Goal: Communication & Community: Answer question/provide support

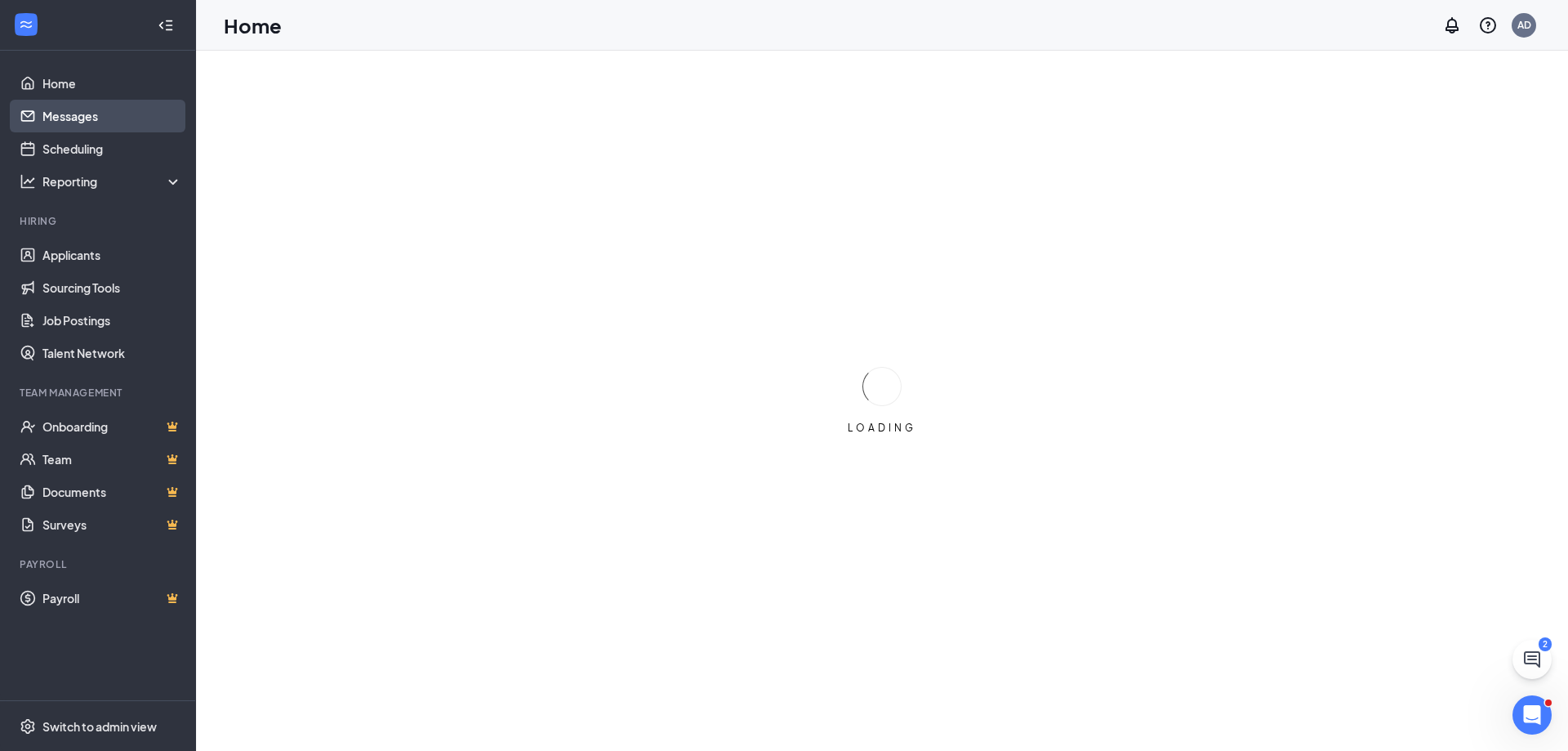
click at [63, 118] on link "Messages" at bounding box center [112, 116] width 140 height 33
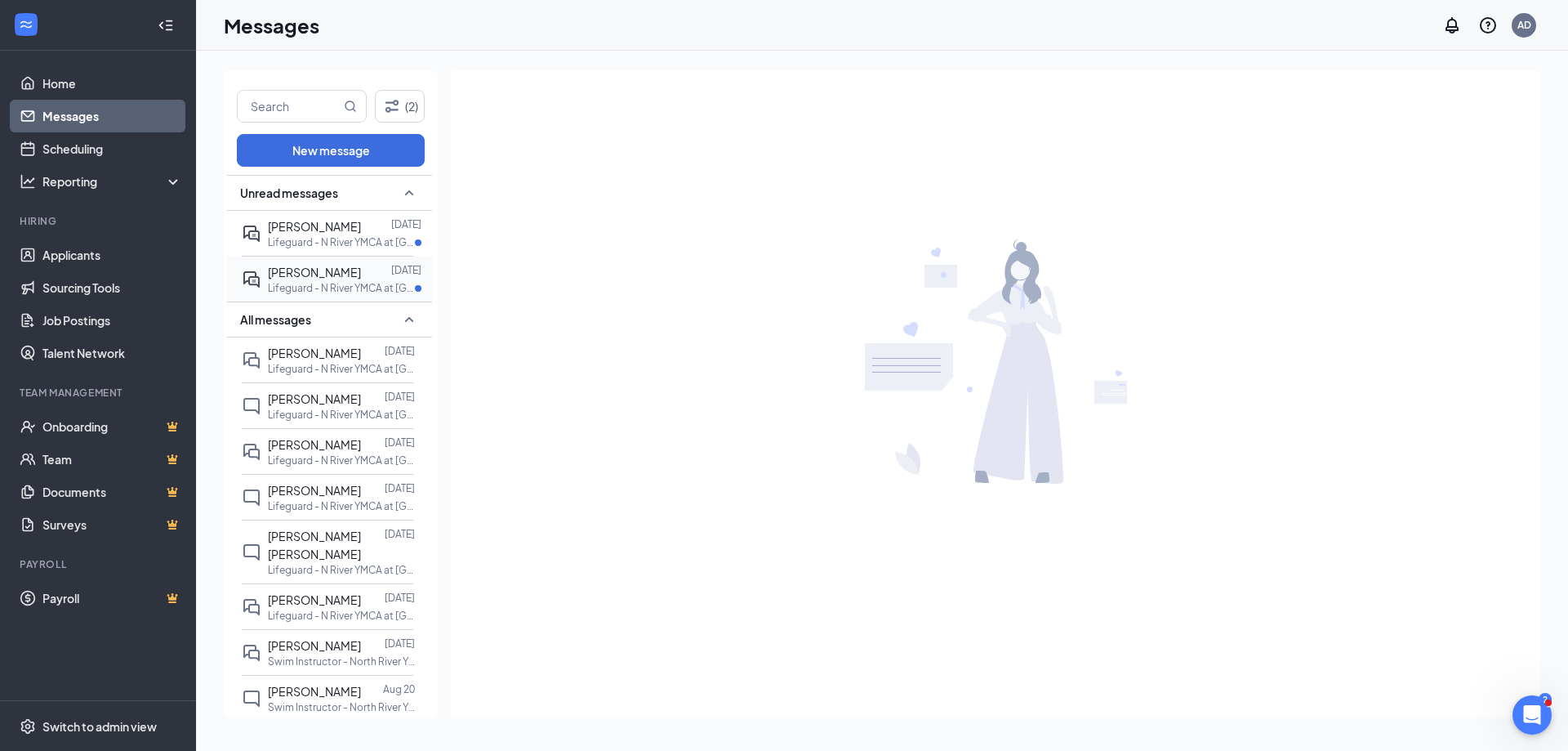
click at [299, 279] on span "[PERSON_NAME]" at bounding box center [314, 272] width 93 height 15
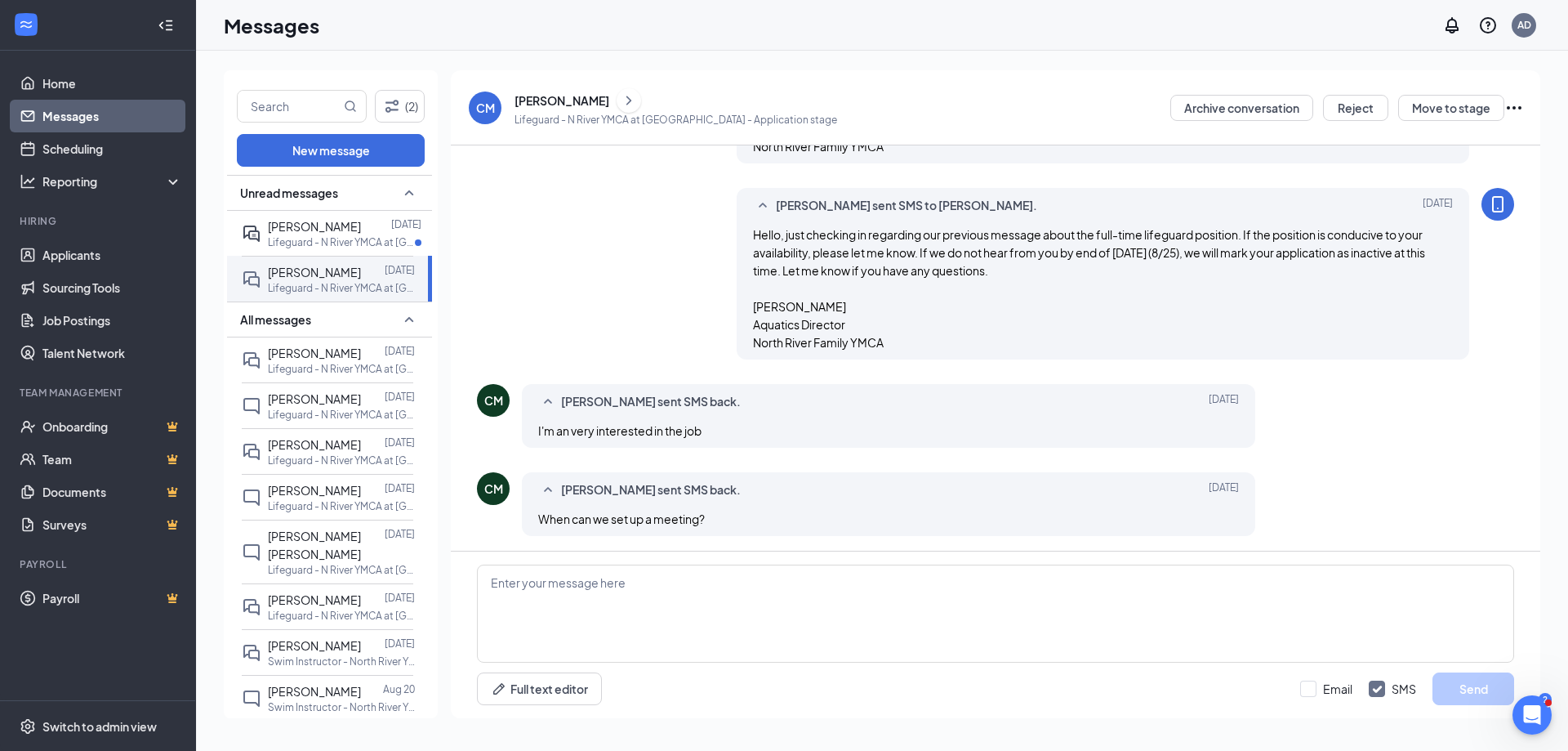
scroll to position [664, 0]
click at [80, 149] on link "Scheduling" at bounding box center [112, 149] width 140 height 33
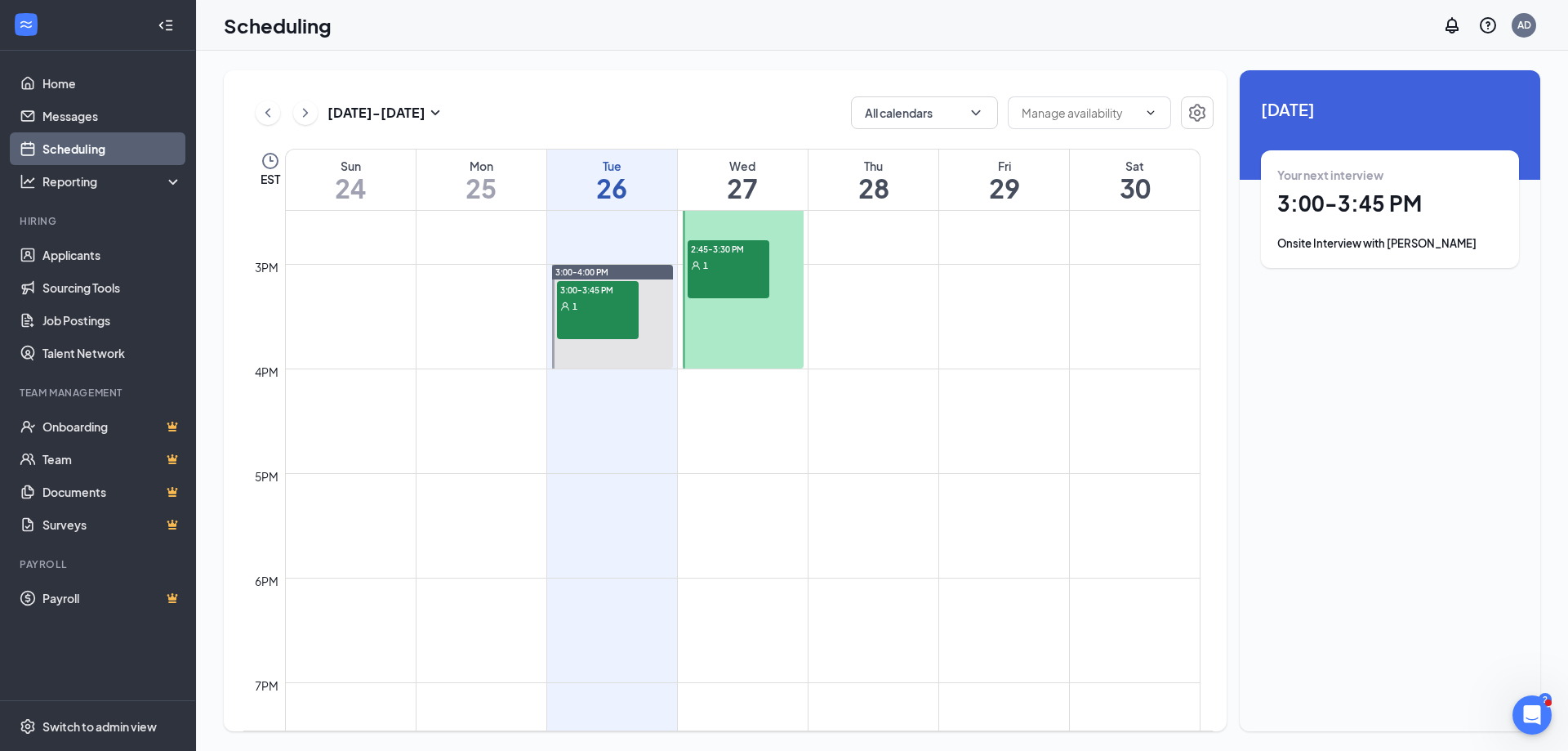
scroll to position [1337, 0]
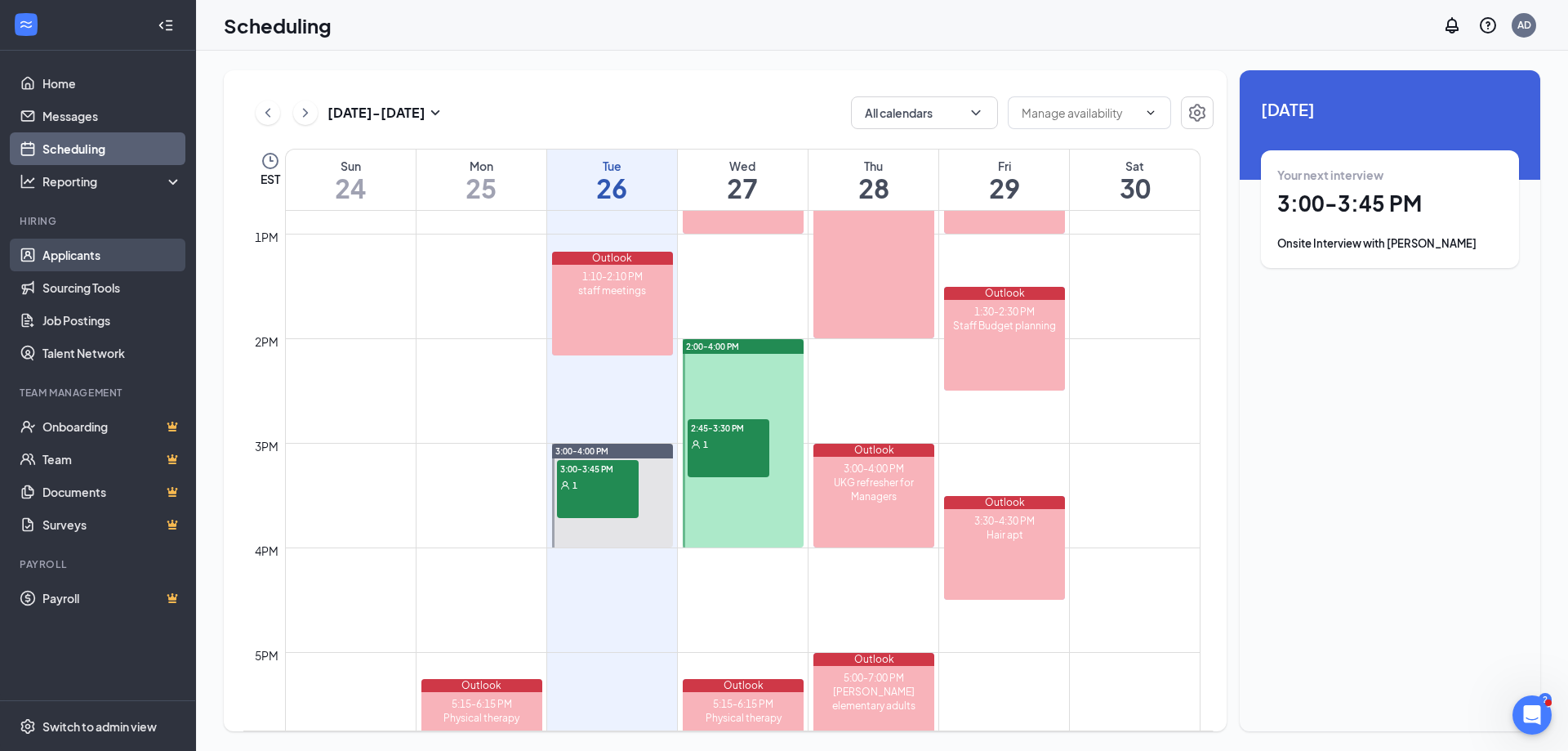
click at [91, 249] on link "Applicants" at bounding box center [112, 255] width 140 height 33
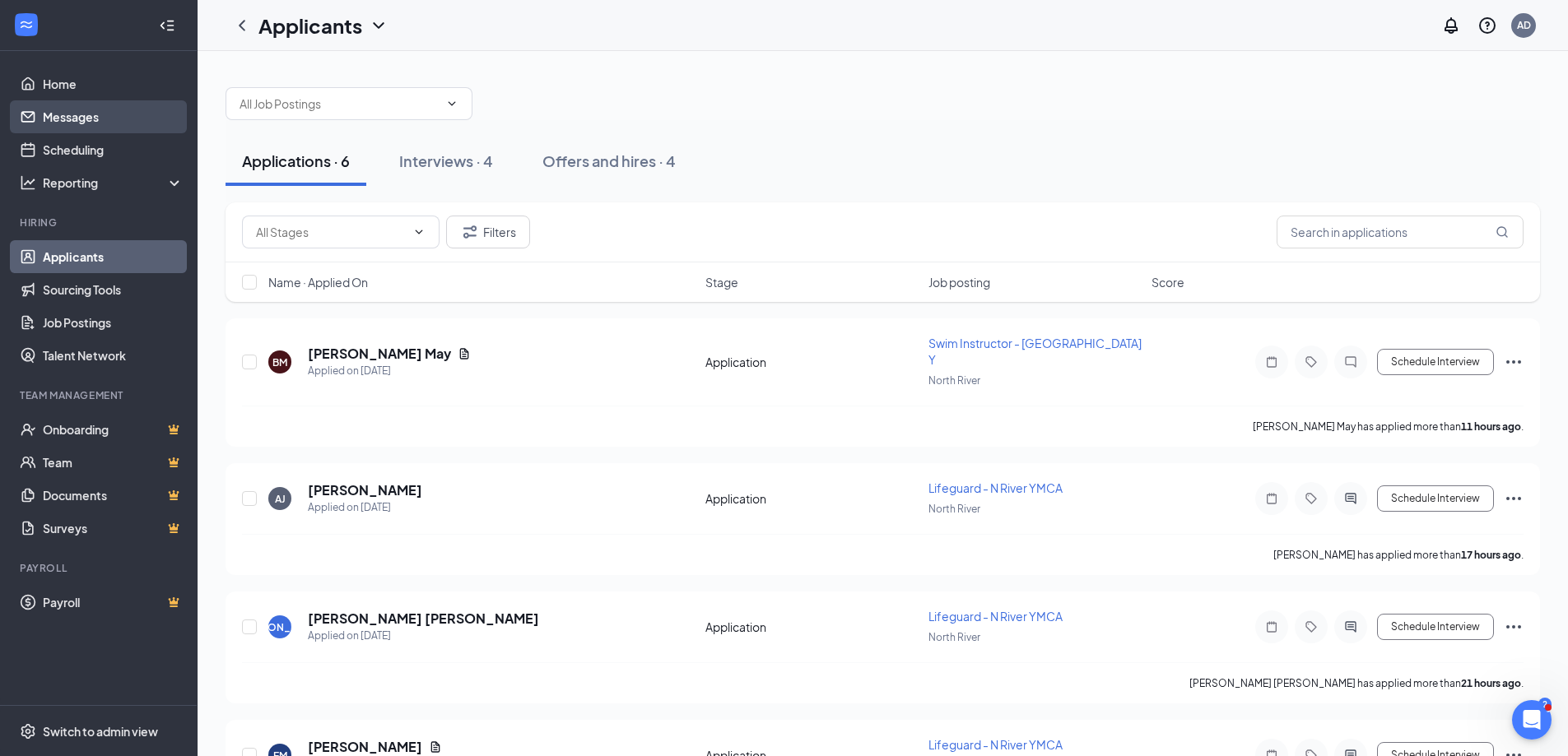
click at [59, 109] on link "Messages" at bounding box center [113, 117] width 141 height 33
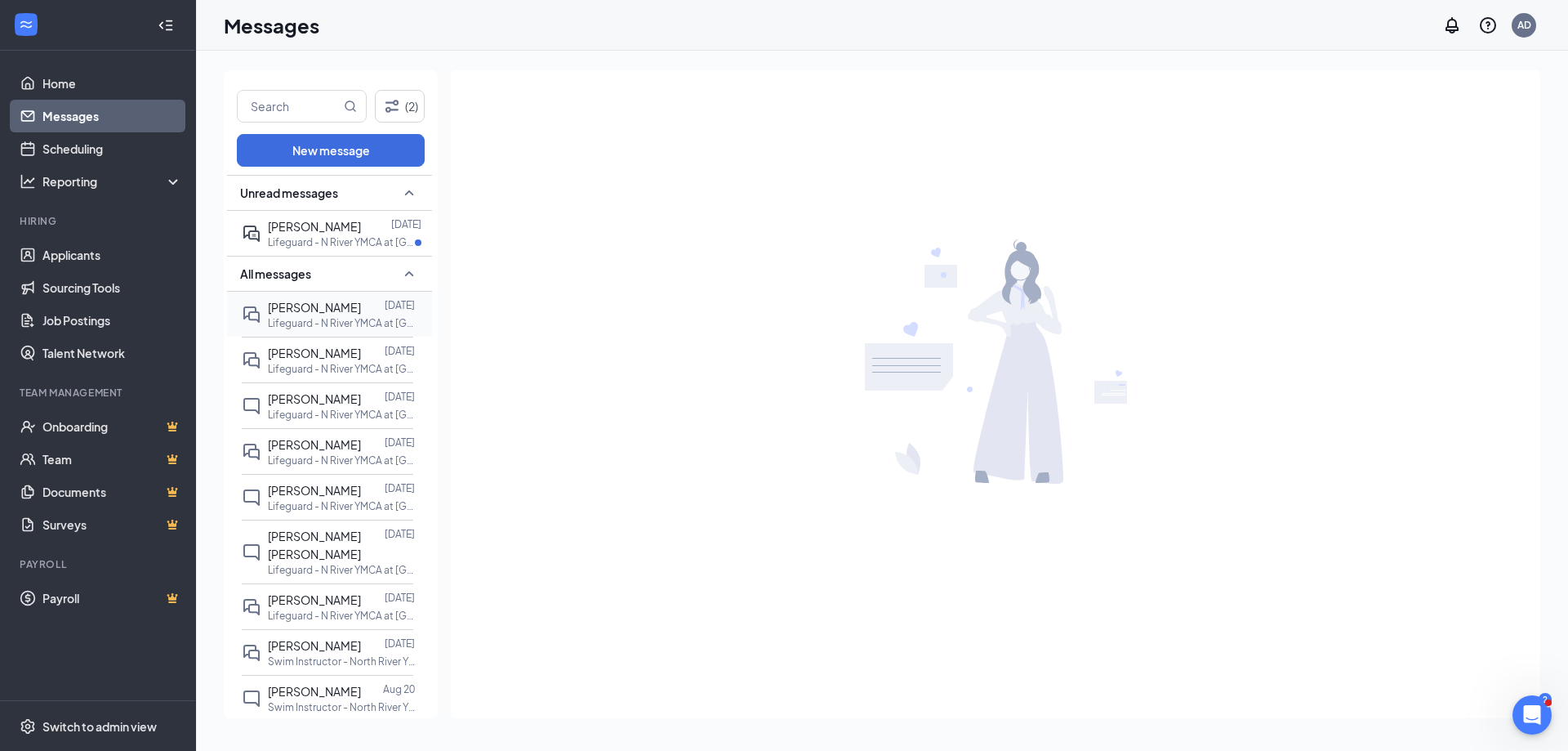
click at [323, 301] on span "[PERSON_NAME]" at bounding box center [314, 307] width 93 height 15
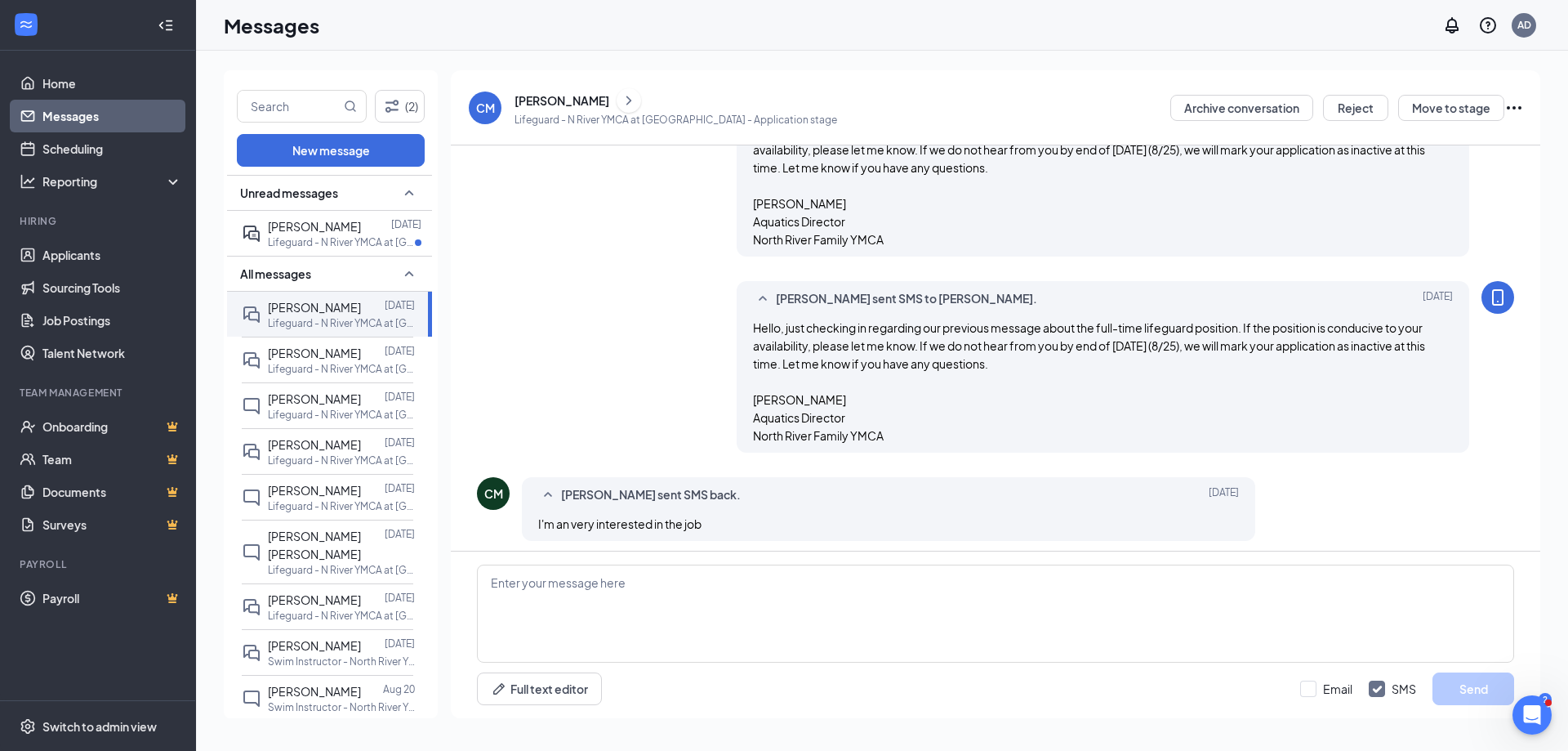
scroll to position [664, 0]
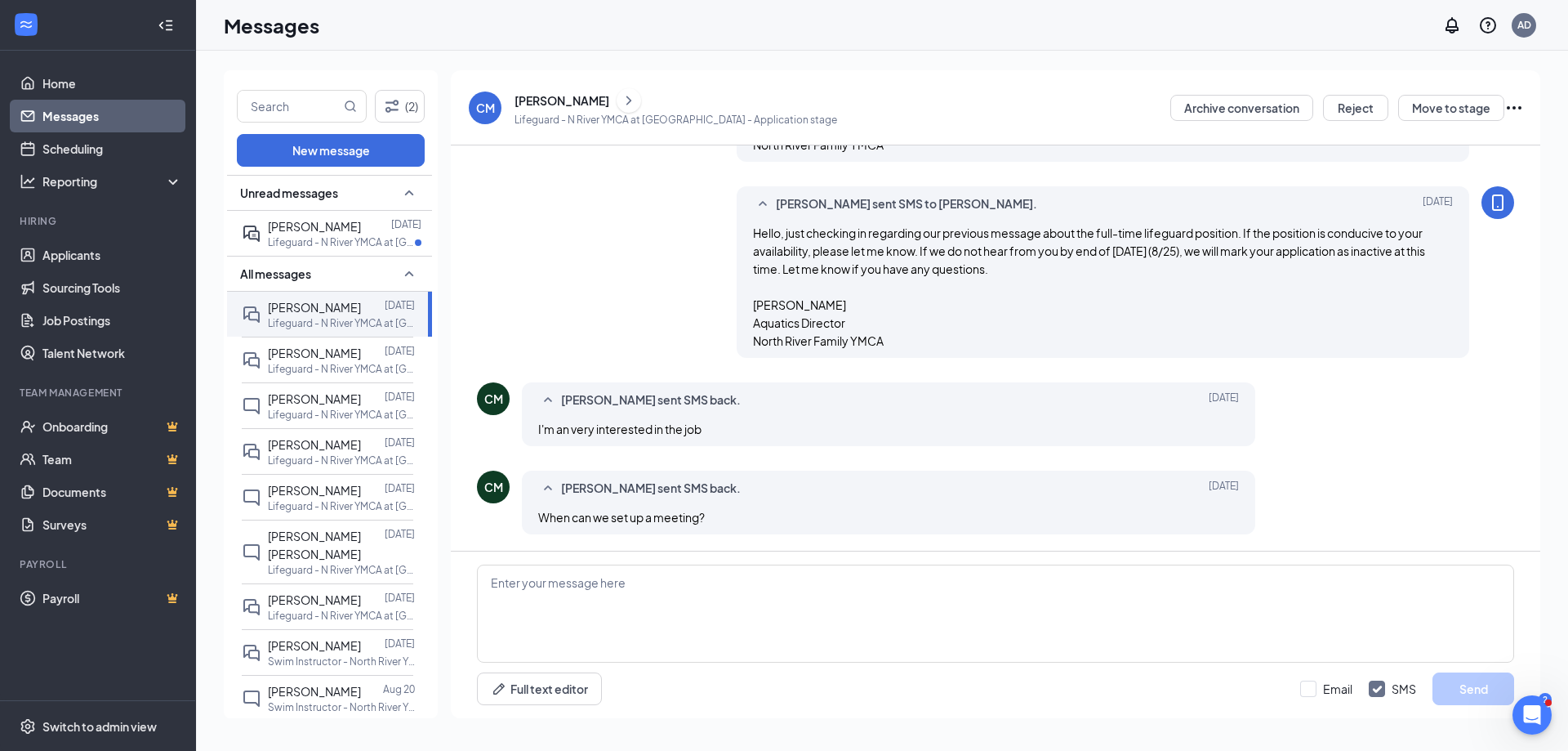
click at [624, 104] on button at bounding box center [630, 101] width 25 height 25
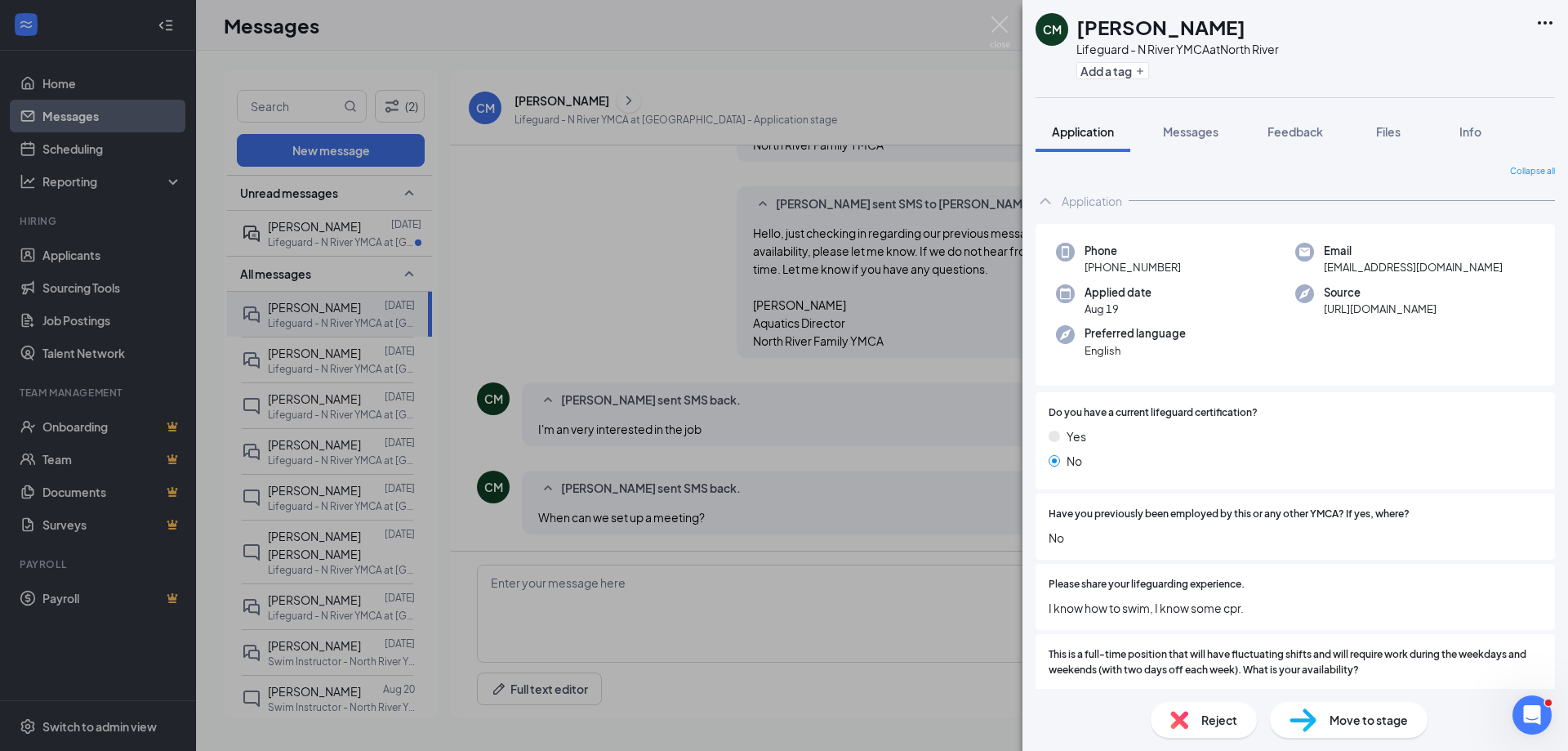
click at [1338, 719] on span "Move to stage" at bounding box center [1369, 720] width 78 height 18
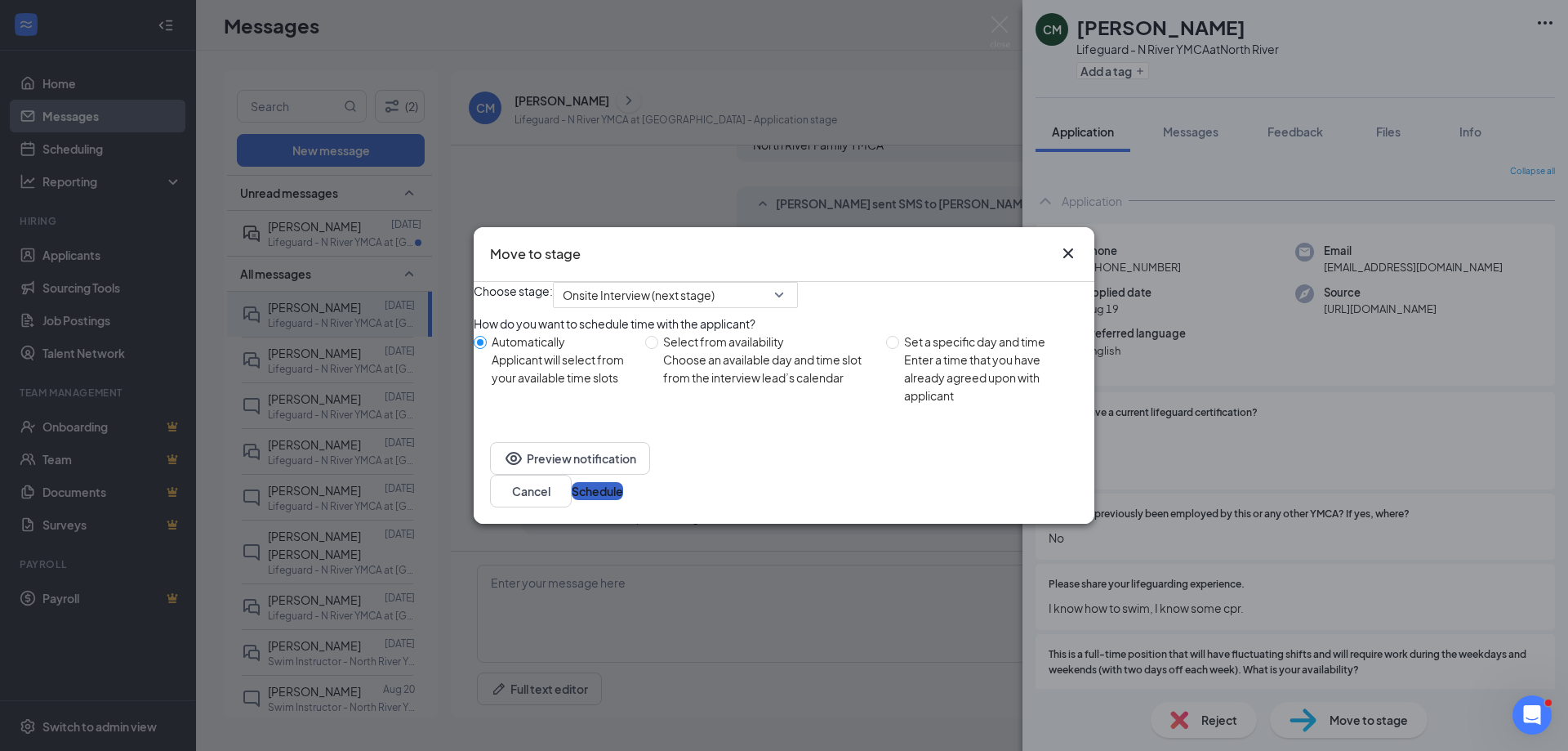
click at [623, 500] on button "Schedule" at bounding box center [597, 491] width 52 height 18
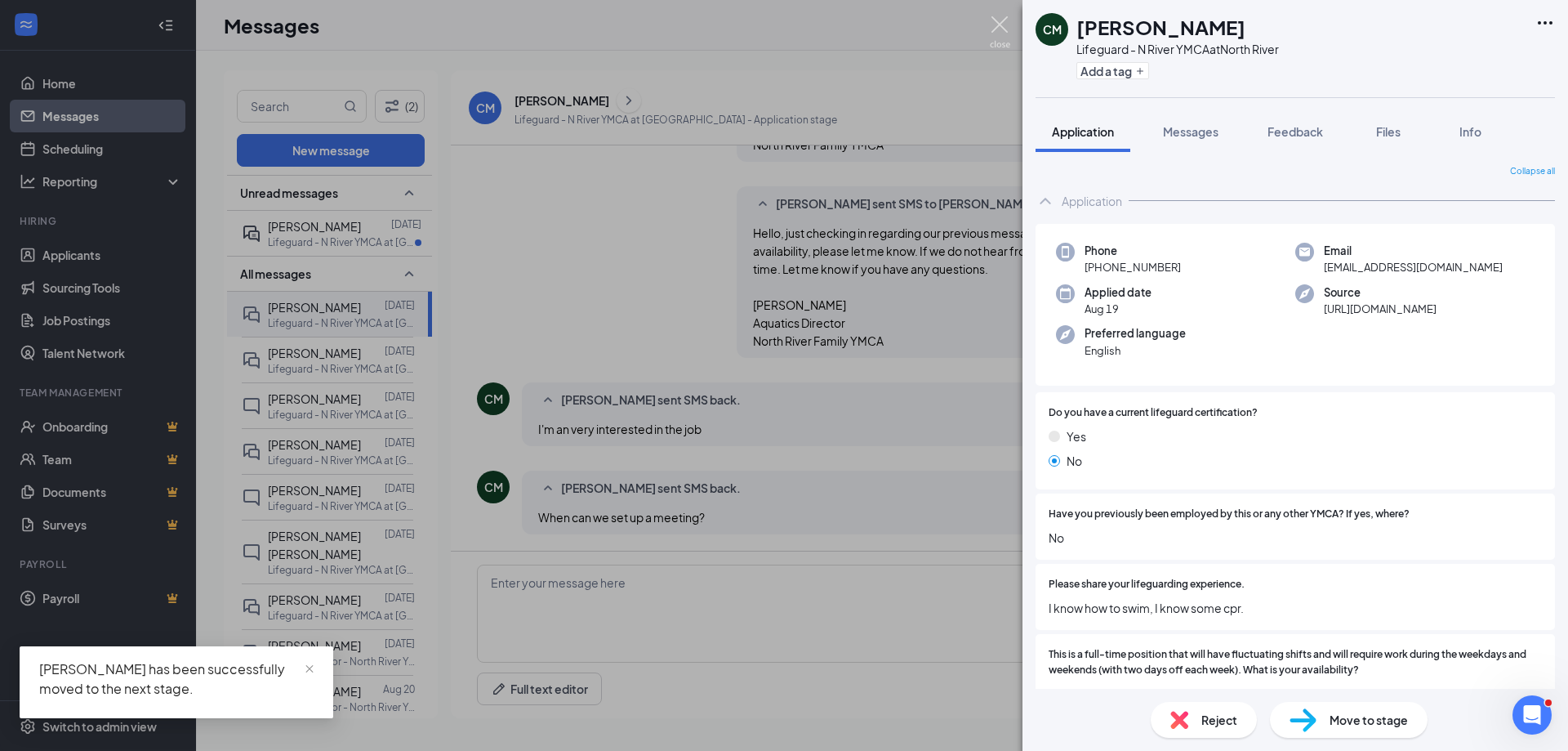
click at [1004, 24] on img at bounding box center [1000, 32] width 20 height 32
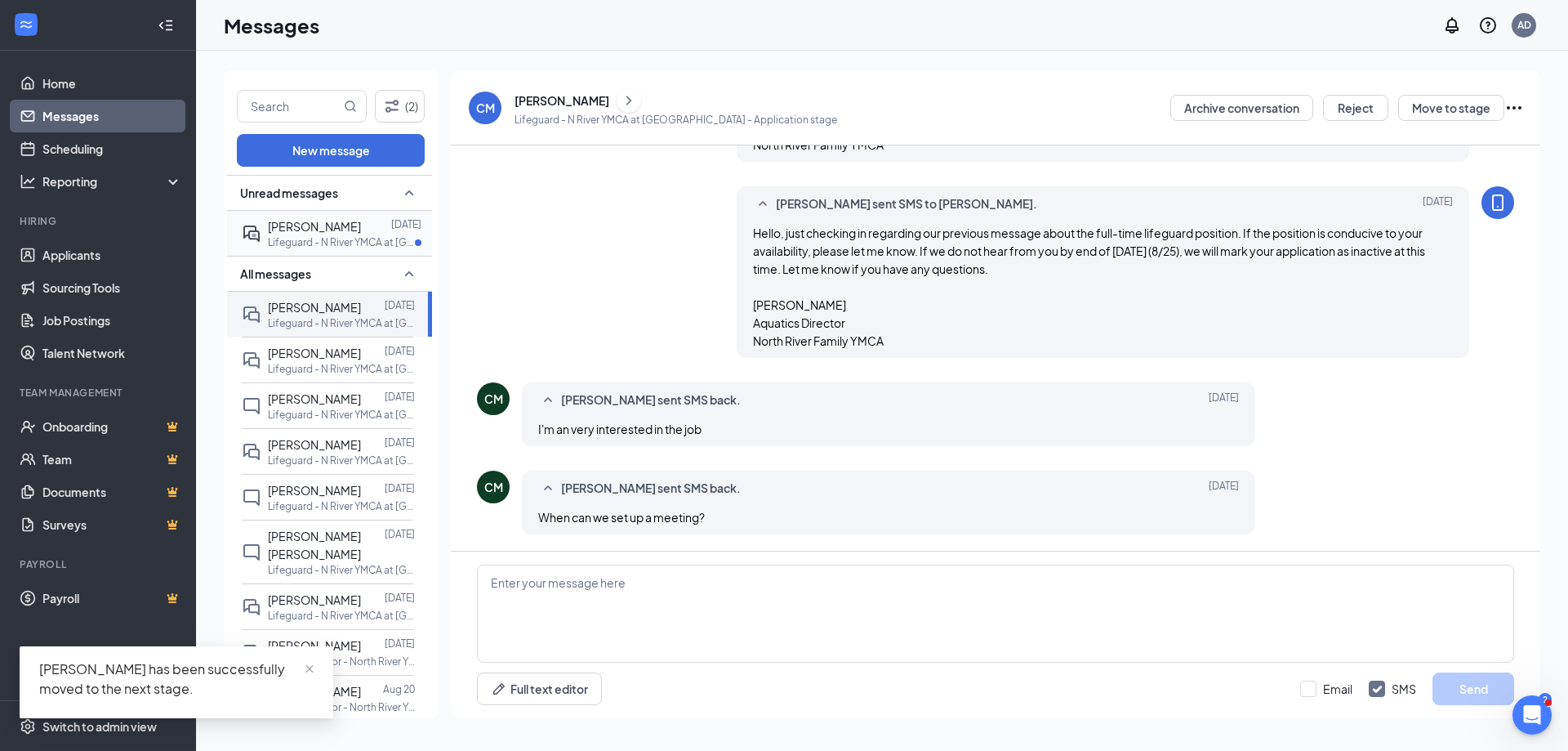
click at [331, 241] on p "Lifeguard - N River YMCA at [GEOGRAPHIC_DATA]" at bounding box center [341, 242] width 147 height 14
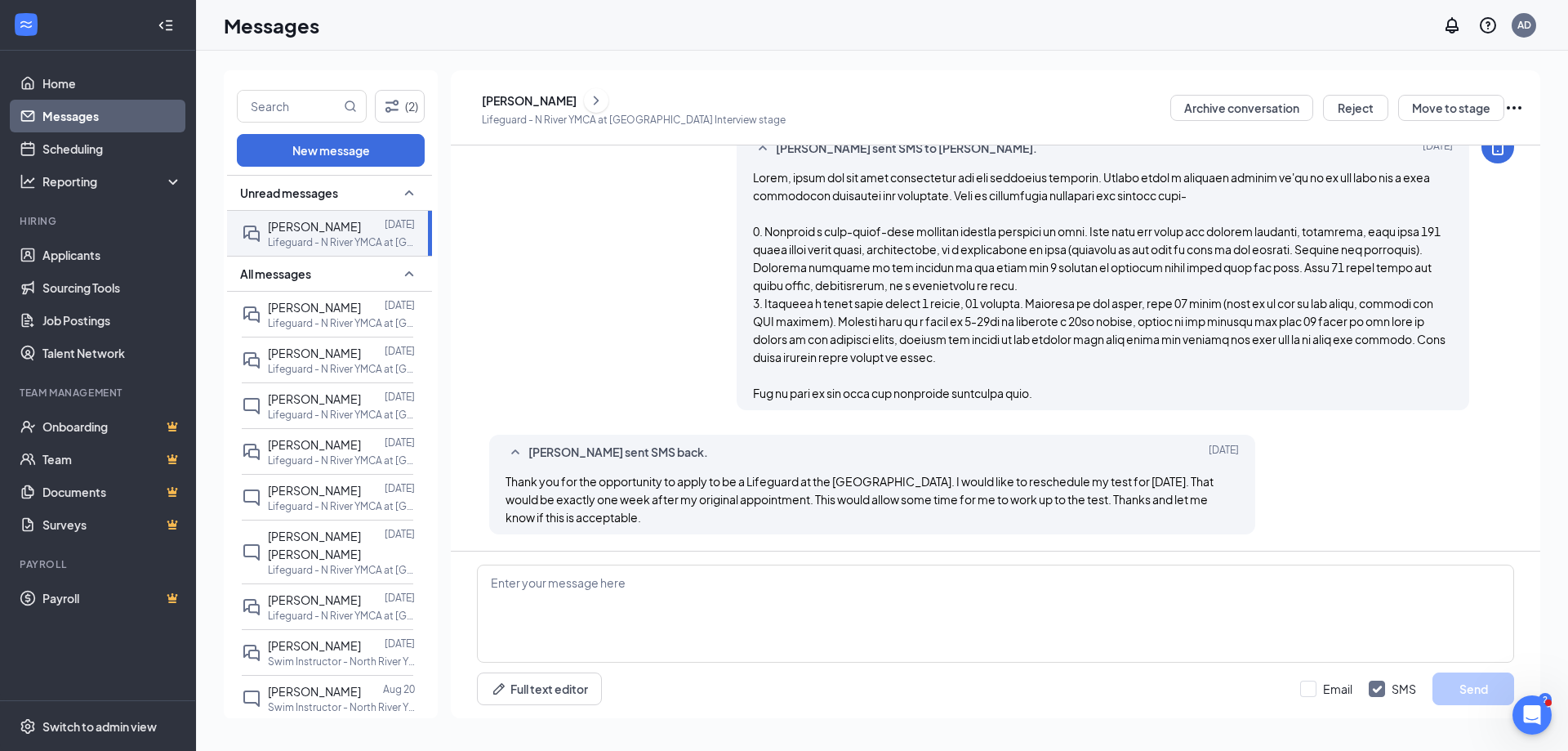
scroll to position [868, 0]
click at [621, 584] on textarea at bounding box center [995, 614] width 1037 height 98
click at [815, 596] on textarea "HI [PERSON_NAME], unfortunately I will be out of office next week." at bounding box center [995, 614] width 1037 height 98
click at [881, 584] on textarea "HI [PERSON_NAME], unfortunately I will be out of office next week. Would" at bounding box center [995, 614] width 1037 height 98
click at [804, 586] on textarea "HI [PERSON_NAME], unfortunately I will be out of office next week. Would" at bounding box center [995, 614] width 1037 height 98
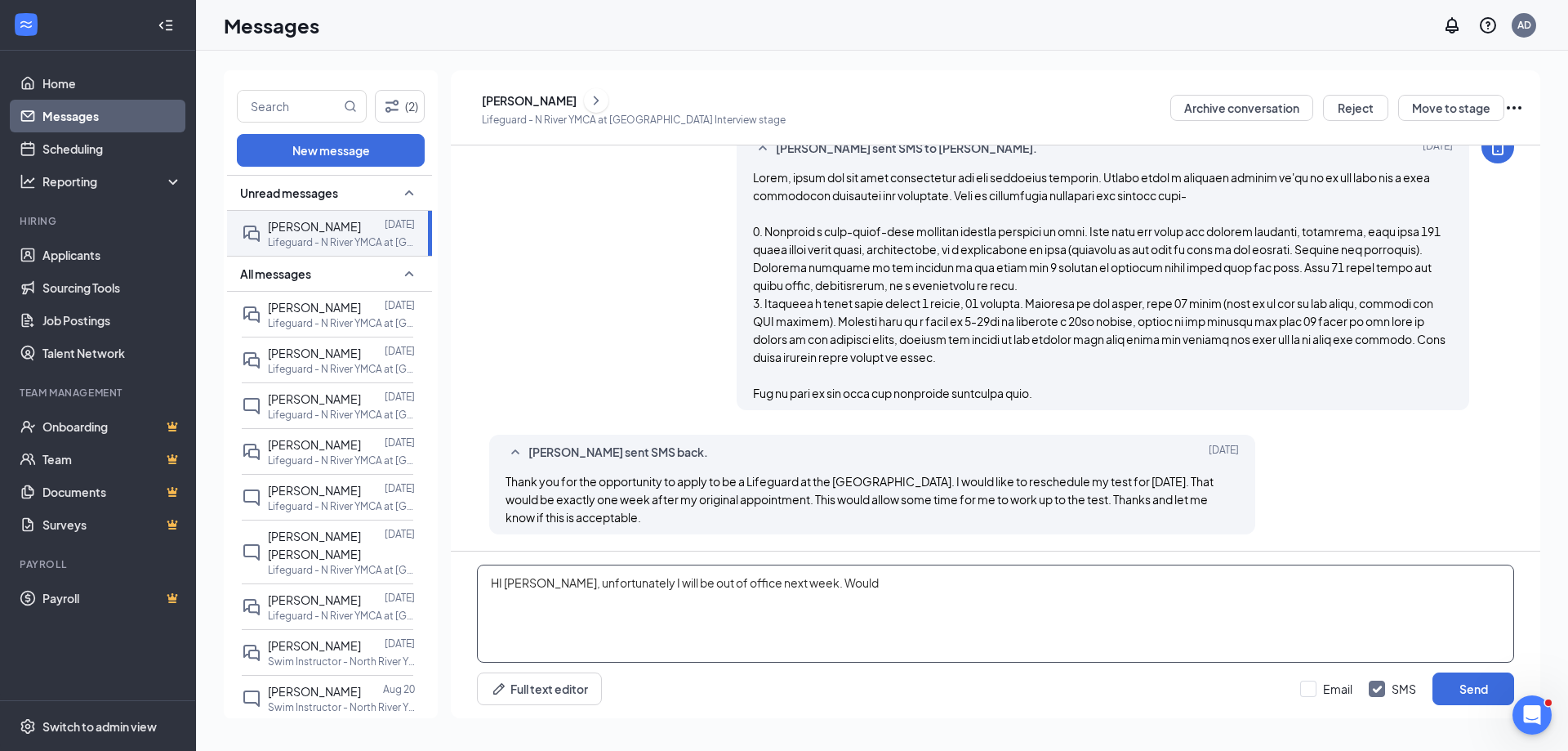
click at [804, 586] on textarea "HI [PERSON_NAME], unfortunately I will be out of office next week. Would" at bounding box center [995, 614] width 1037 height 98
type textarea "HI [PERSON_NAME], unfortunately I will be out of office next week. What availab…"
click at [1469, 684] on button "Send" at bounding box center [1474, 689] width 82 height 33
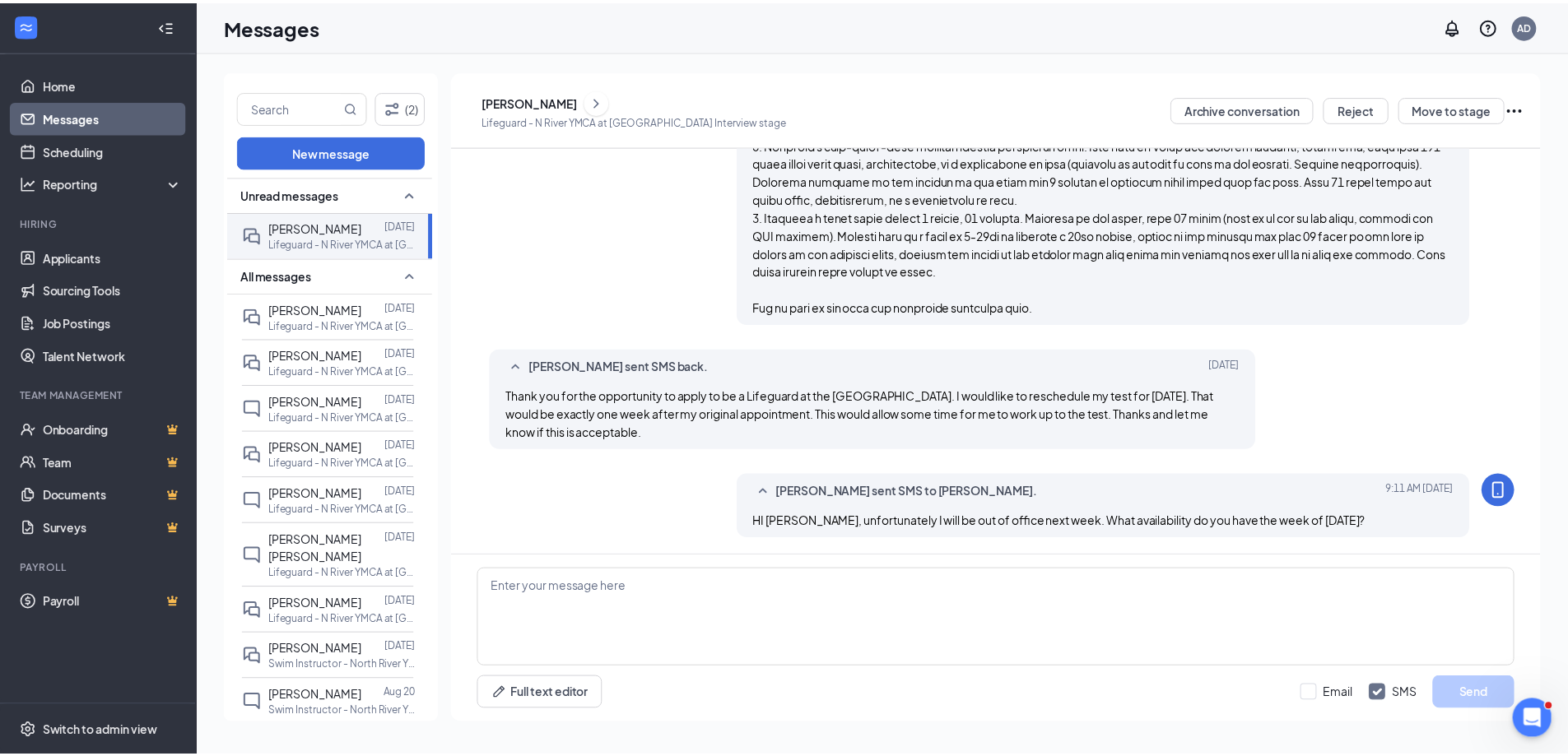
scroll to position [962, 0]
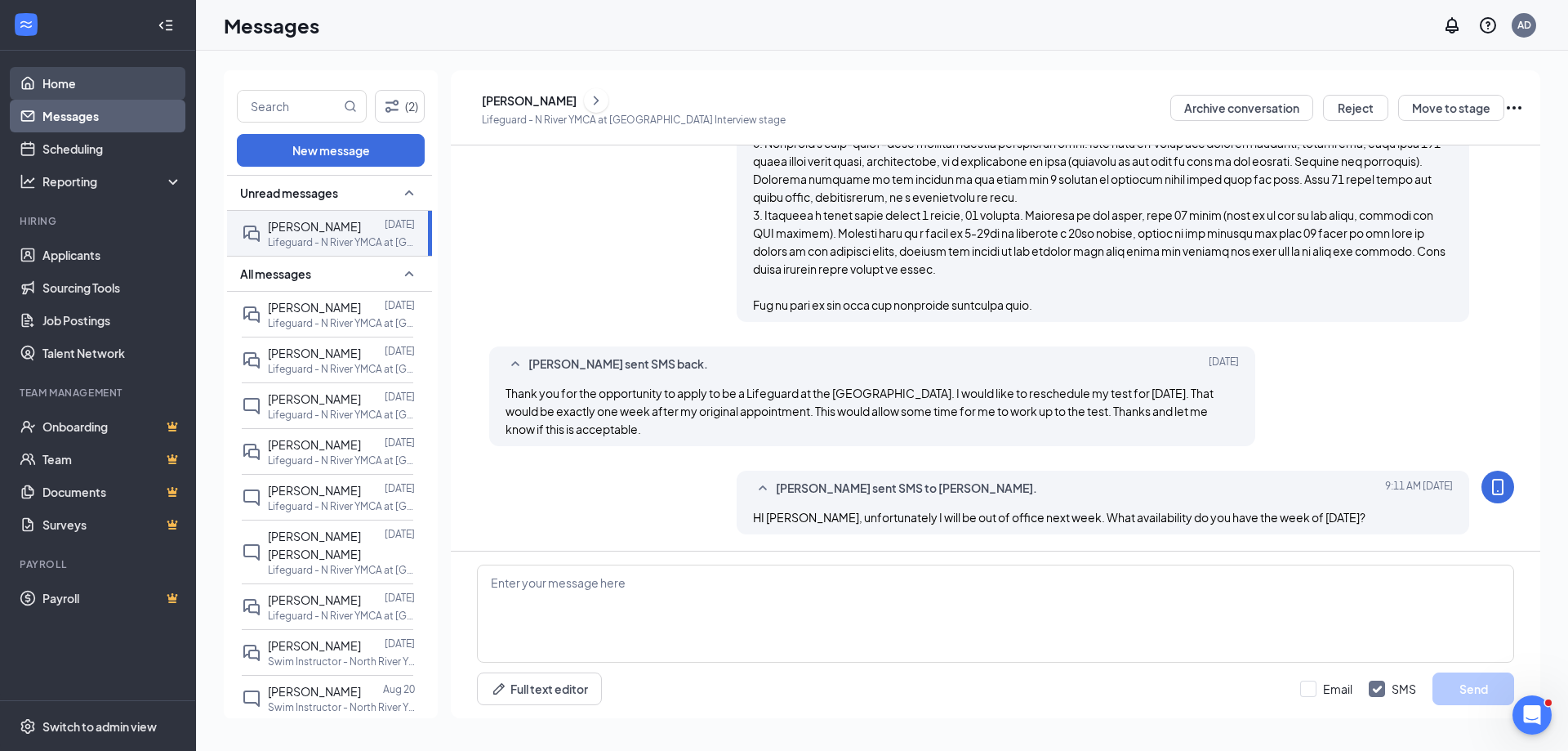
click at [103, 91] on link "Home" at bounding box center [112, 83] width 140 height 33
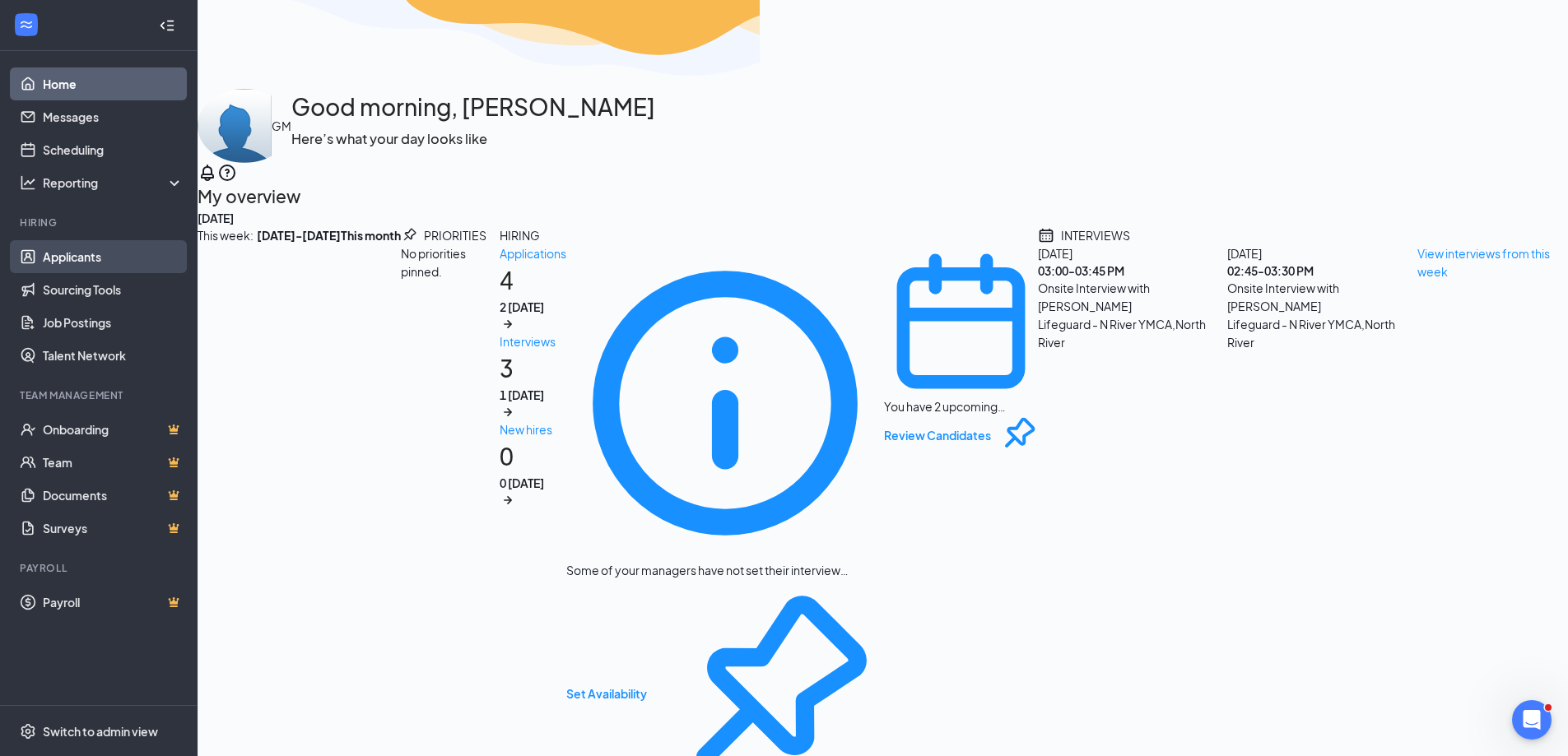
click at [90, 265] on link "Applicants" at bounding box center [113, 256] width 141 height 33
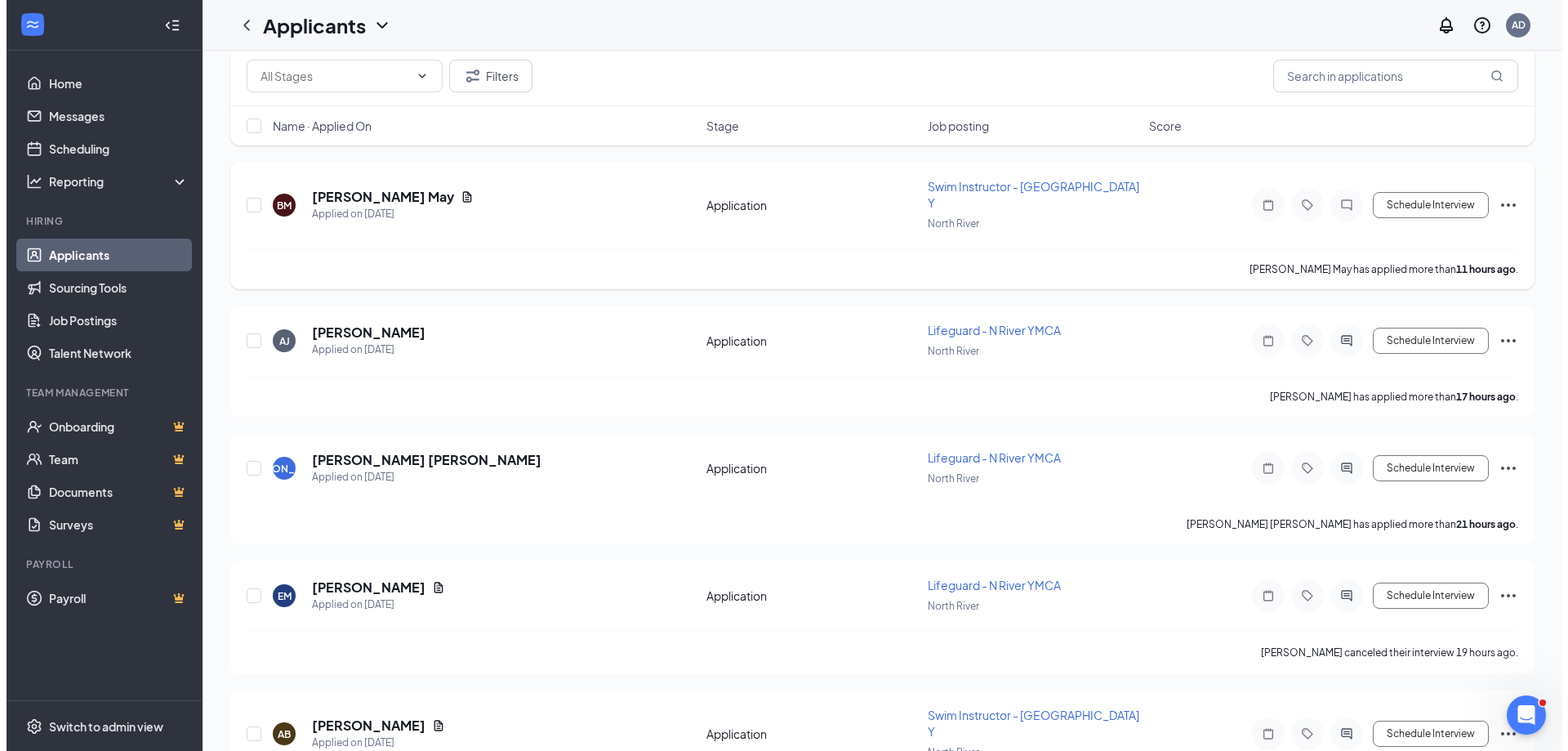
scroll to position [211, 0]
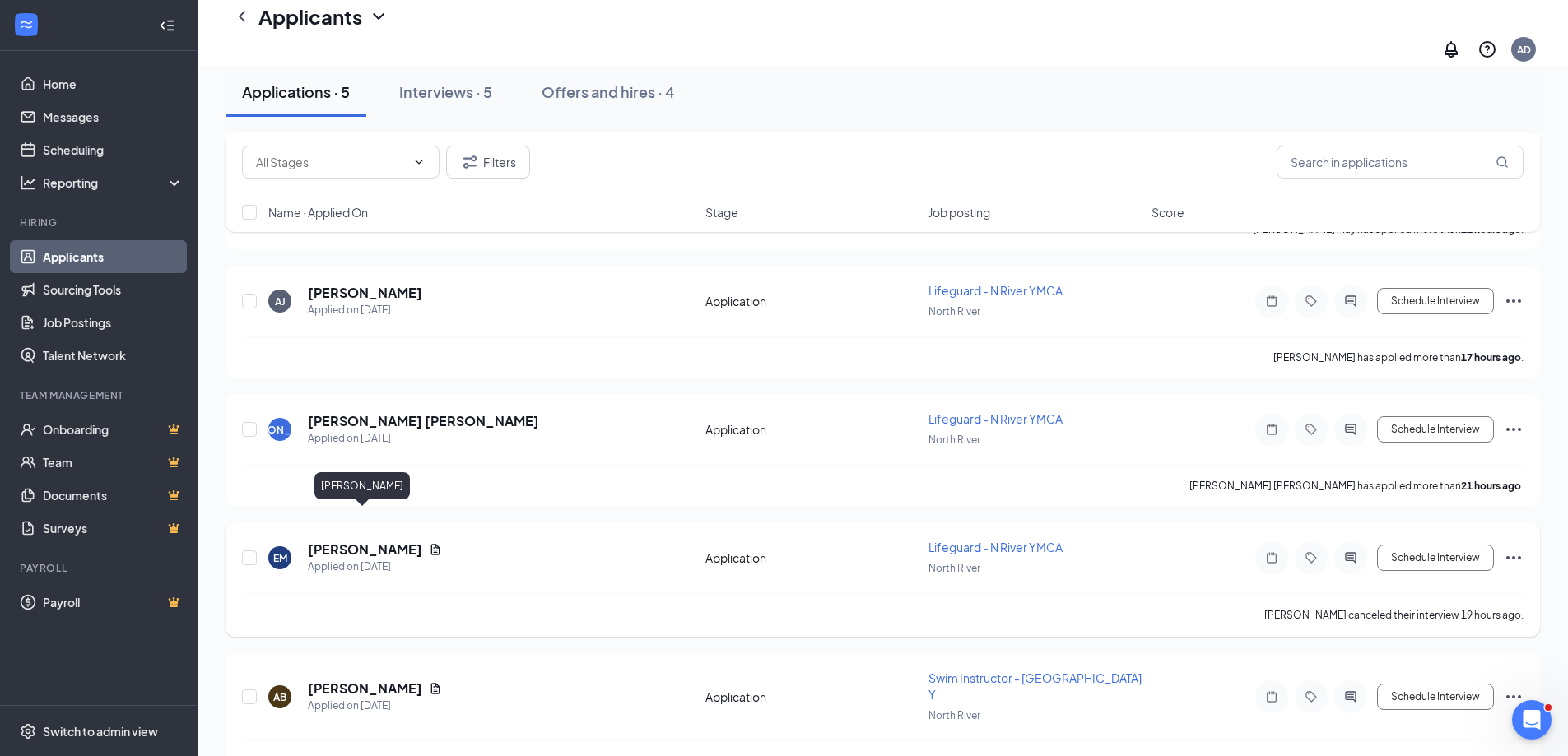
click at [332, 541] on h5 "[PERSON_NAME]" at bounding box center [365, 550] width 115 height 18
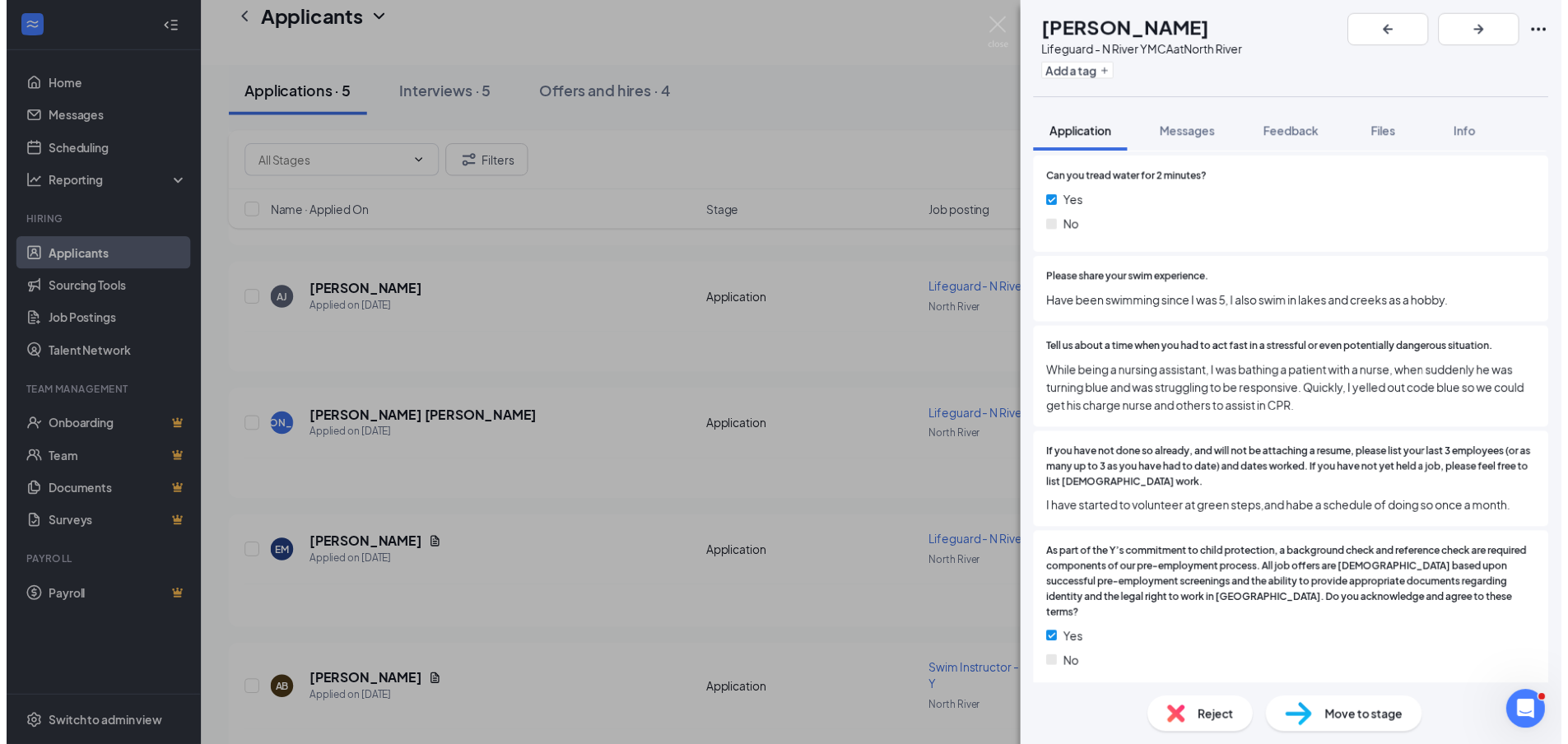
scroll to position [988, 0]
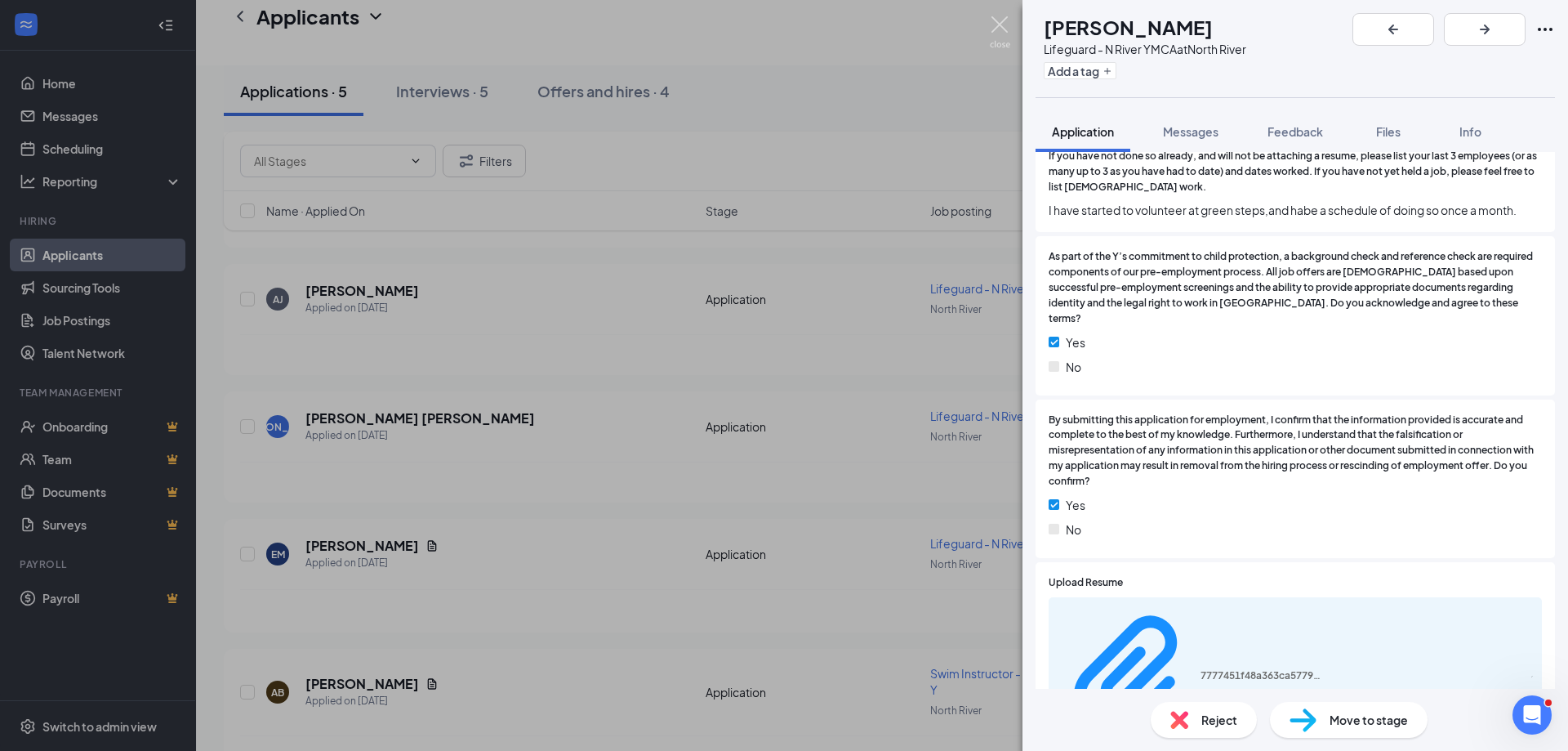
click at [1003, 20] on img at bounding box center [1000, 32] width 20 height 32
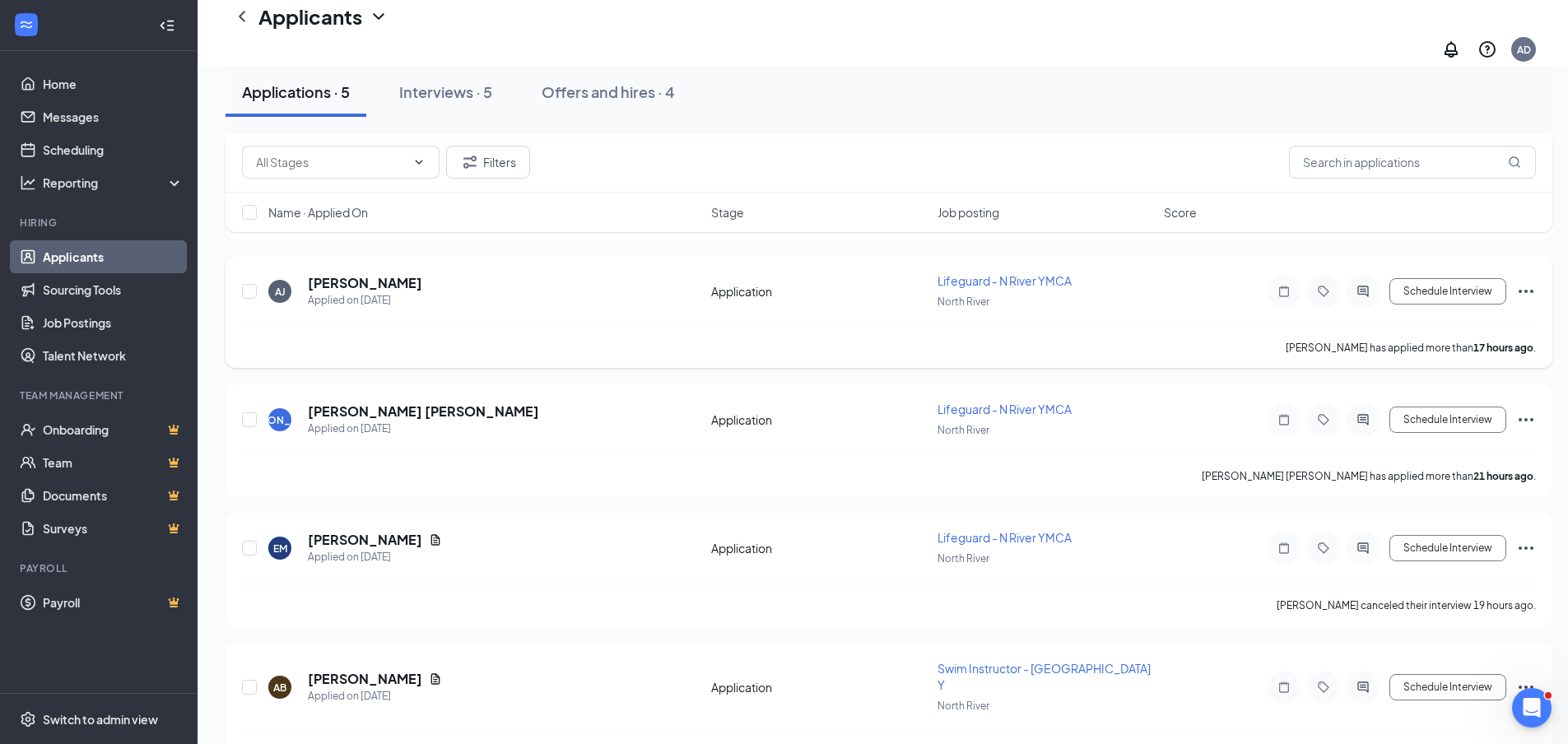
scroll to position [224, 0]
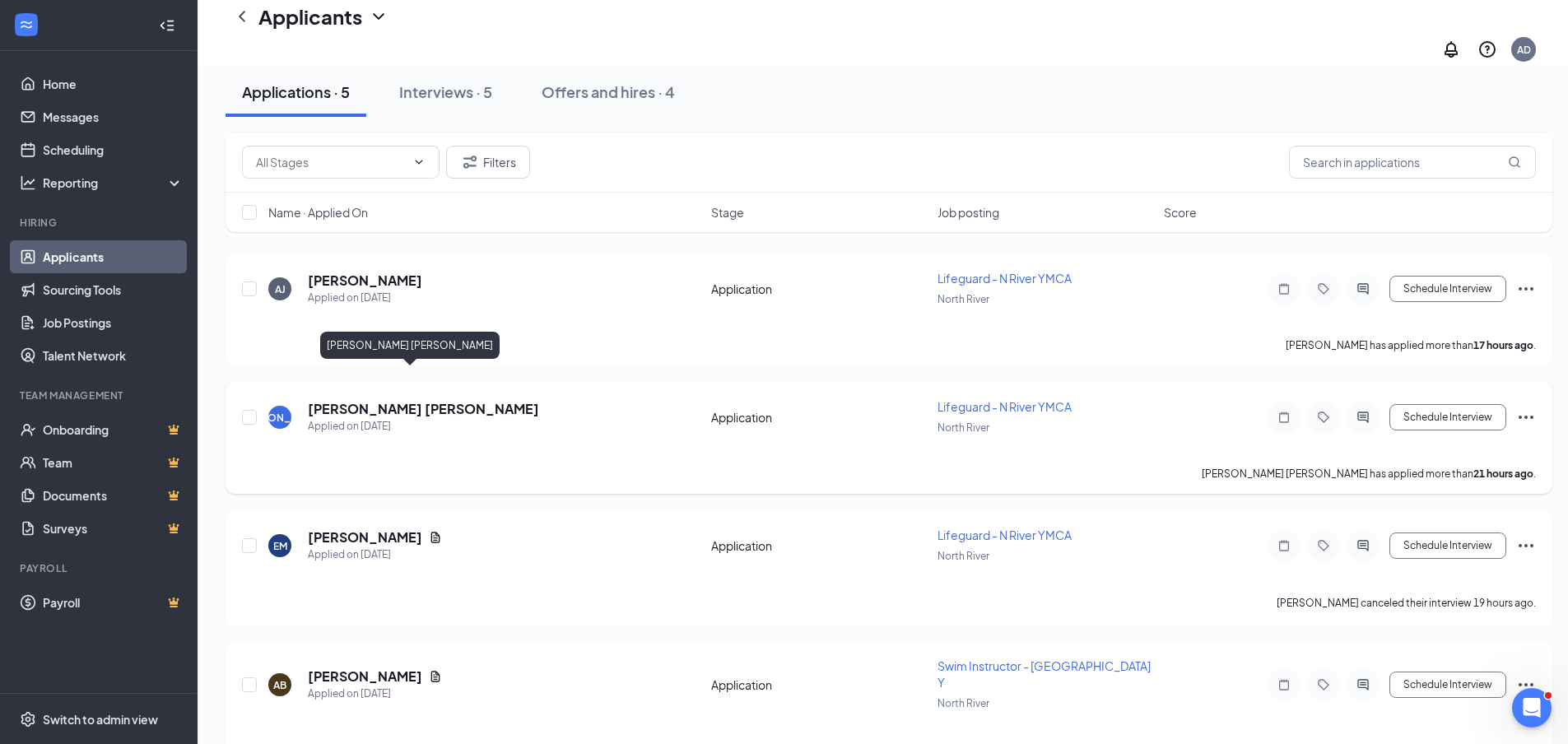
click at [393, 400] on h5 "[PERSON_NAME] [PERSON_NAME]" at bounding box center [423, 409] width 231 height 18
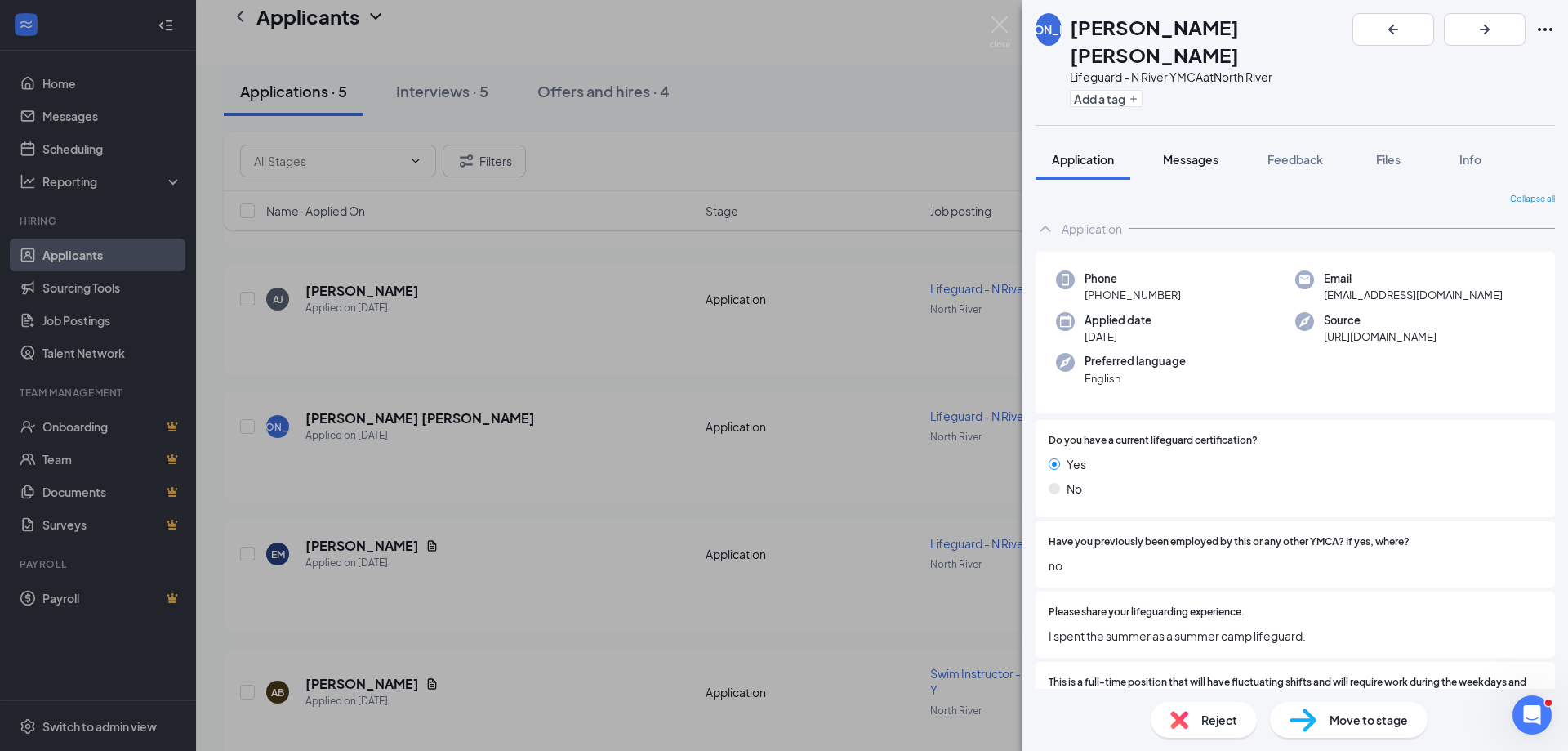
click at [1191, 144] on button "Messages" at bounding box center [1190, 159] width 88 height 41
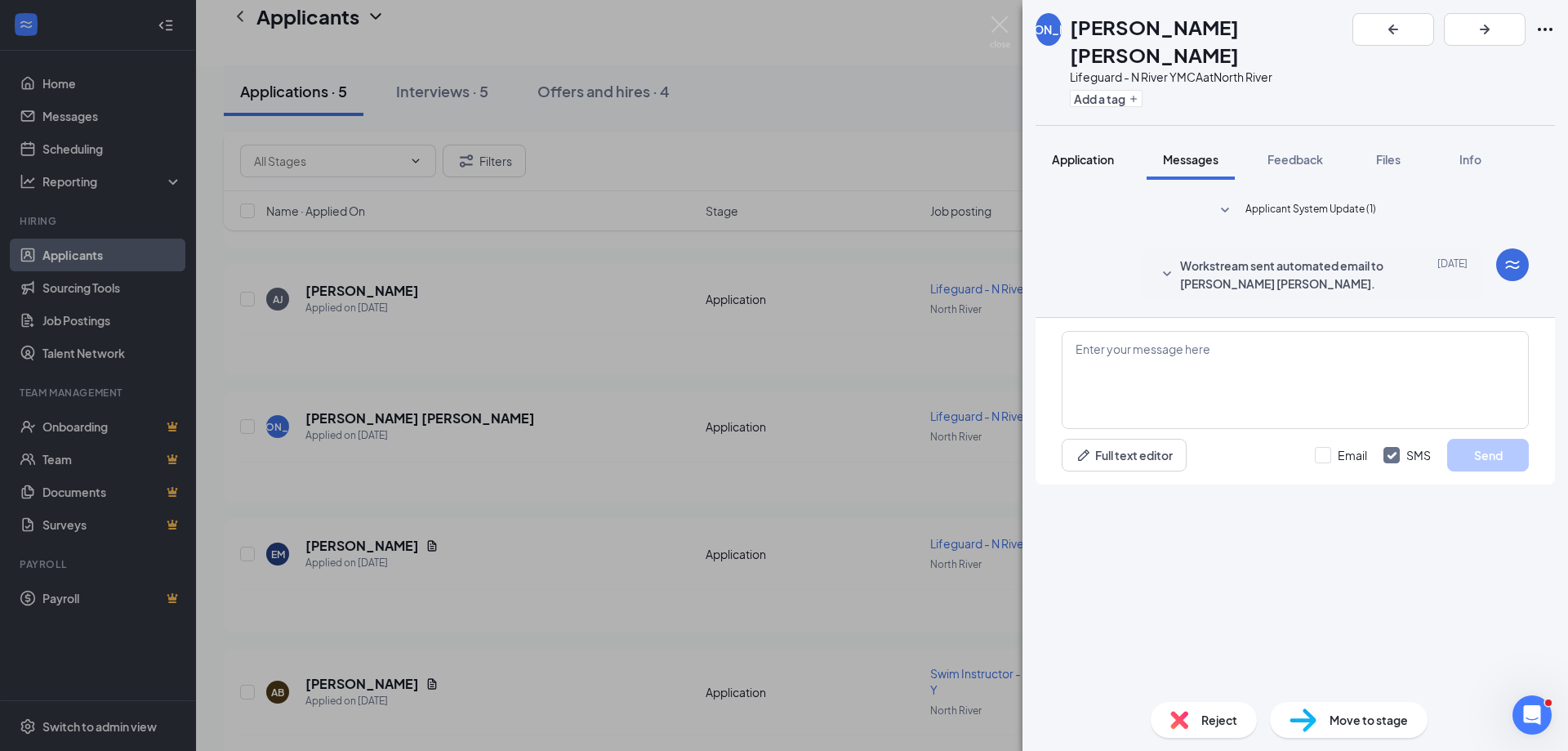
click at [1067, 152] on span "Application" at bounding box center [1084, 159] width 62 height 15
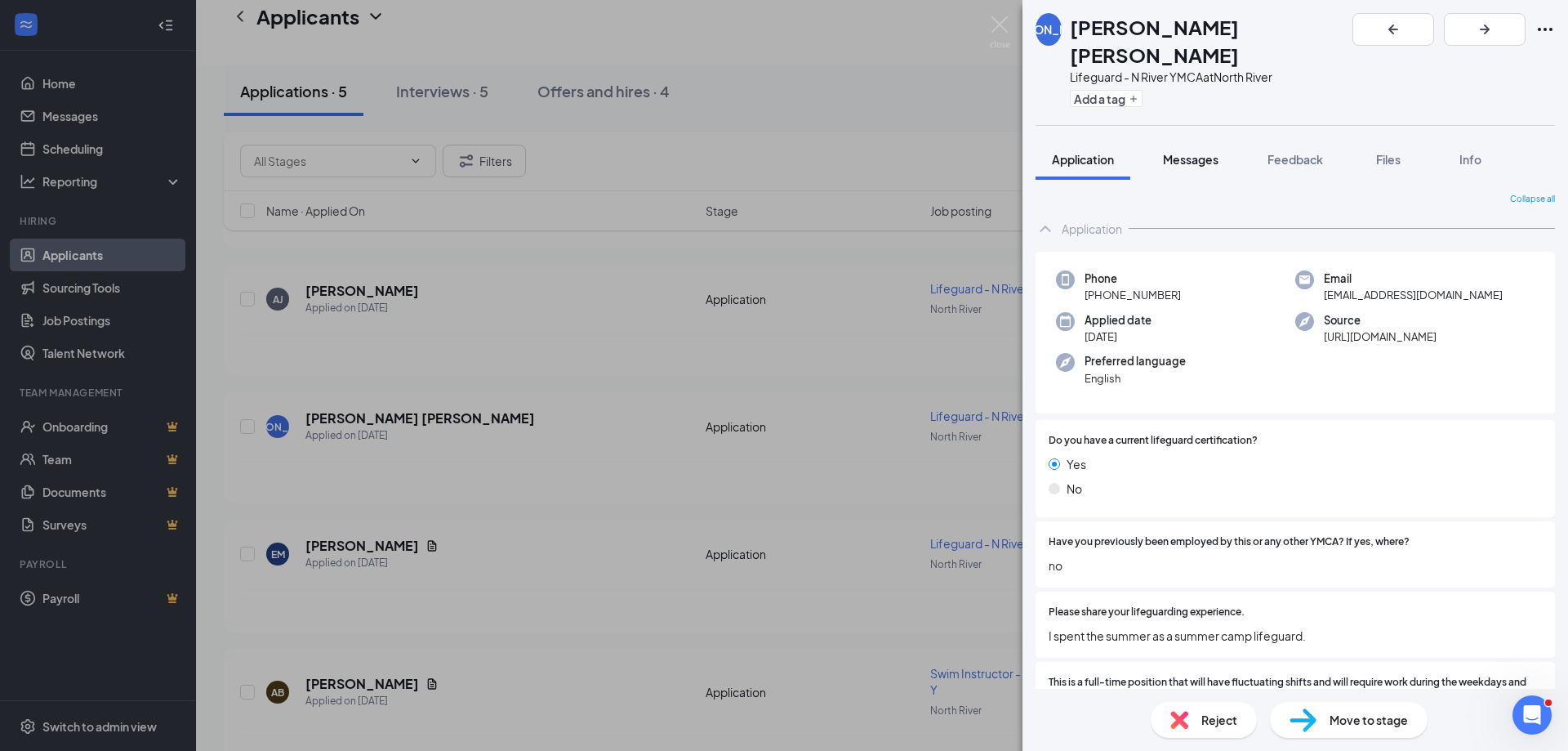
click at [1174, 140] on button "Messages" at bounding box center [1190, 159] width 88 height 41
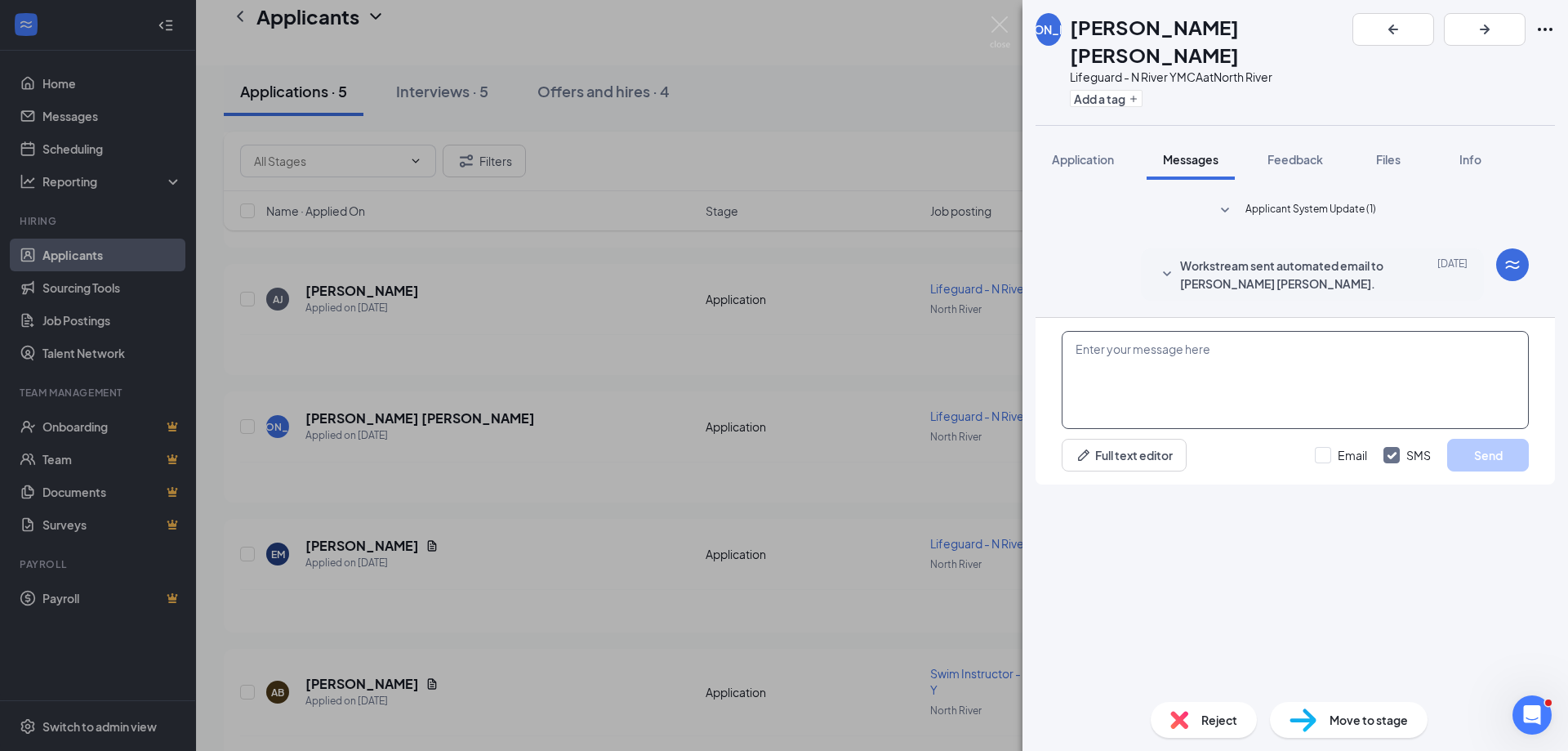
click at [1175, 429] on textarea at bounding box center [1296, 380] width 467 height 98
type textarea "Hi [PERSON_NAME], based on your need to have Mond"
click at [1082, 152] on span "Application" at bounding box center [1084, 159] width 62 height 15
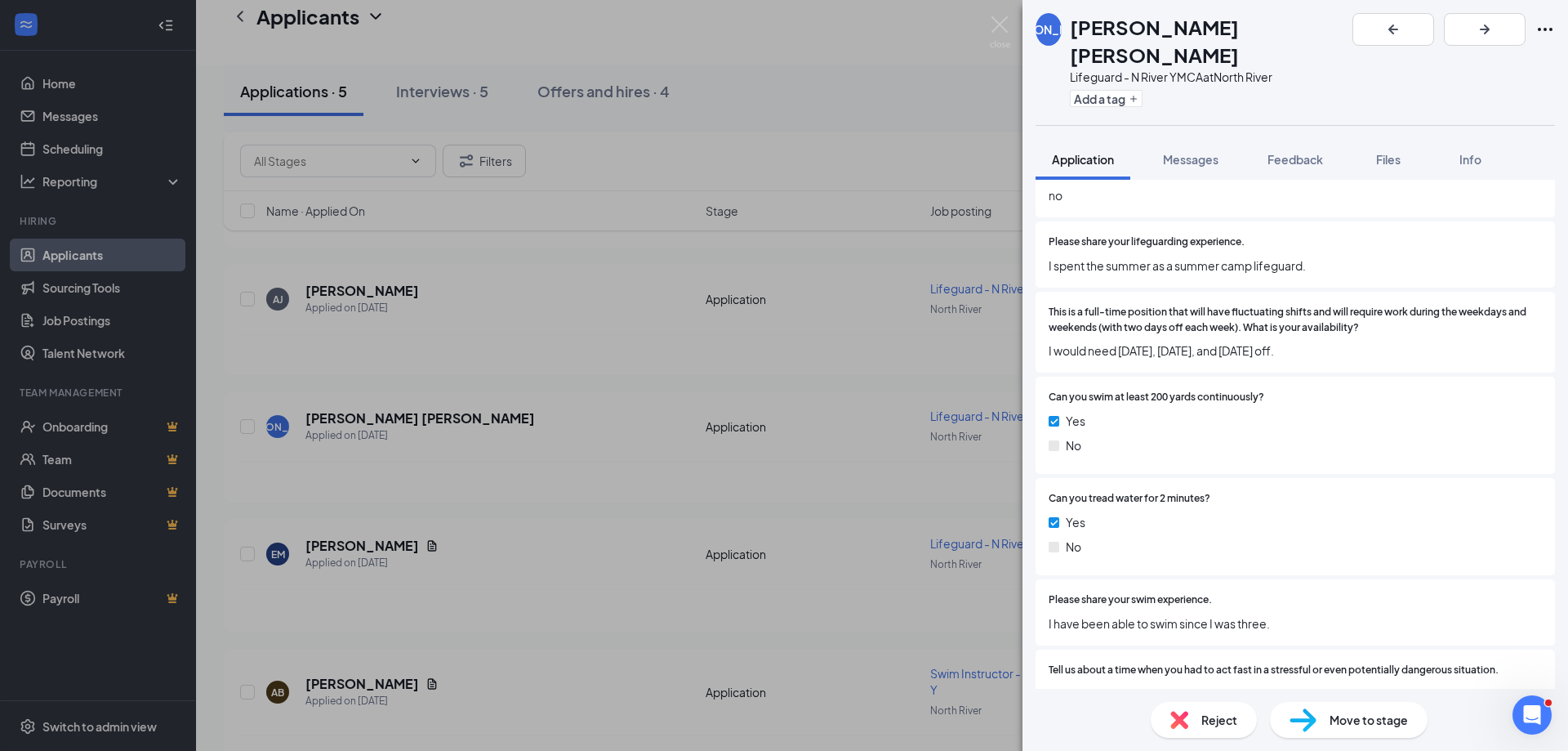
scroll to position [409, 0]
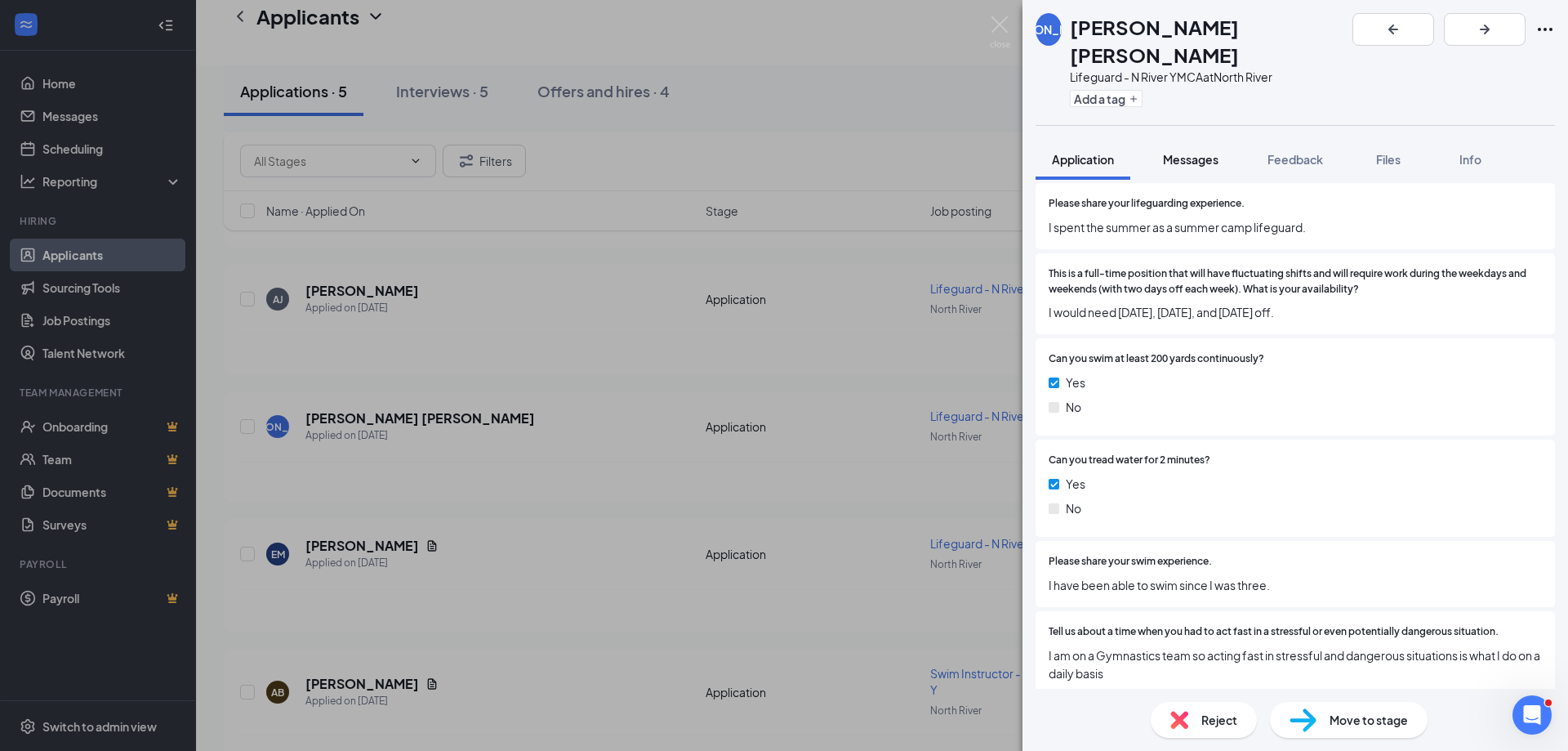
click at [1173, 152] on span "Messages" at bounding box center [1190, 159] width 55 height 15
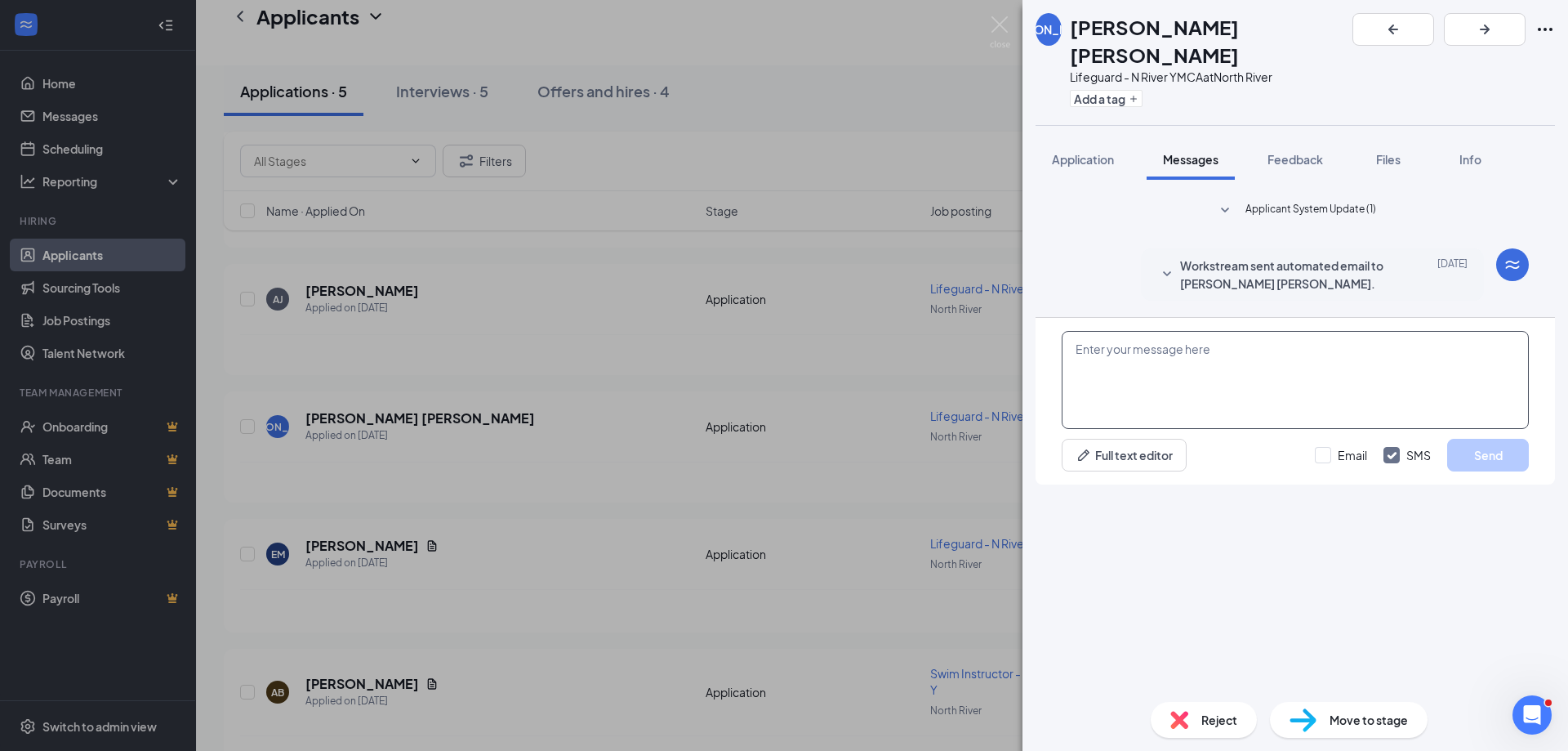
click at [1227, 429] on textarea at bounding box center [1296, 380] width 467 height 98
paste textarea "Hi [PERSON_NAME], based on your need to have Mond"
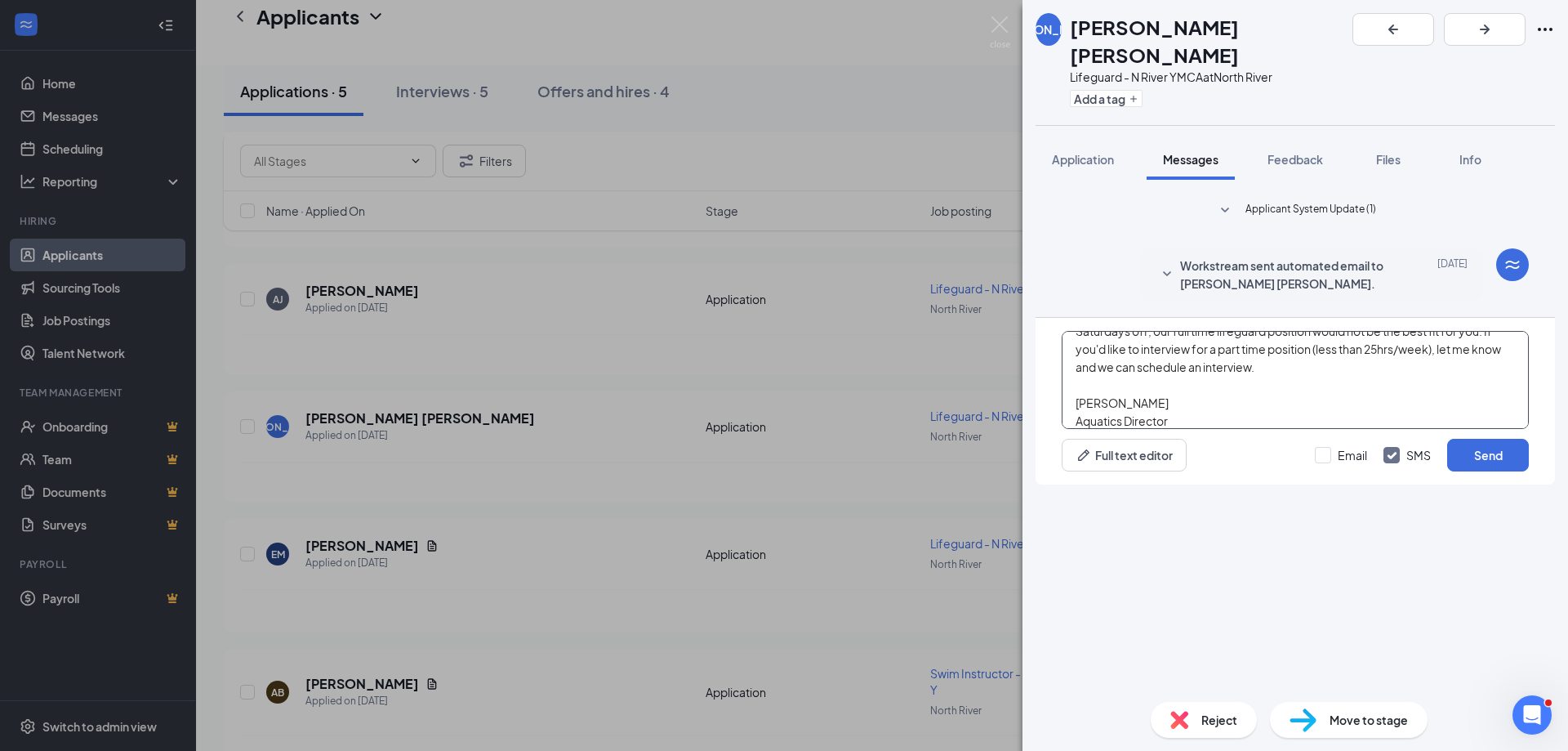
scroll to position [54, 0]
type textarea "Hi [PERSON_NAME], based on your need to have Mondays, Wednesdays, and Saturdays…"
click at [1334, 463] on input "Email" at bounding box center [1341, 455] width 53 height 16
checkbox input "true"
click at [1468, 471] on button "Send" at bounding box center [1489, 455] width 82 height 33
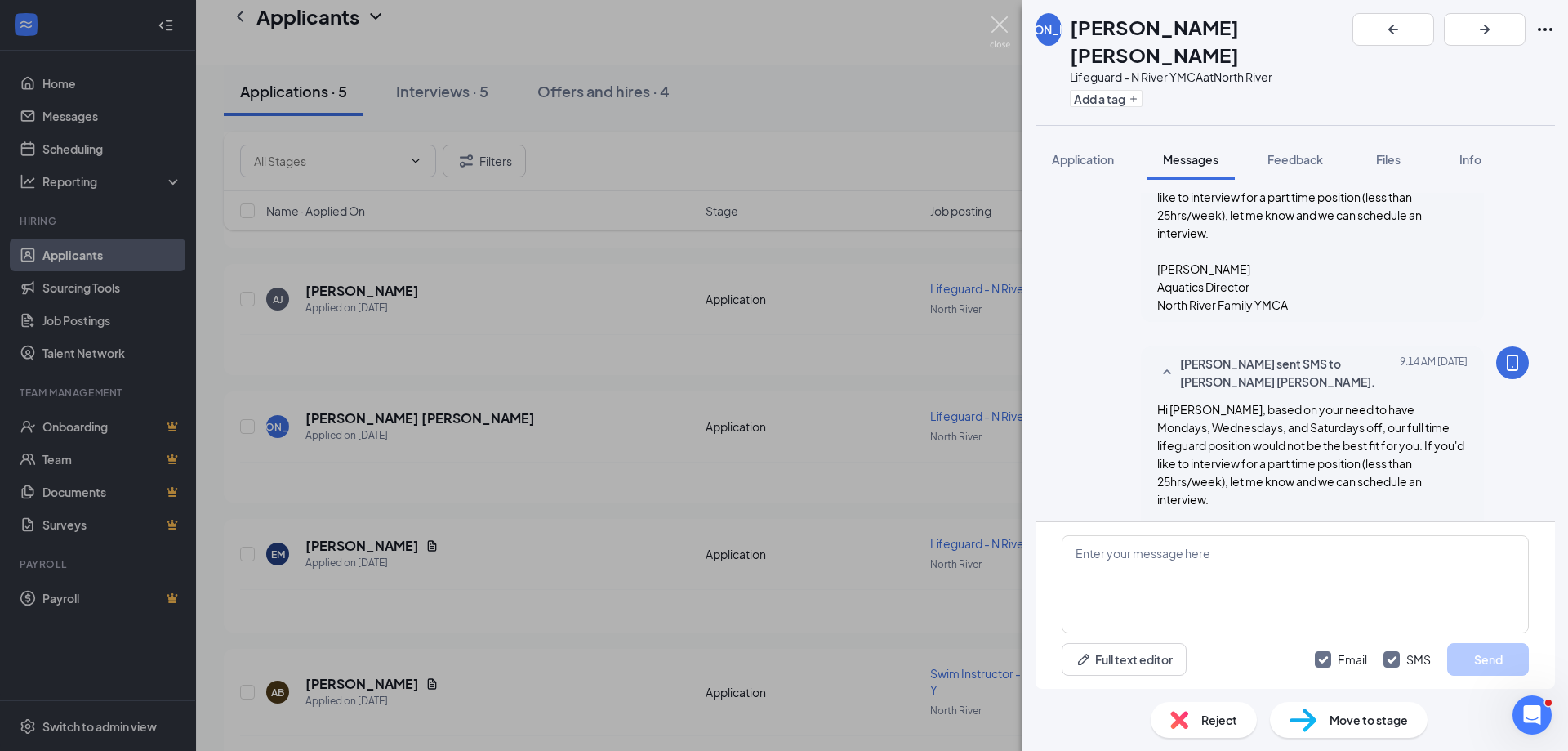
scroll to position [265, 0]
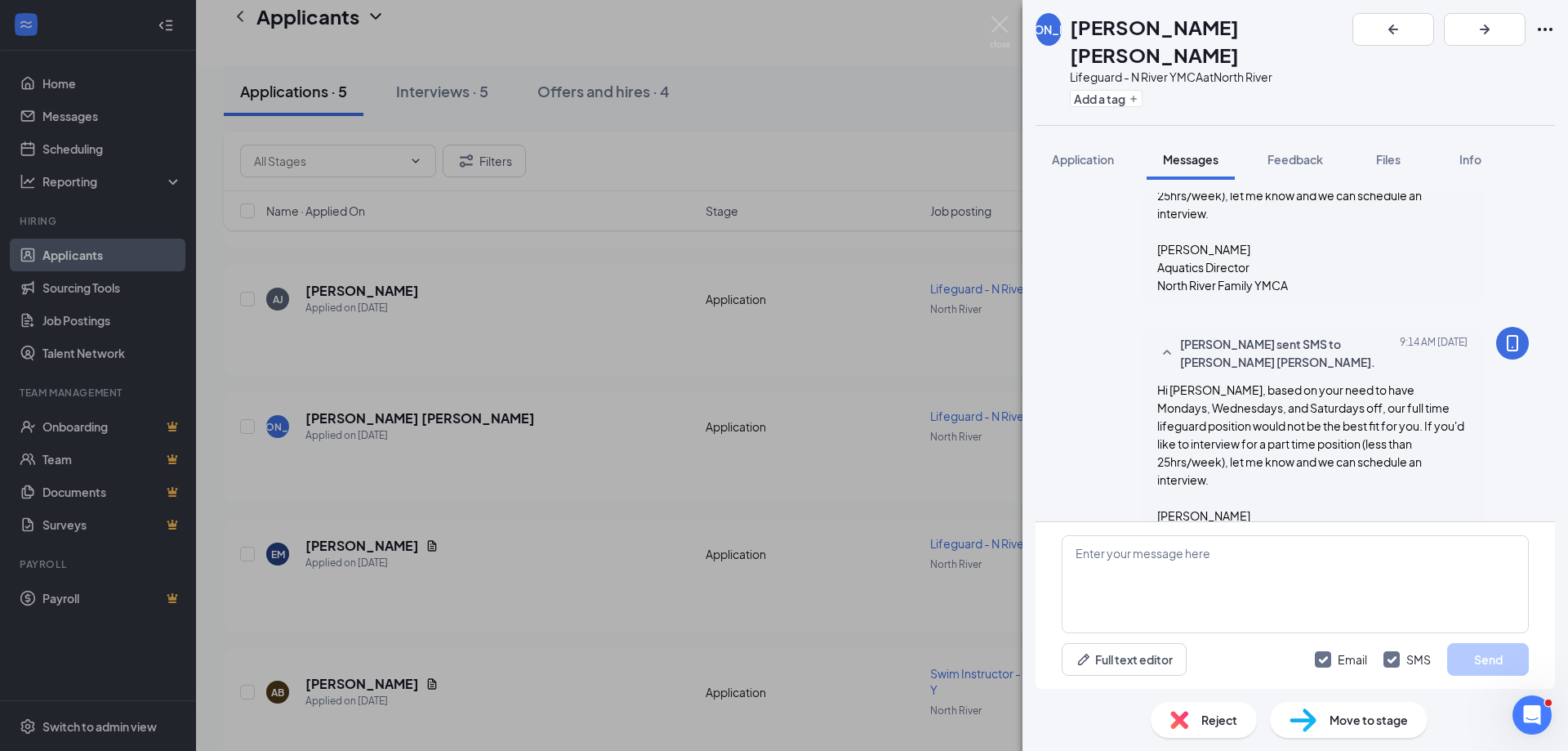
click at [987, 26] on div "[PERSON_NAME] [PERSON_NAME] Lifeguard - N River YMCA at [GEOGRAPHIC_DATA] Add a…" at bounding box center [784, 375] width 1568 height 751
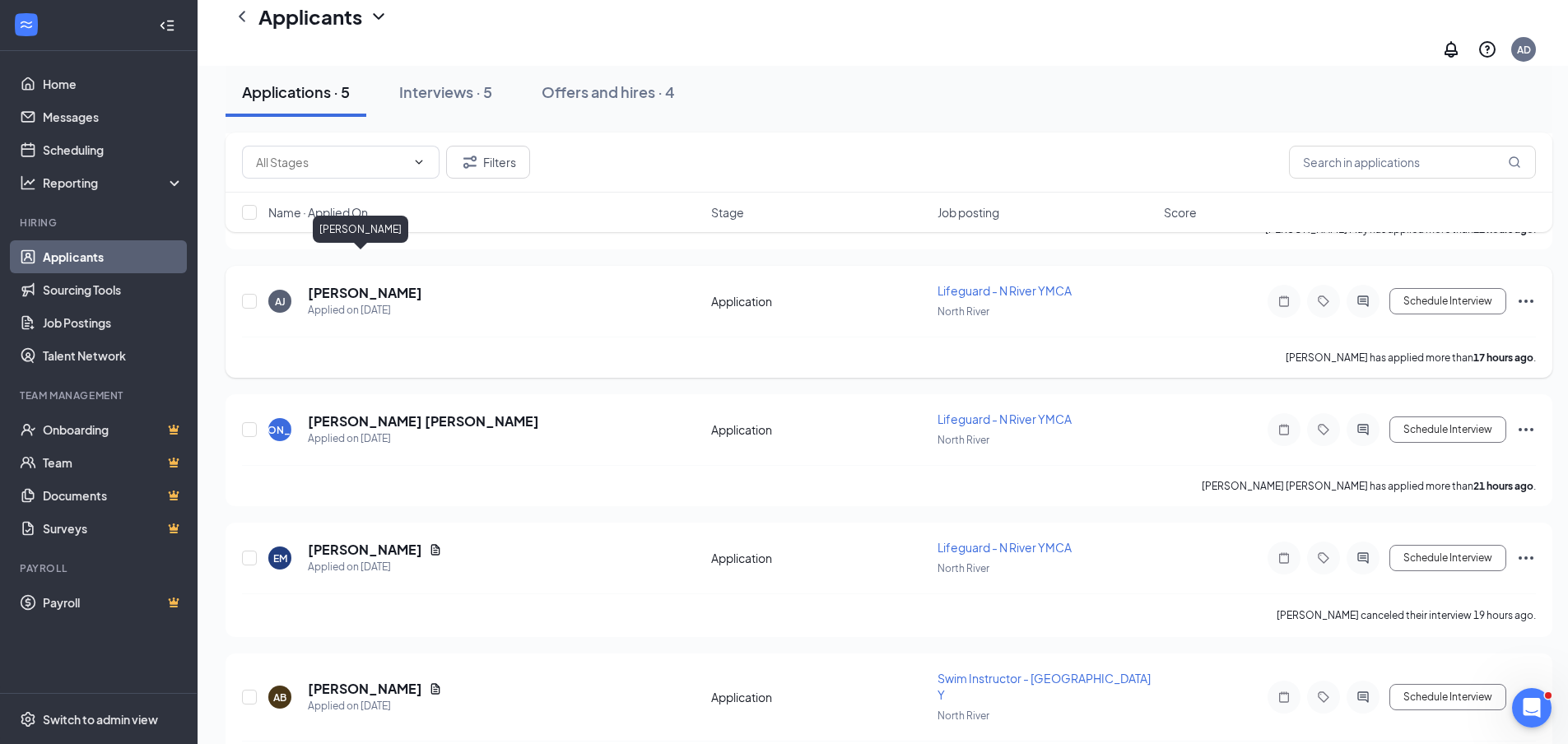
click at [318, 284] on h5 "[PERSON_NAME]" at bounding box center [365, 293] width 115 height 18
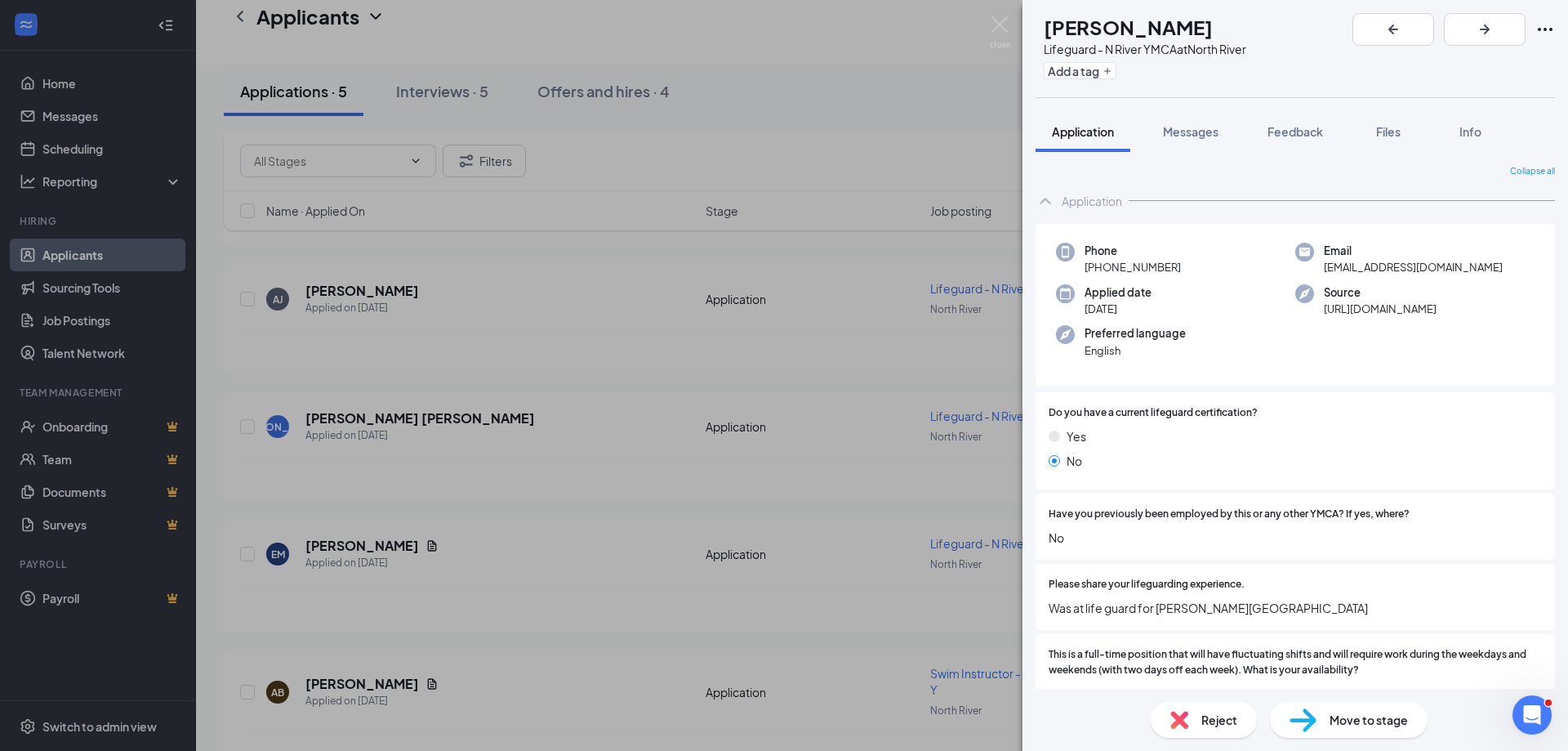
click at [1379, 727] on span "Move to stage" at bounding box center [1369, 720] width 78 height 18
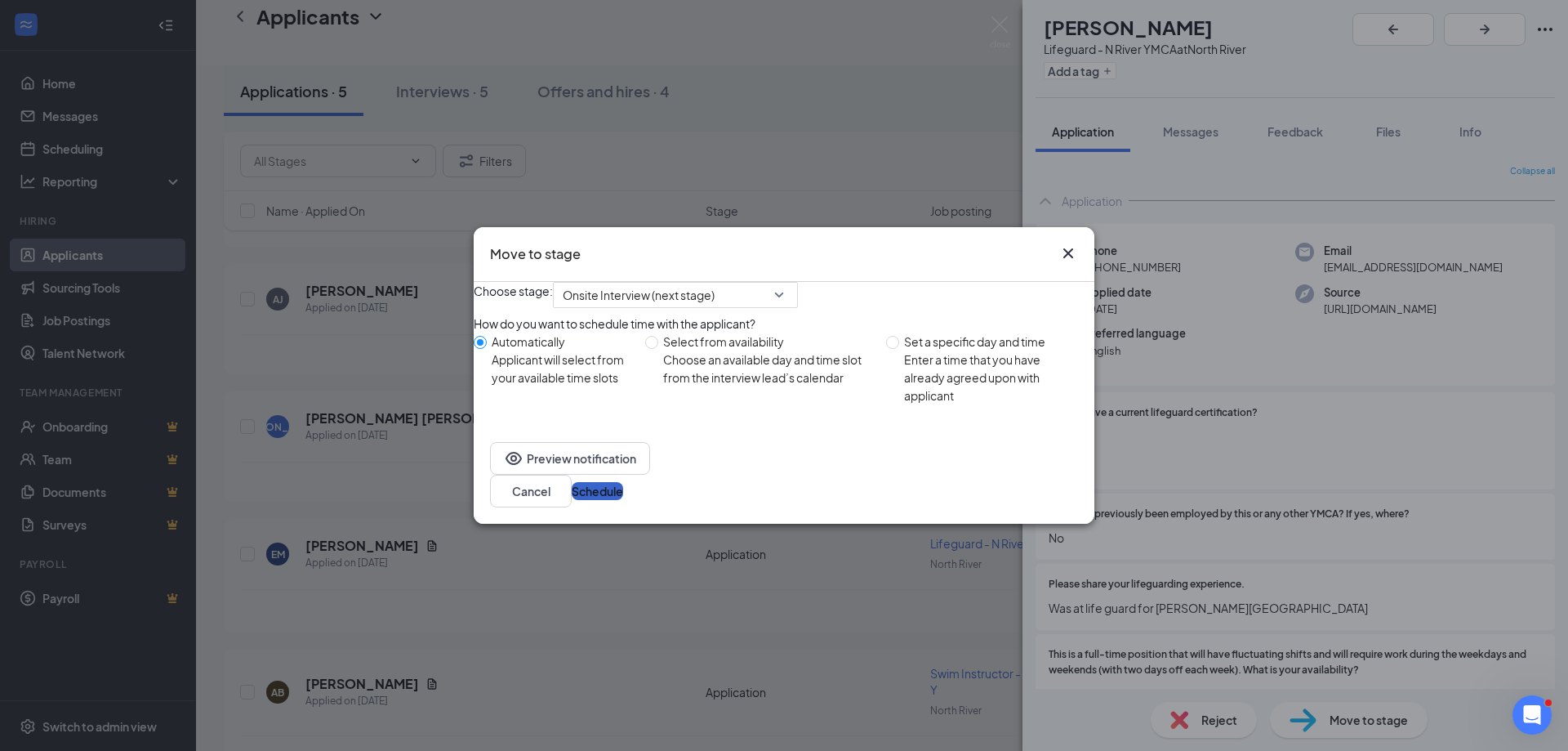
click at [623, 496] on button "Schedule" at bounding box center [597, 491] width 52 height 18
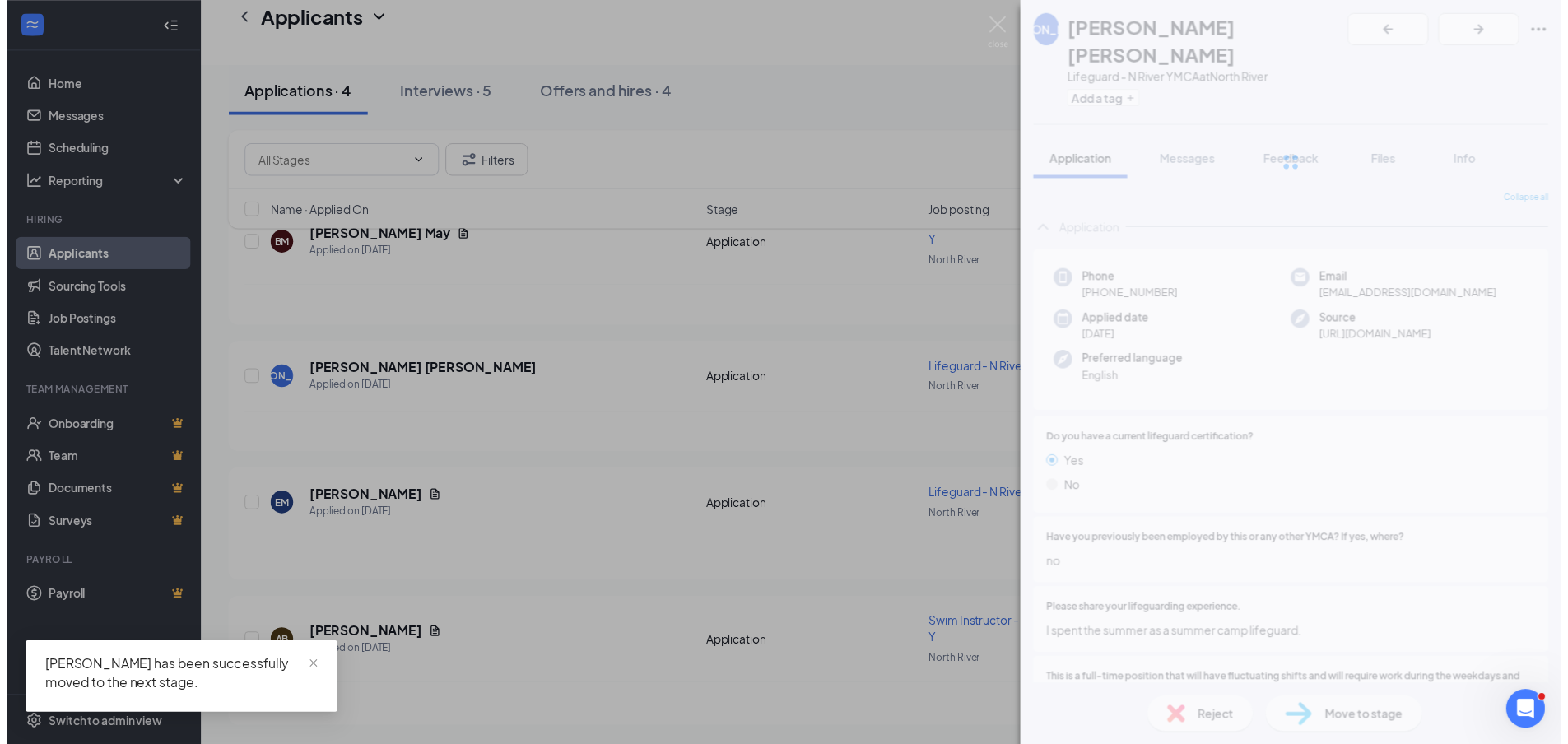
scroll to position [84, 0]
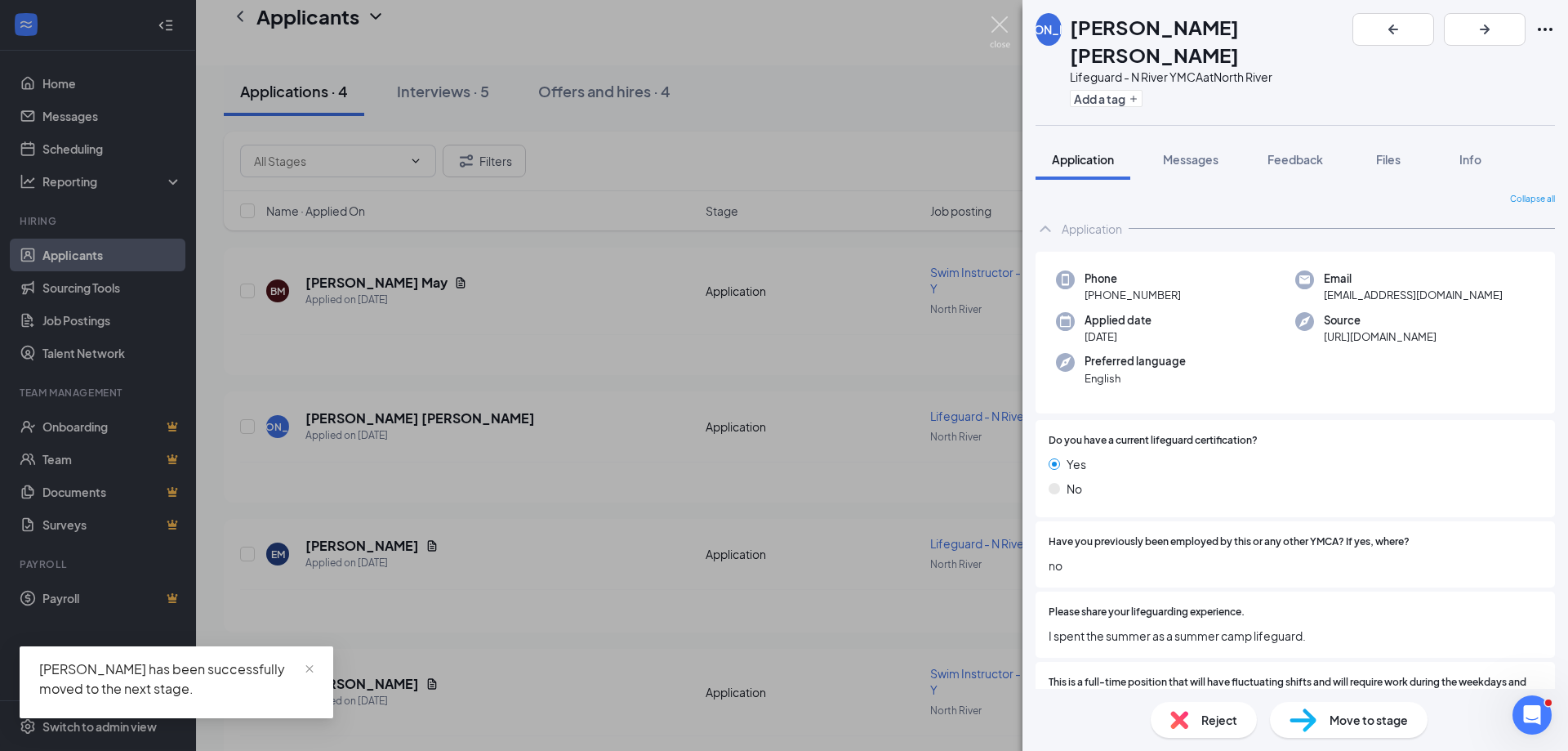
click at [1009, 20] on img at bounding box center [1000, 32] width 20 height 32
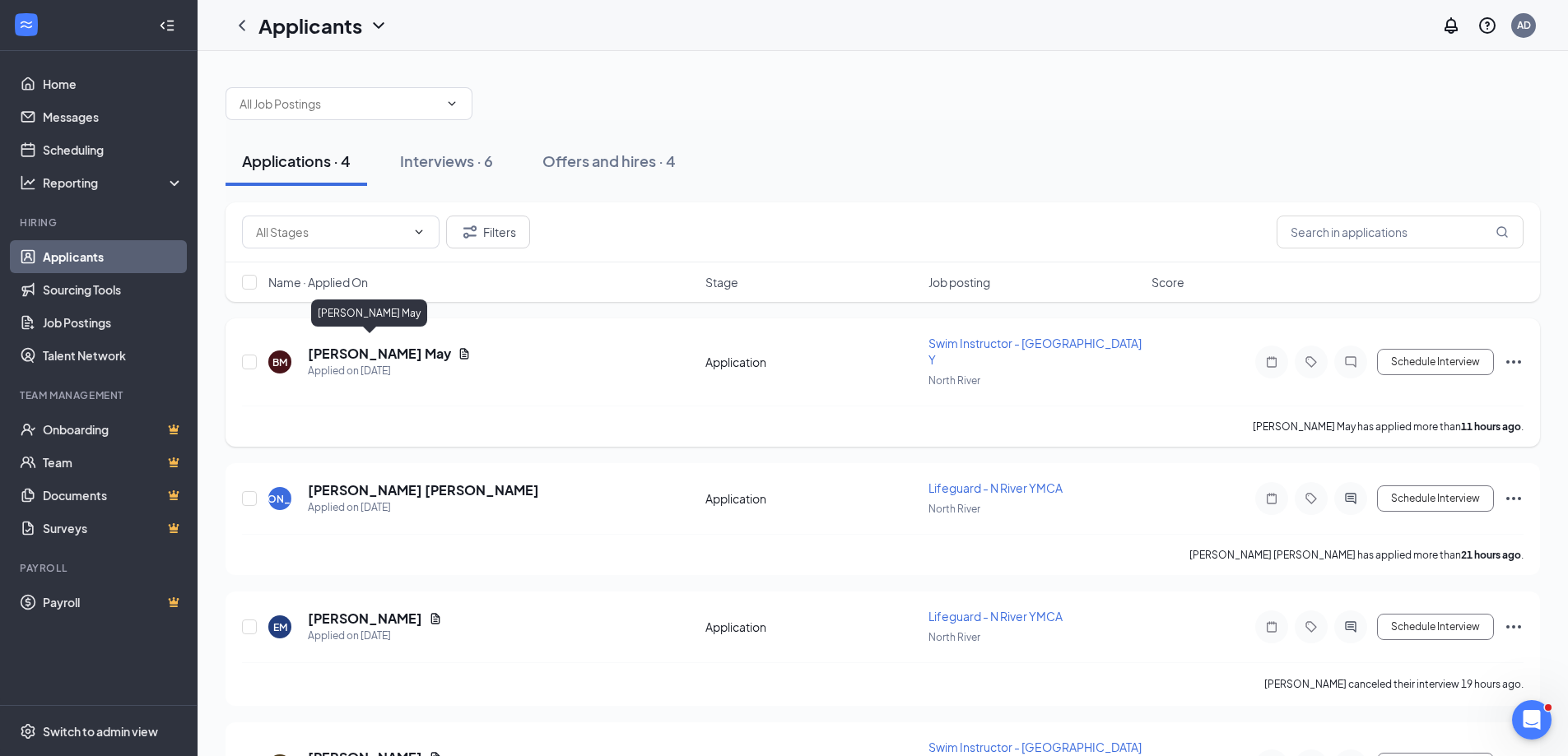
click at [341, 346] on h5 "[PERSON_NAME] May" at bounding box center [379, 353] width 144 height 18
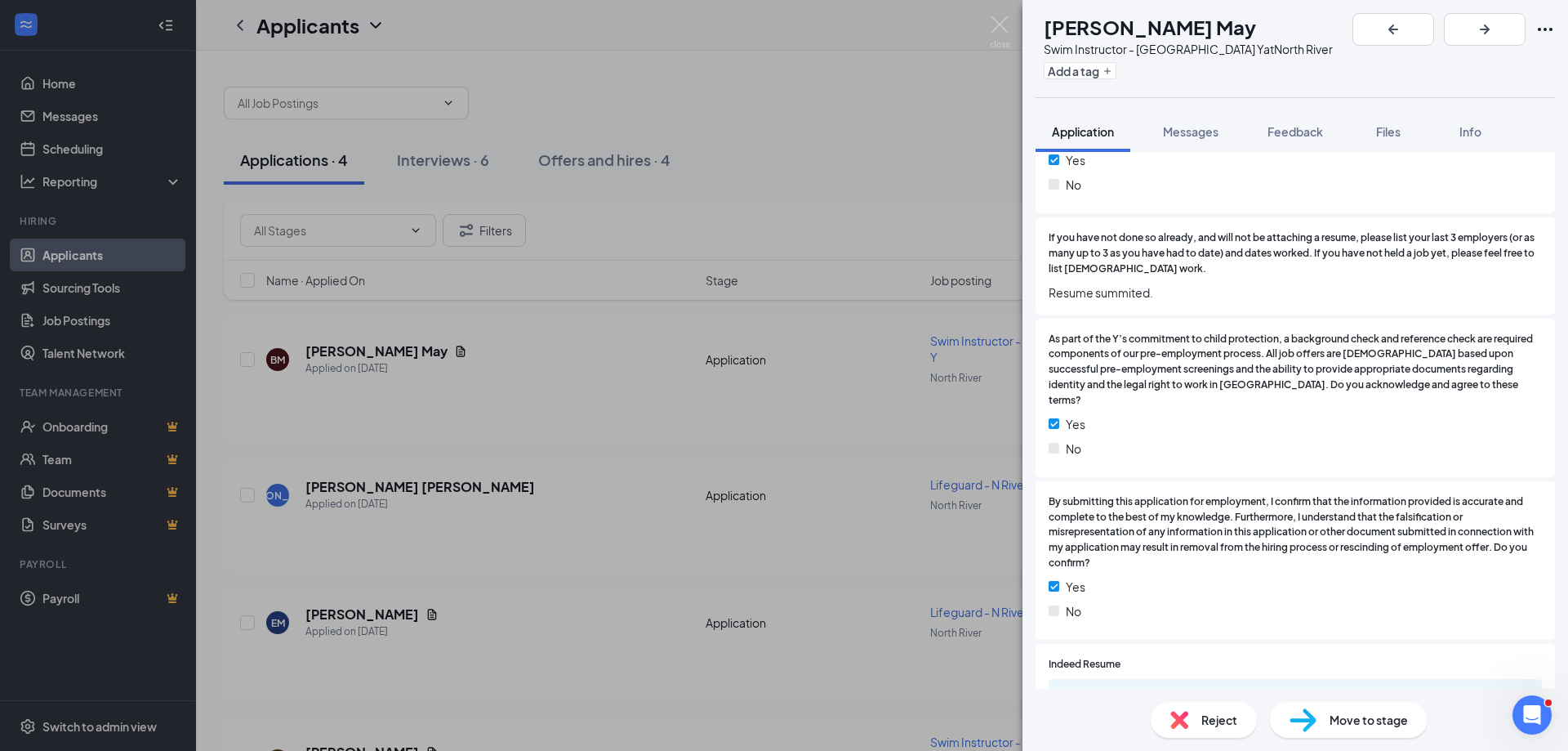
scroll to position [1063, 0]
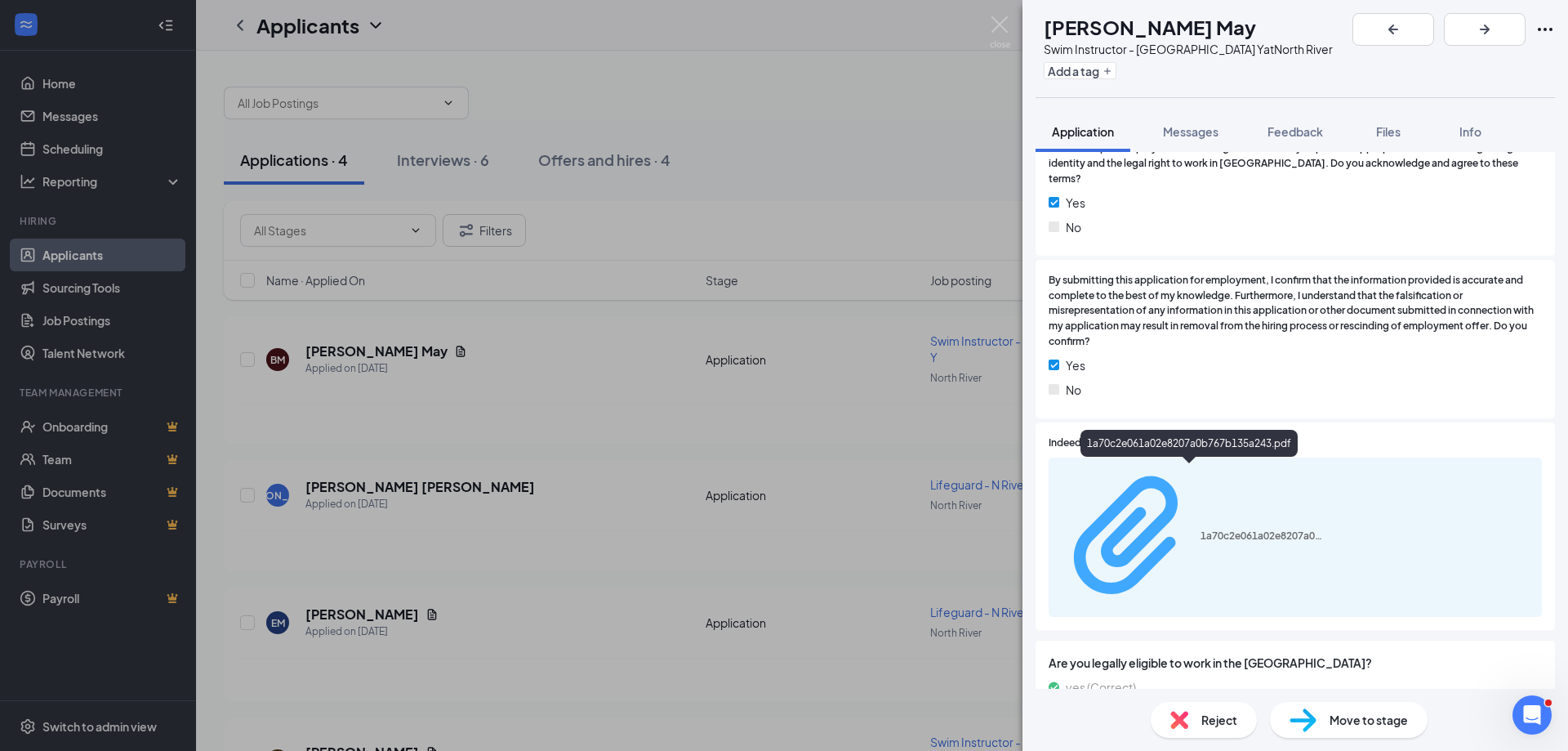
click at [1201, 529] on div "1a70c2e061a02e8207a0b767b135a243.pdf" at bounding box center [1263, 535] width 123 height 13
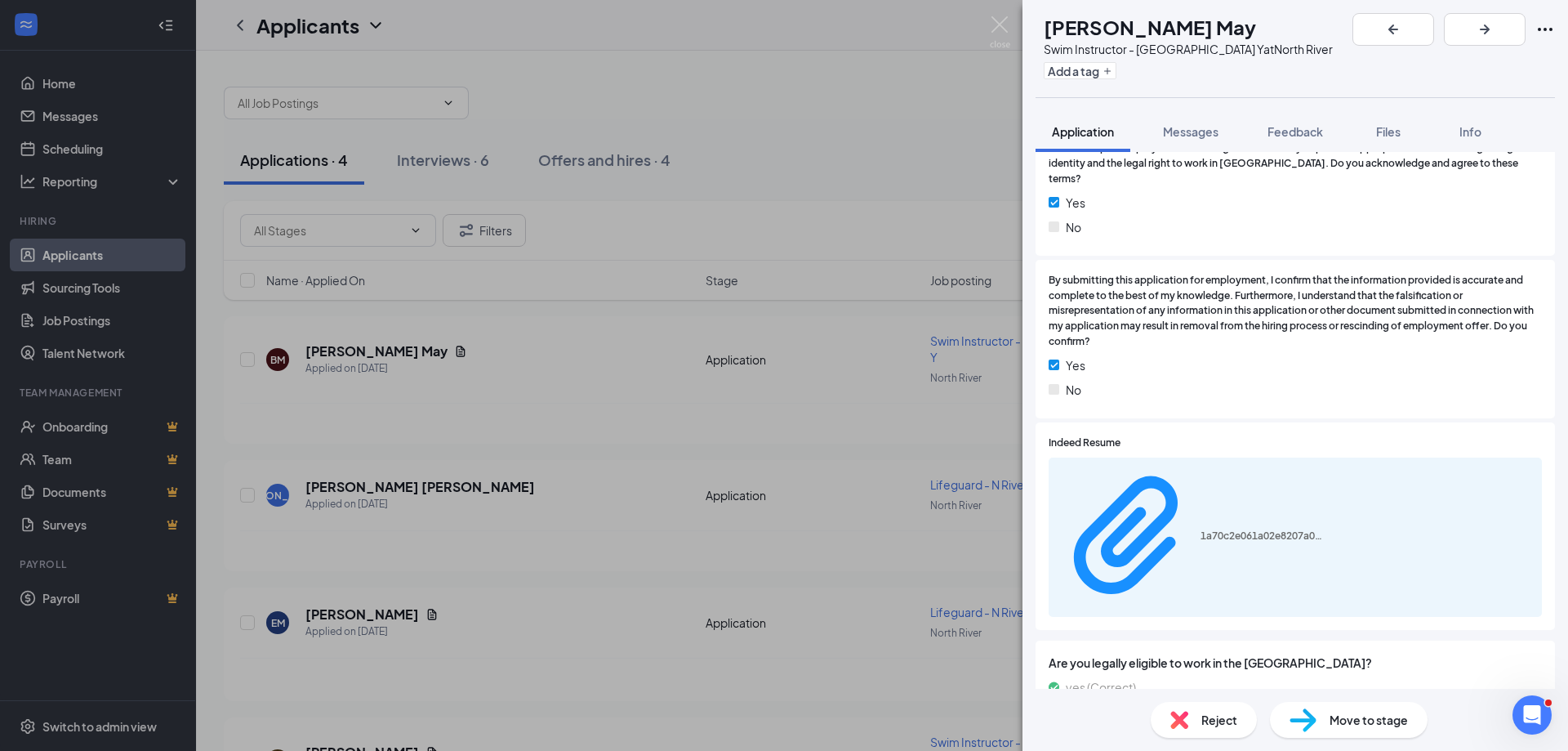
click at [1344, 717] on span "Move to stage" at bounding box center [1369, 720] width 78 height 18
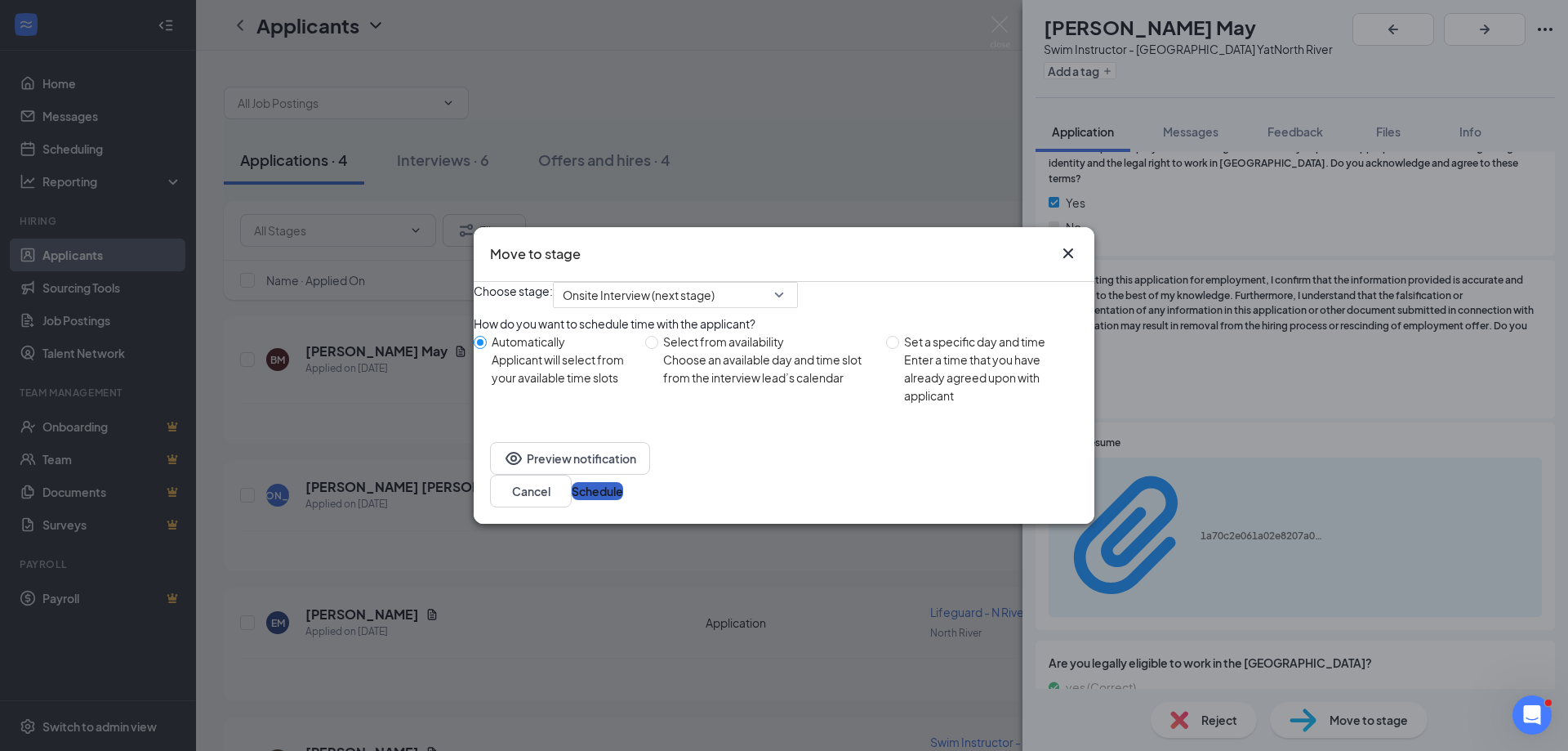
click at [623, 500] on button "Schedule" at bounding box center [597, 491] width 52 height 18
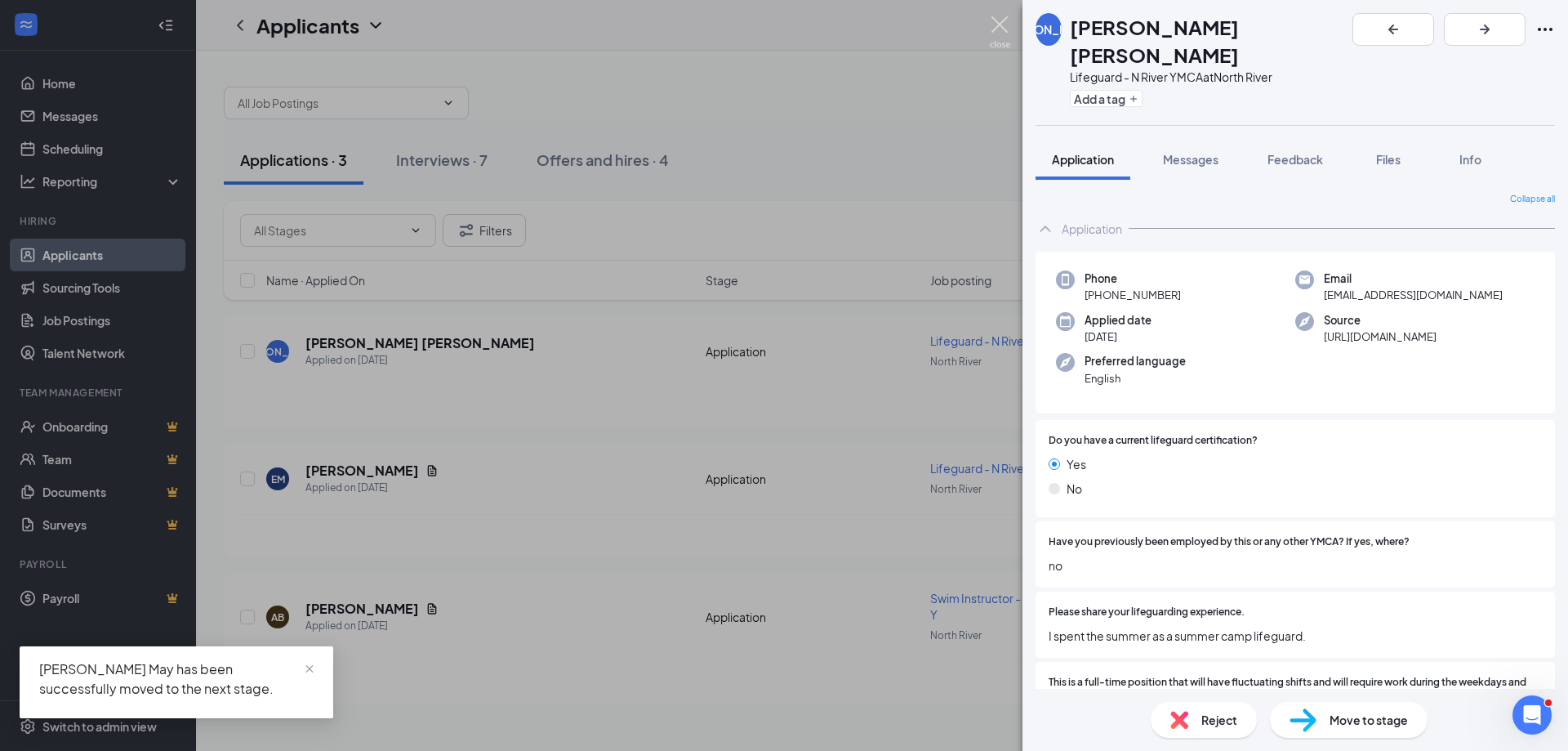
click at [1002, 24] on img at bounding box center [1000, 32] width 20 height 32
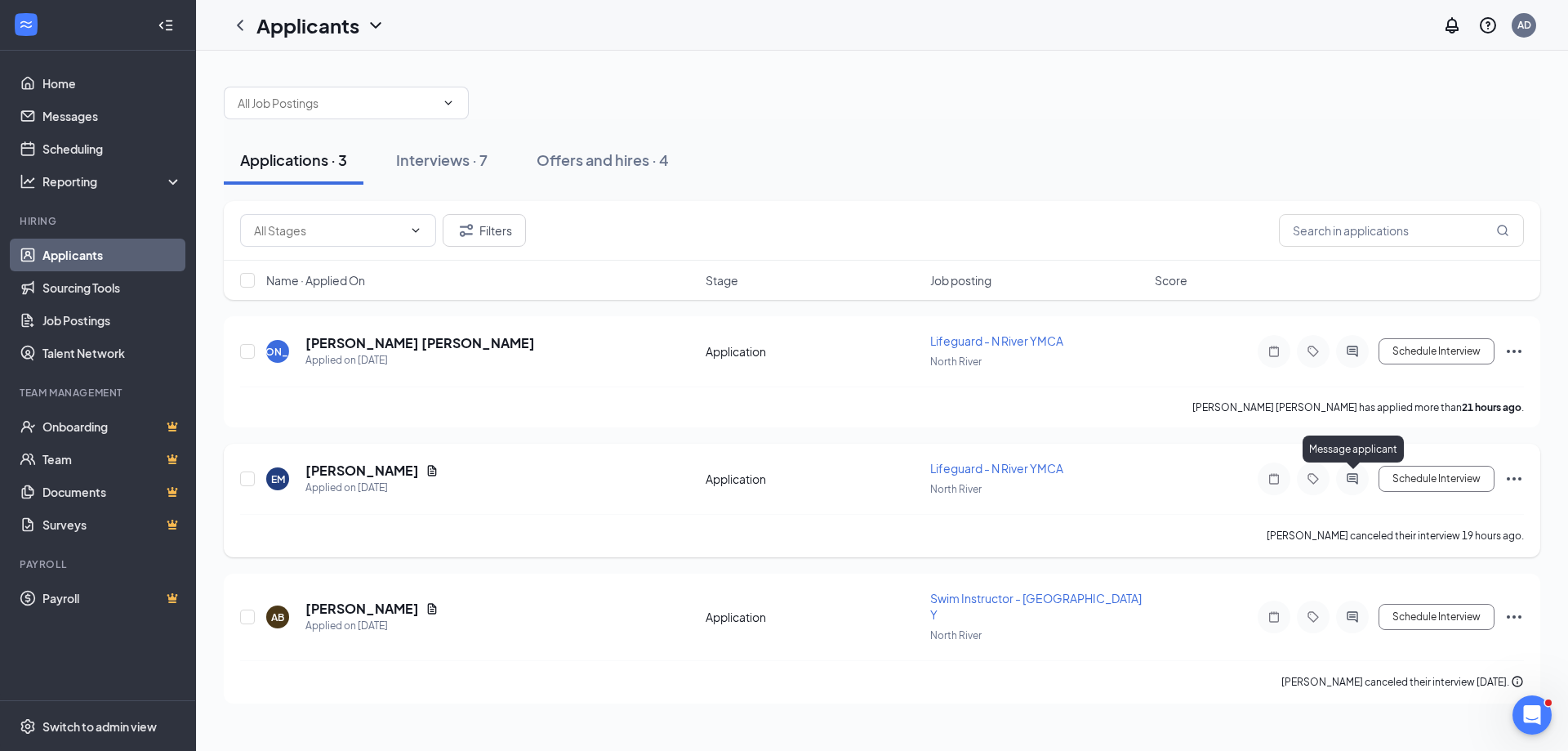
click at [1355, 480] on icon "ActiveChat" at bounding box center [1353, 478] width 20 height 13
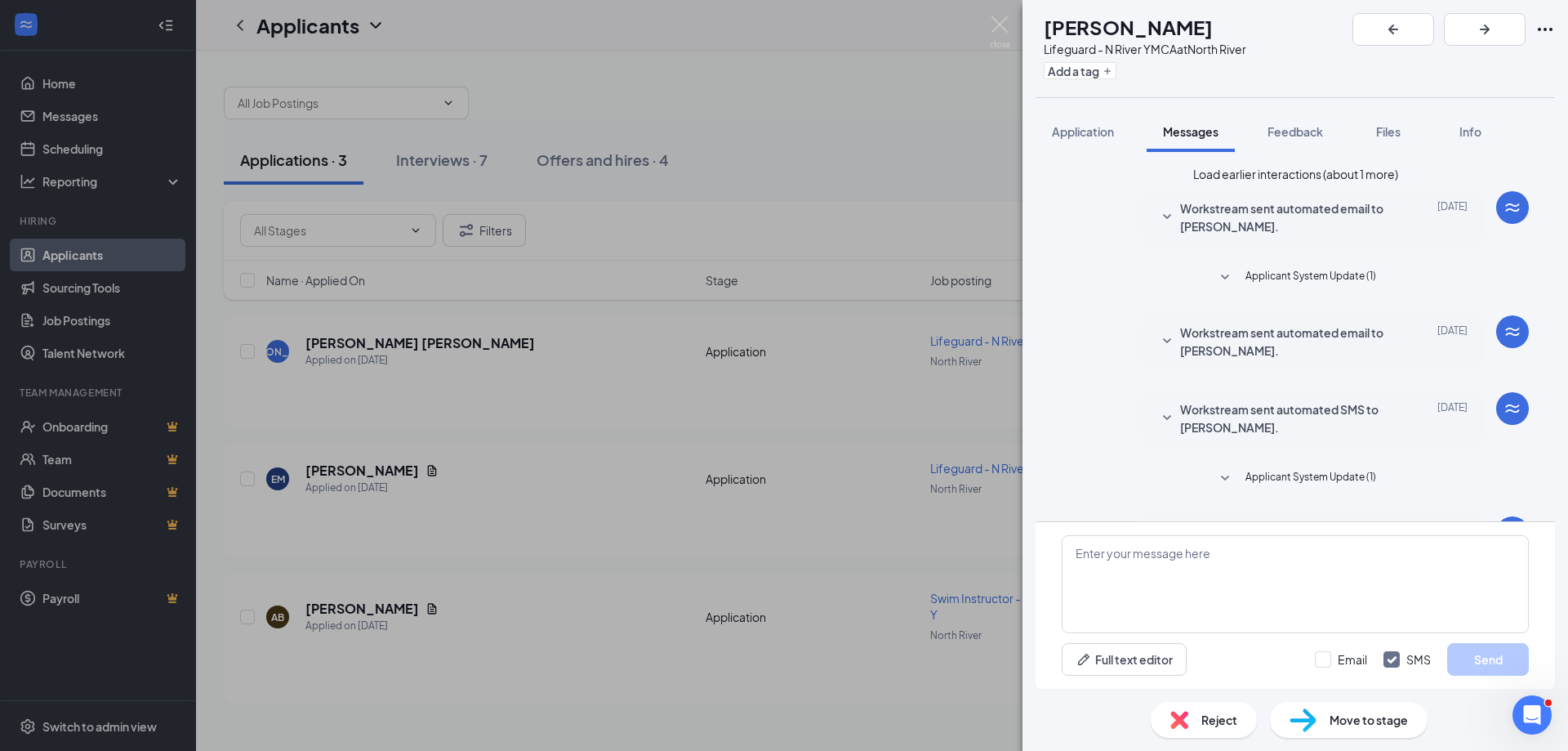
click at [1250, 183] on button "Load earlier interactions (about 1 more)" at bounding box center [1296, 174] width 205 height 18
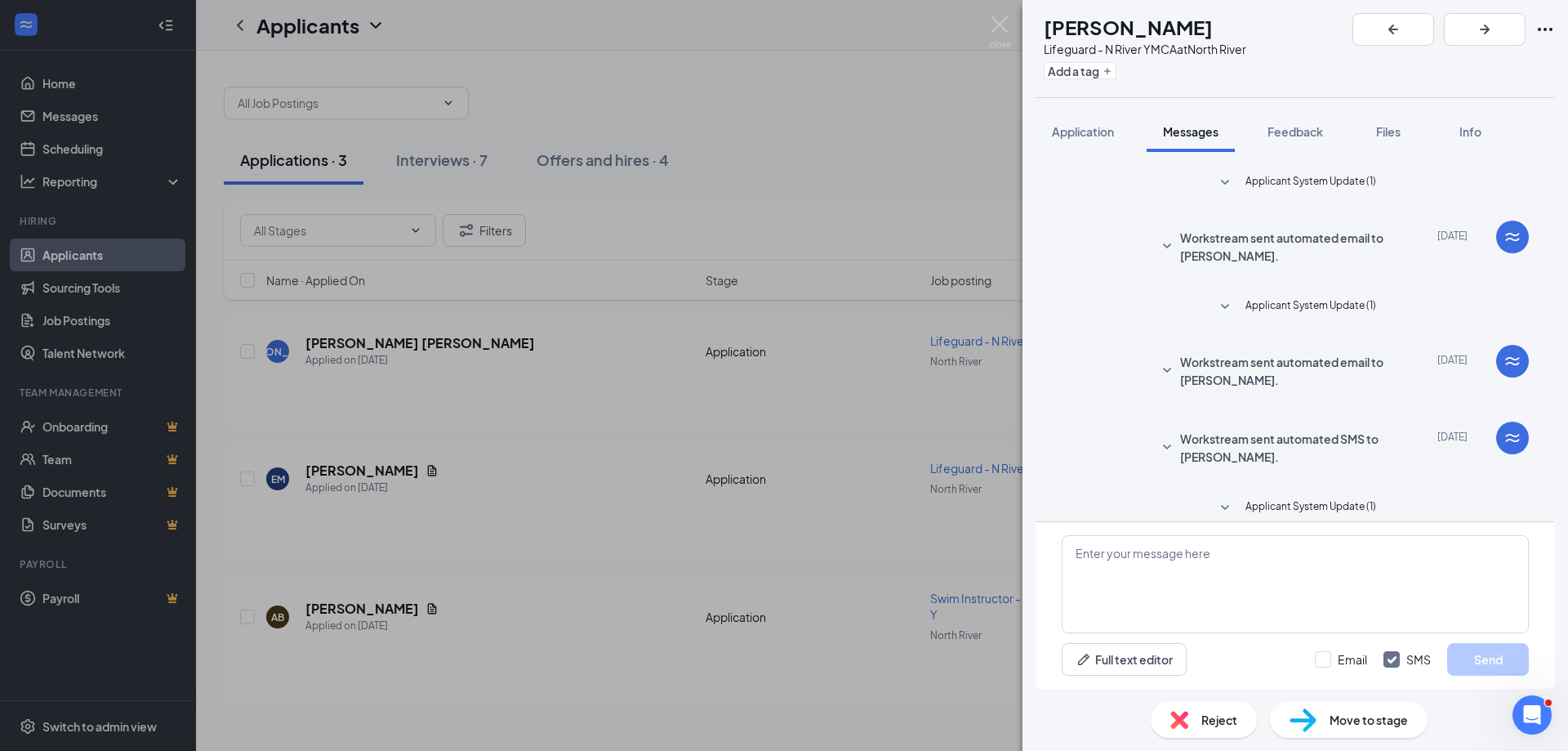
click at [777, 159] on div "EM [PERSON_NAME] Lifeguard - N River YMCA at [GEOGRAPHIC_DATA] Add a tag Applic…" at bounding box center [784, 375] width 1568 height 751
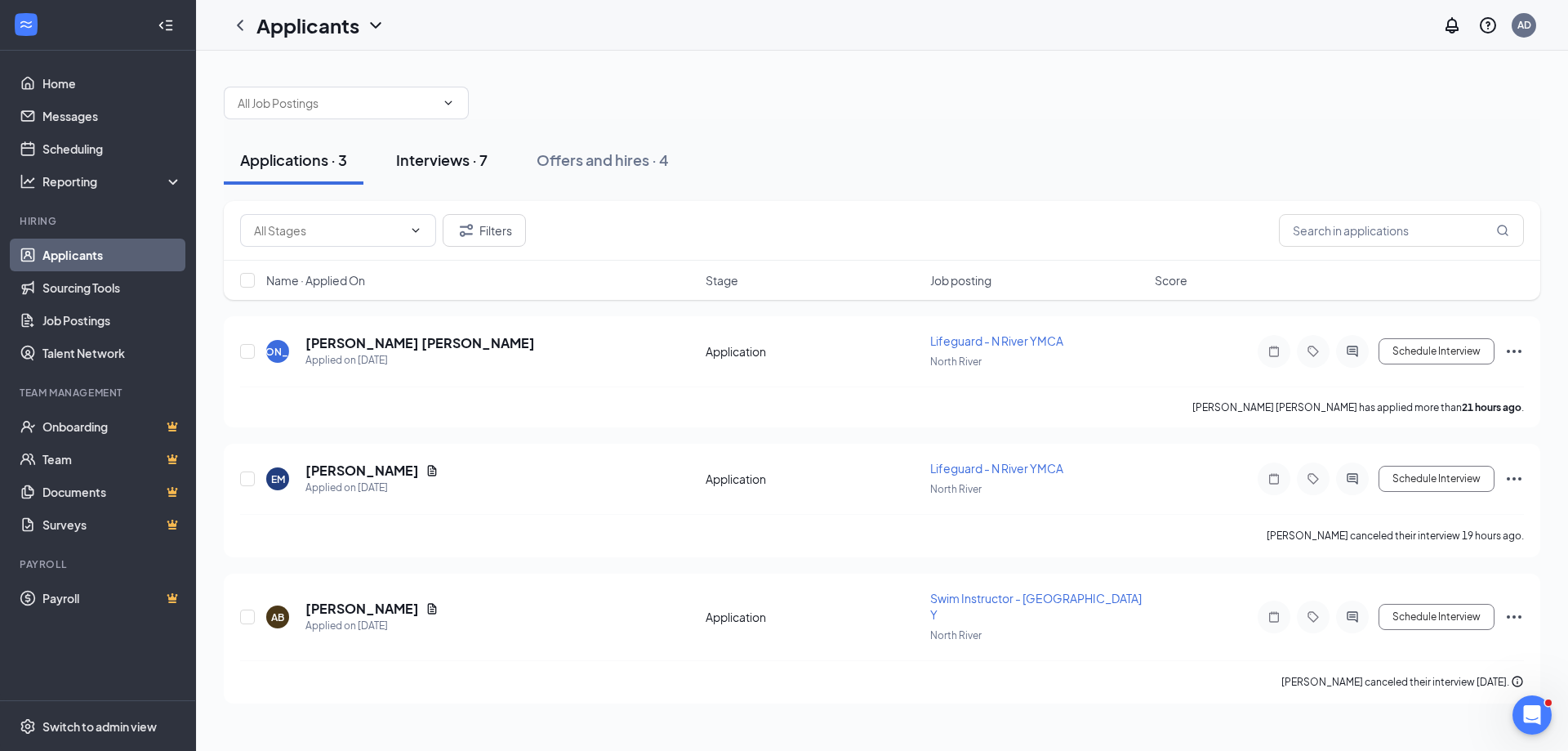
click at [424, 153] on div "Interviews · 7" at bounding box center [442, 159] width 92 height 20
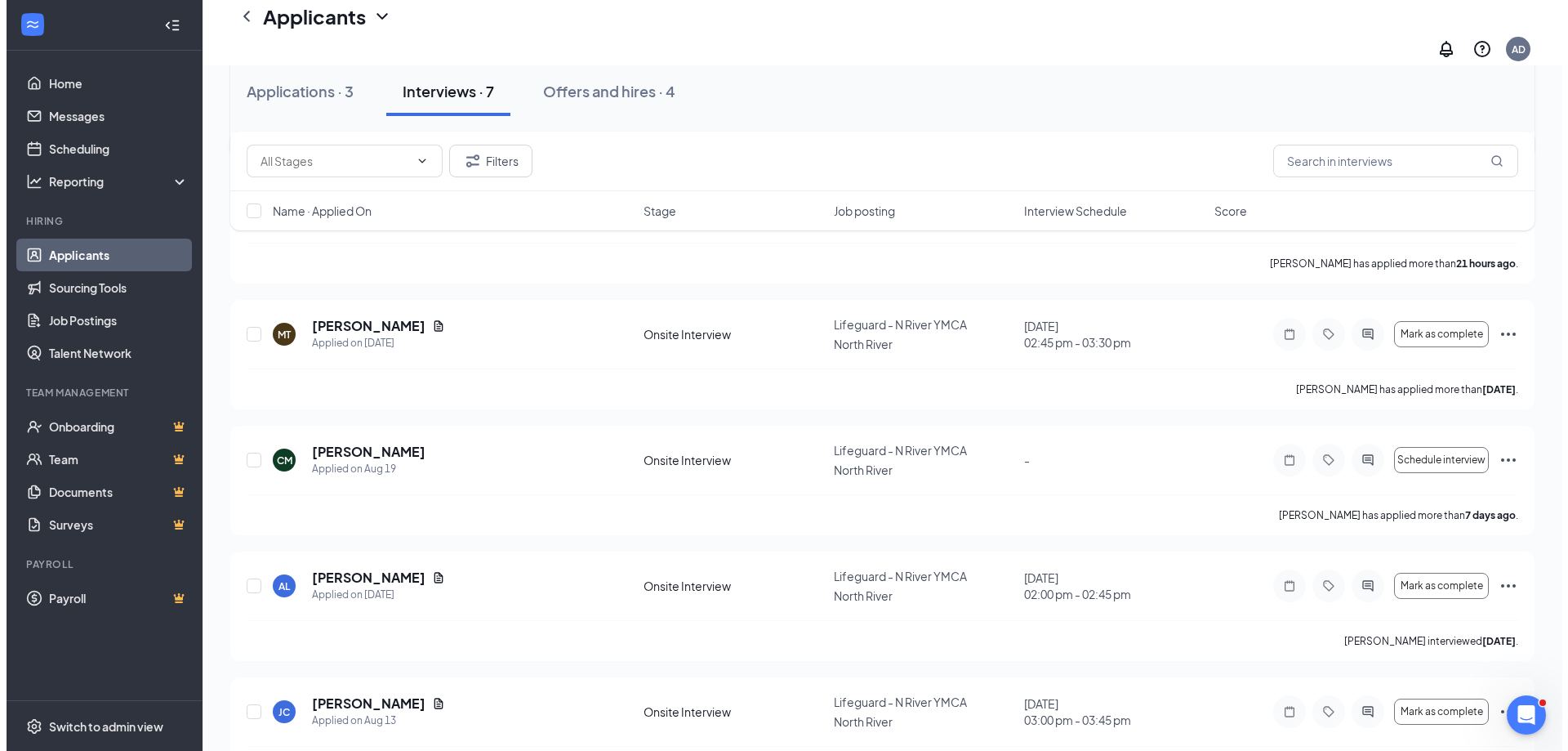
scroll to position [438, 0]
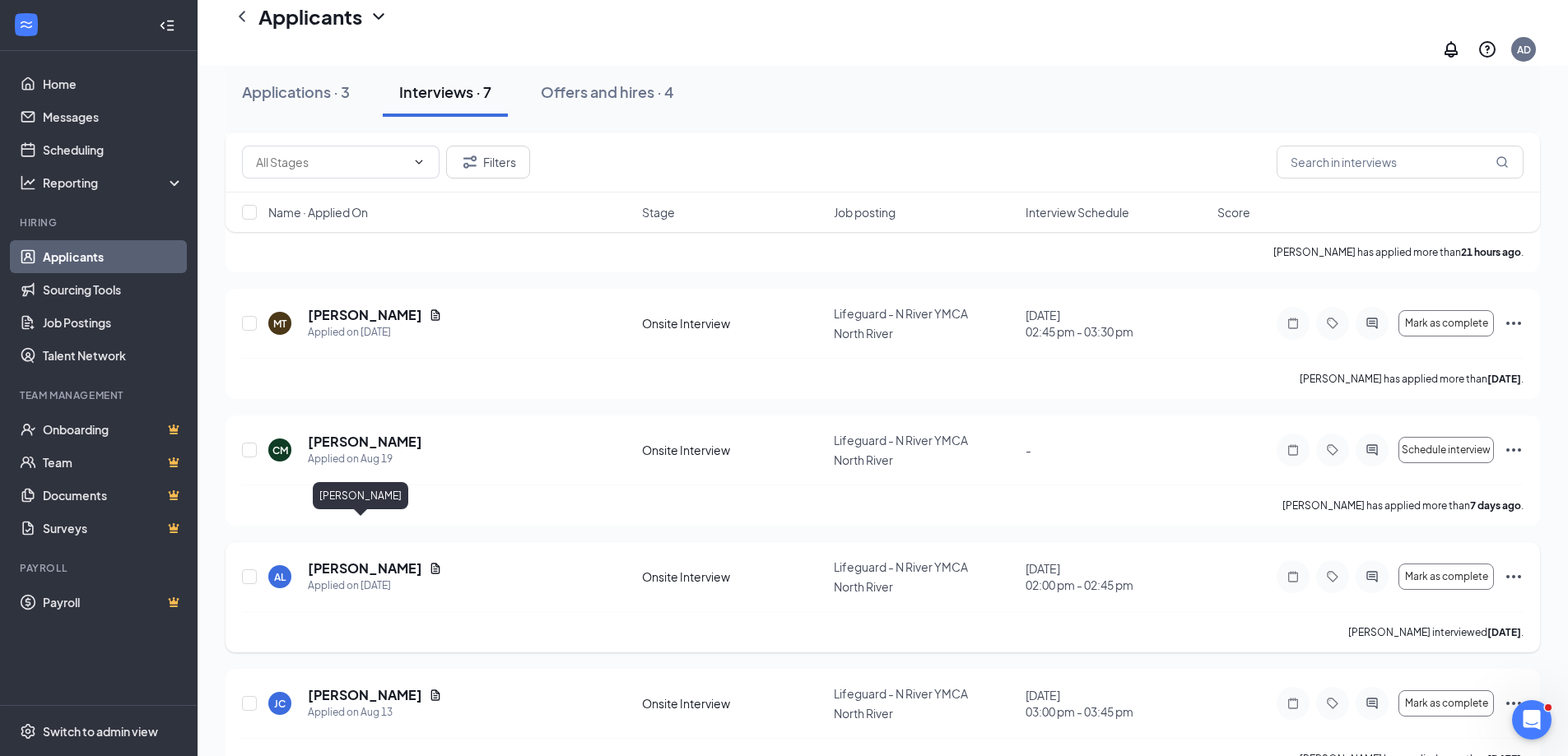
click at [361, 560] on h5 "[PERSON_NAME]" at bounding box center [365, 569] width 115 height 18
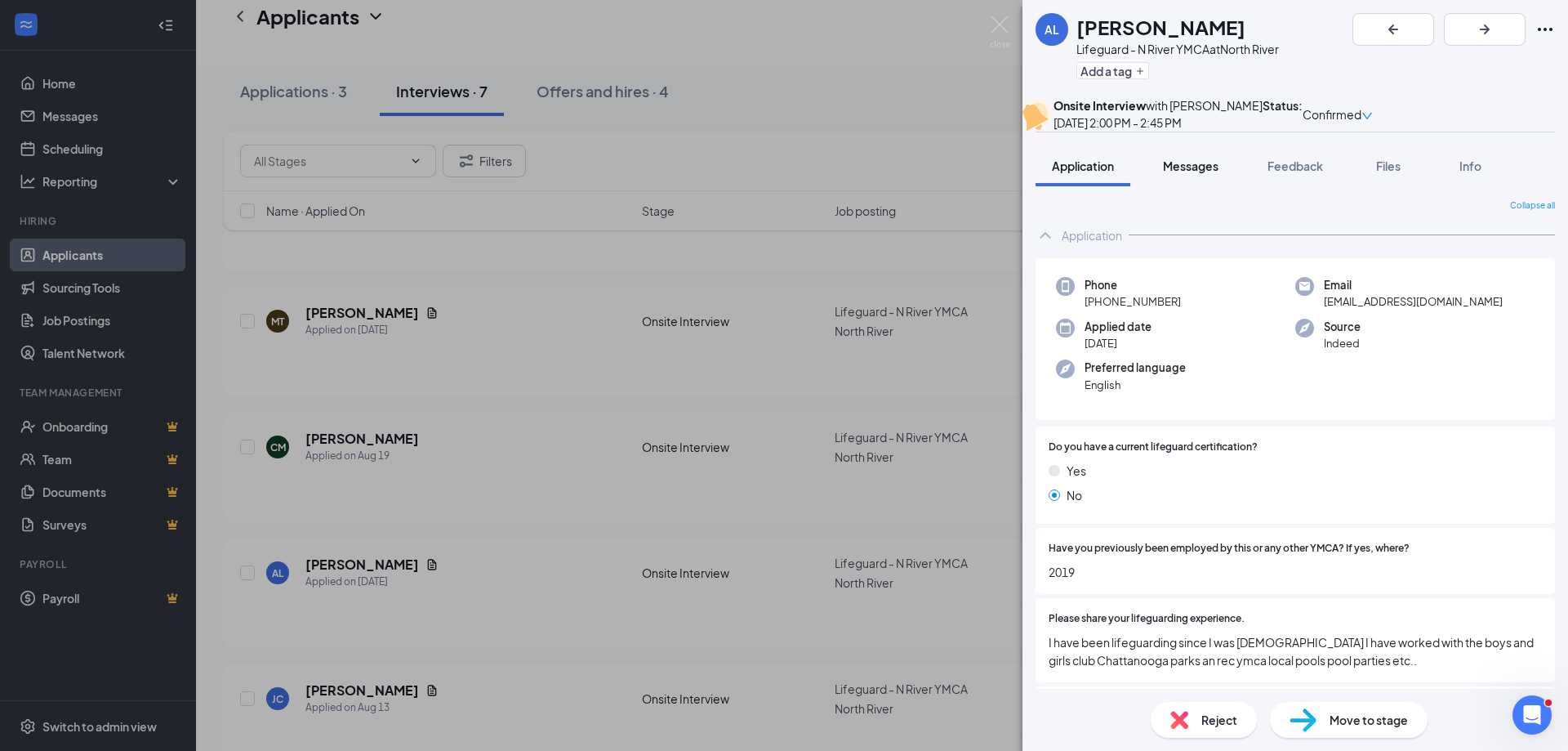
click at [1201, 186] on button "Messages" at bounding box center [1190, 166] width 88 height 41
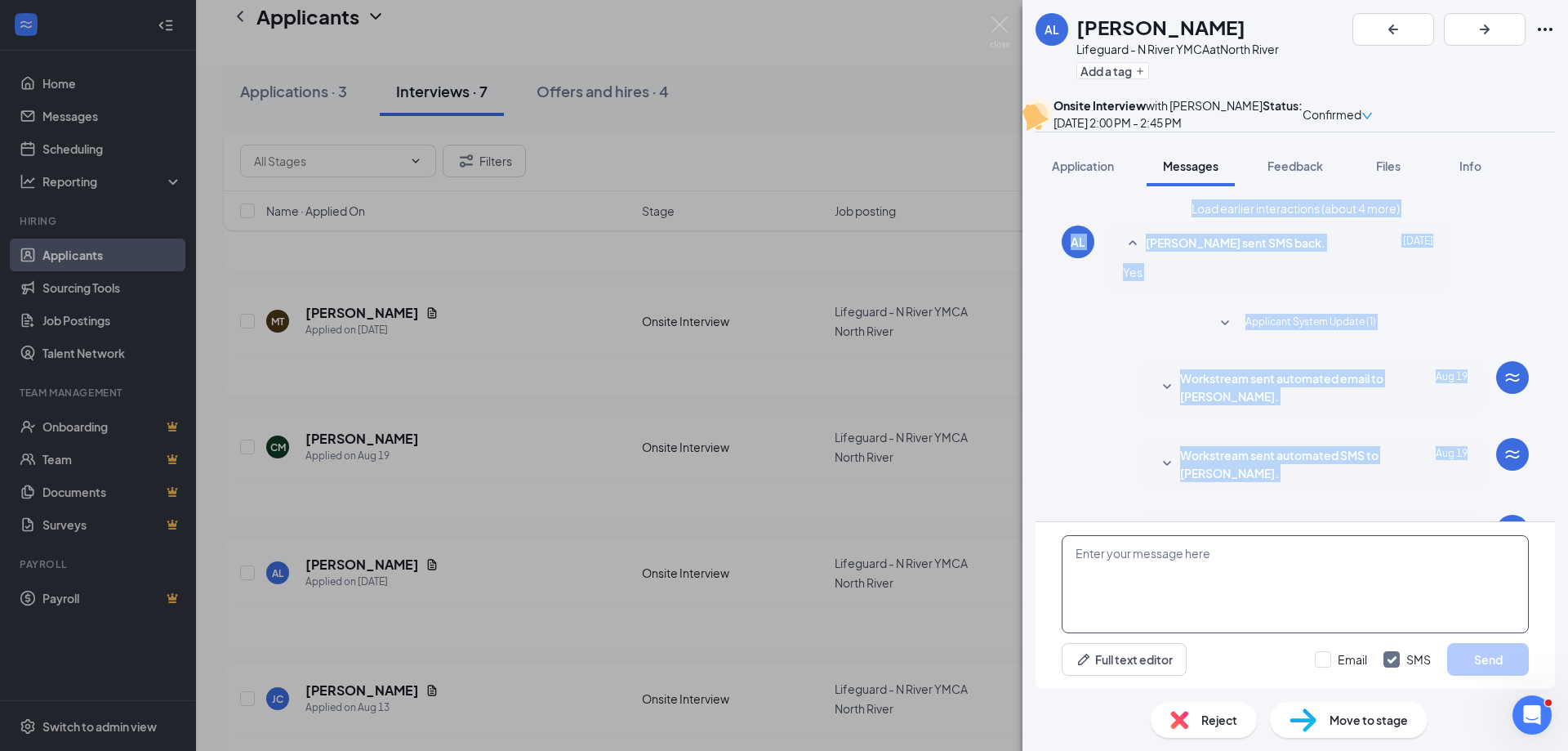
drag, startPoint x: 1251, startPoint y: 533, endPoint x: 1245, endPoint y: 604, distance: 71.3
click at [1249, 599] on div "Load earlier interactions (about 4 more) AL [PERSON_NAME] sent SMS back. [DATE]…" at bounding box center [1295, 445] width 519 height 490
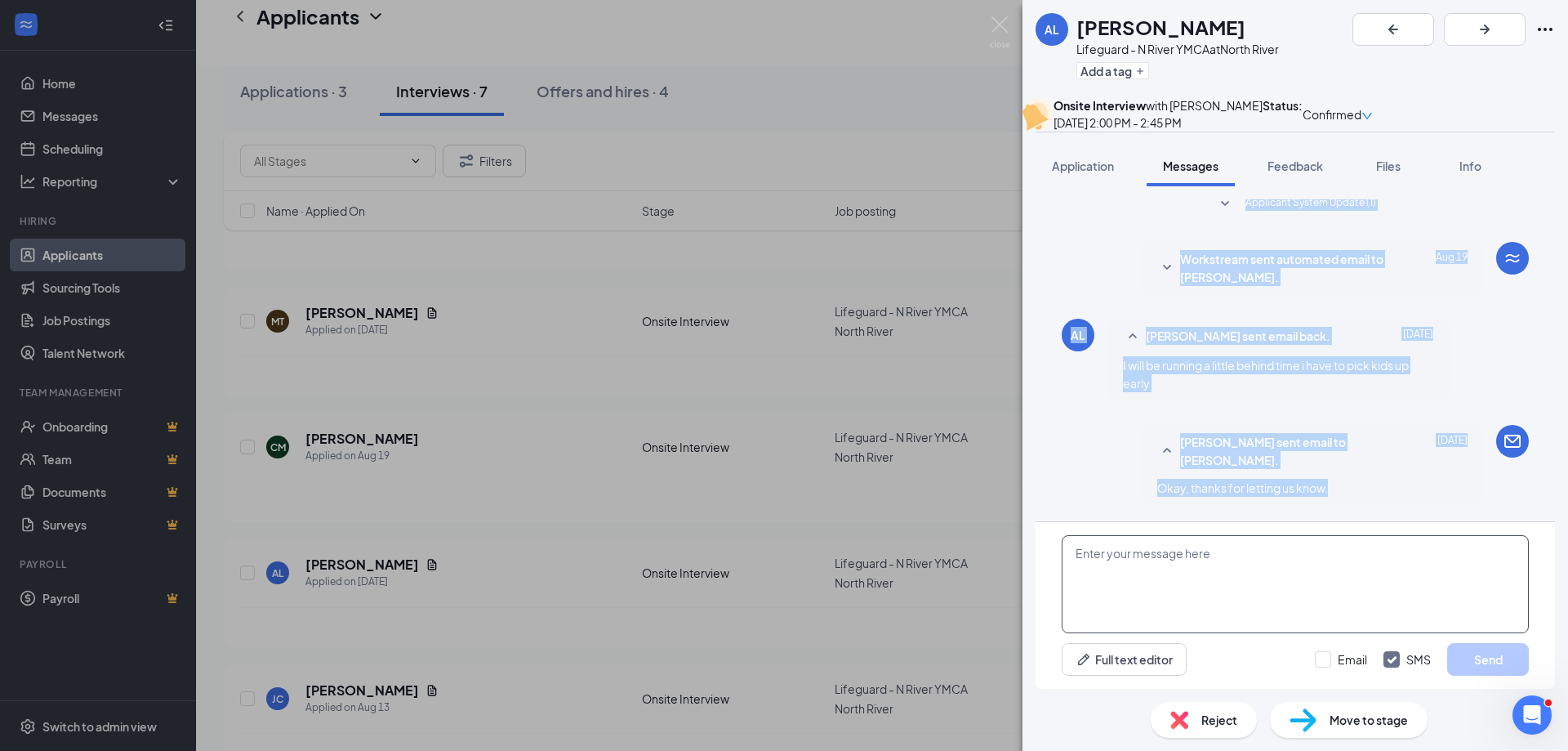
scroll to position [671, 0]
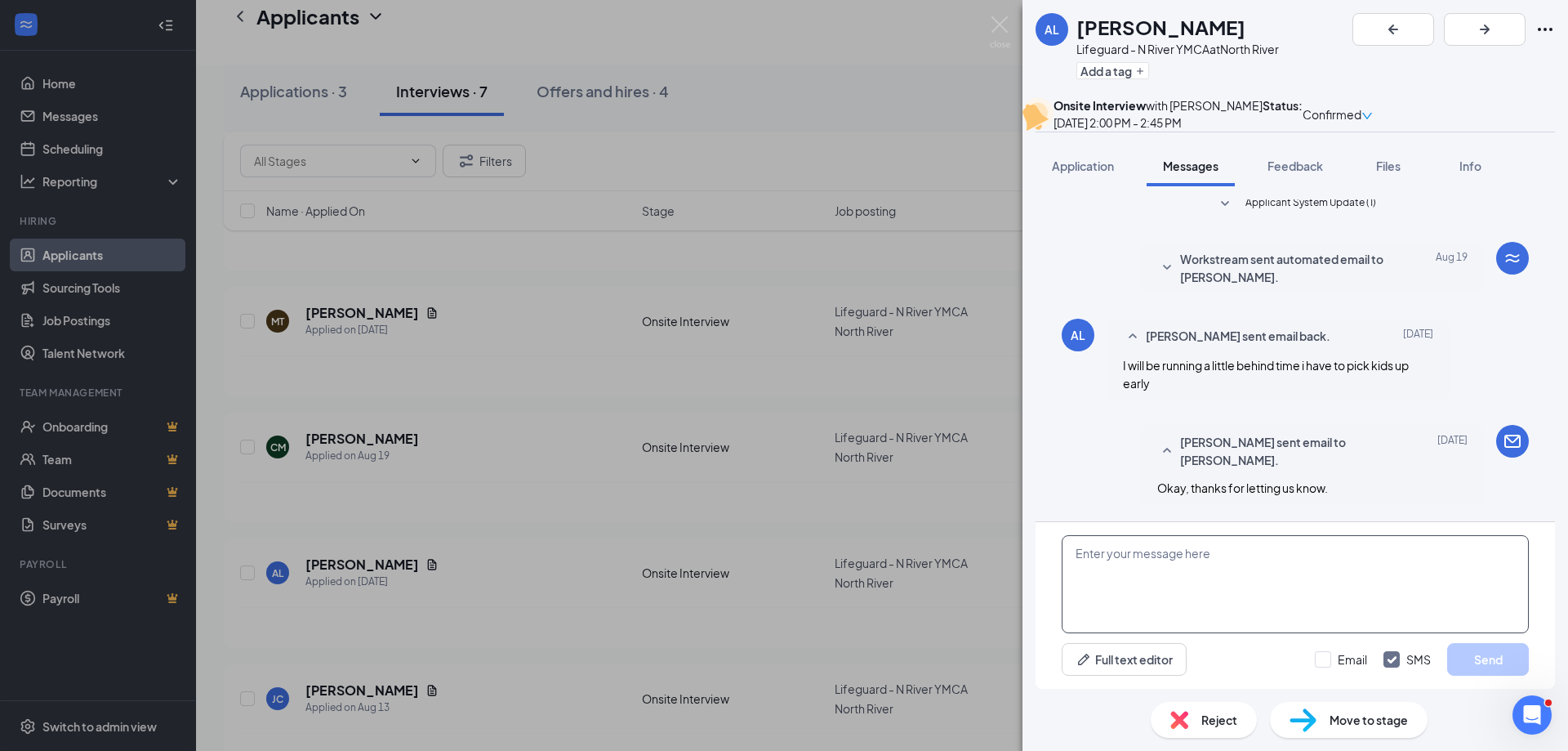
click at [1245, 604] on textarea at bounding box center [1296, 584] width 467 height 98
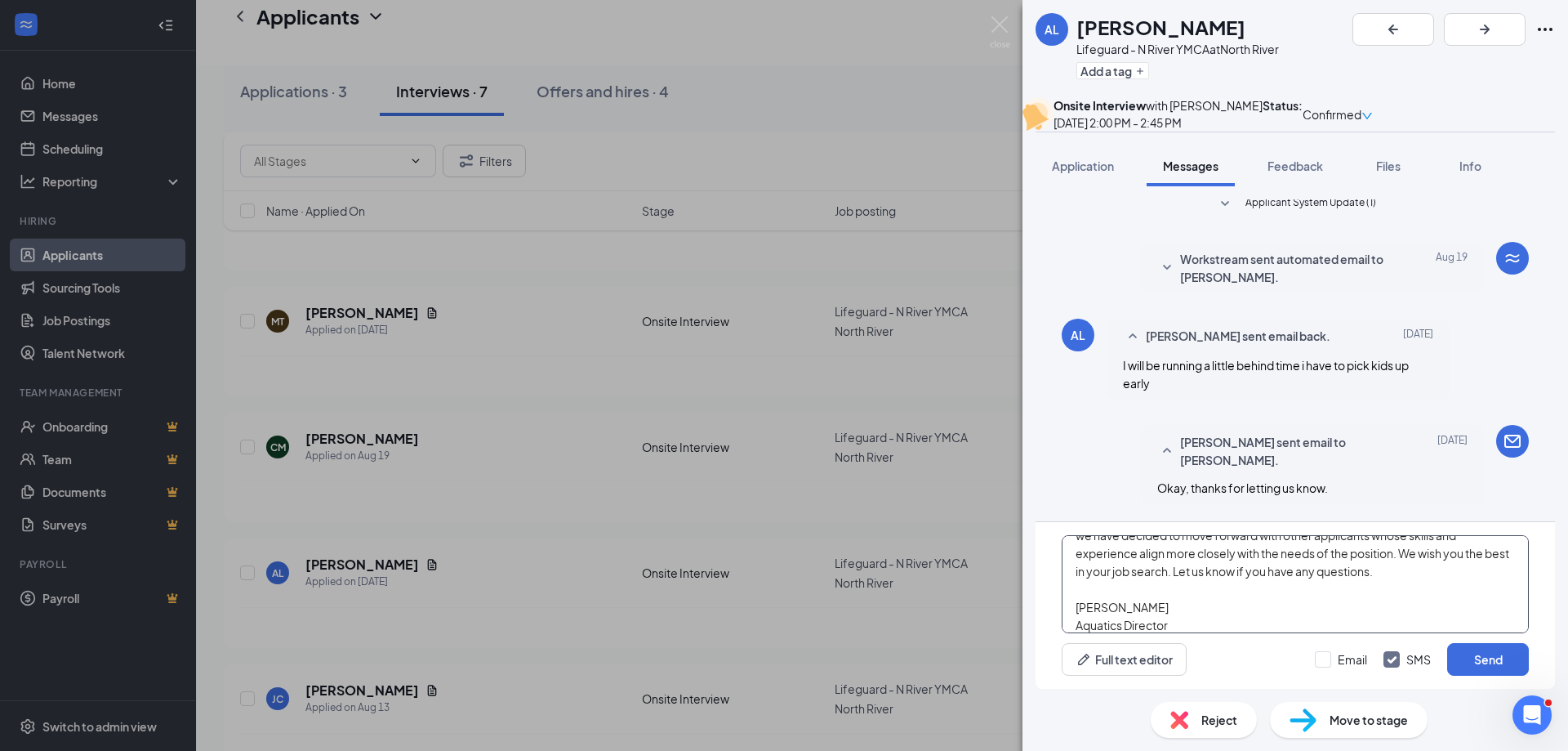
scroll to position [54, 0]
type textarea "Hello, thank you for your application for the full-time lifeguard position. At …"
click at [1349, 654] on input "Email" at bounding box center [1341, 659] width 53 height 16
checkbox input "true"
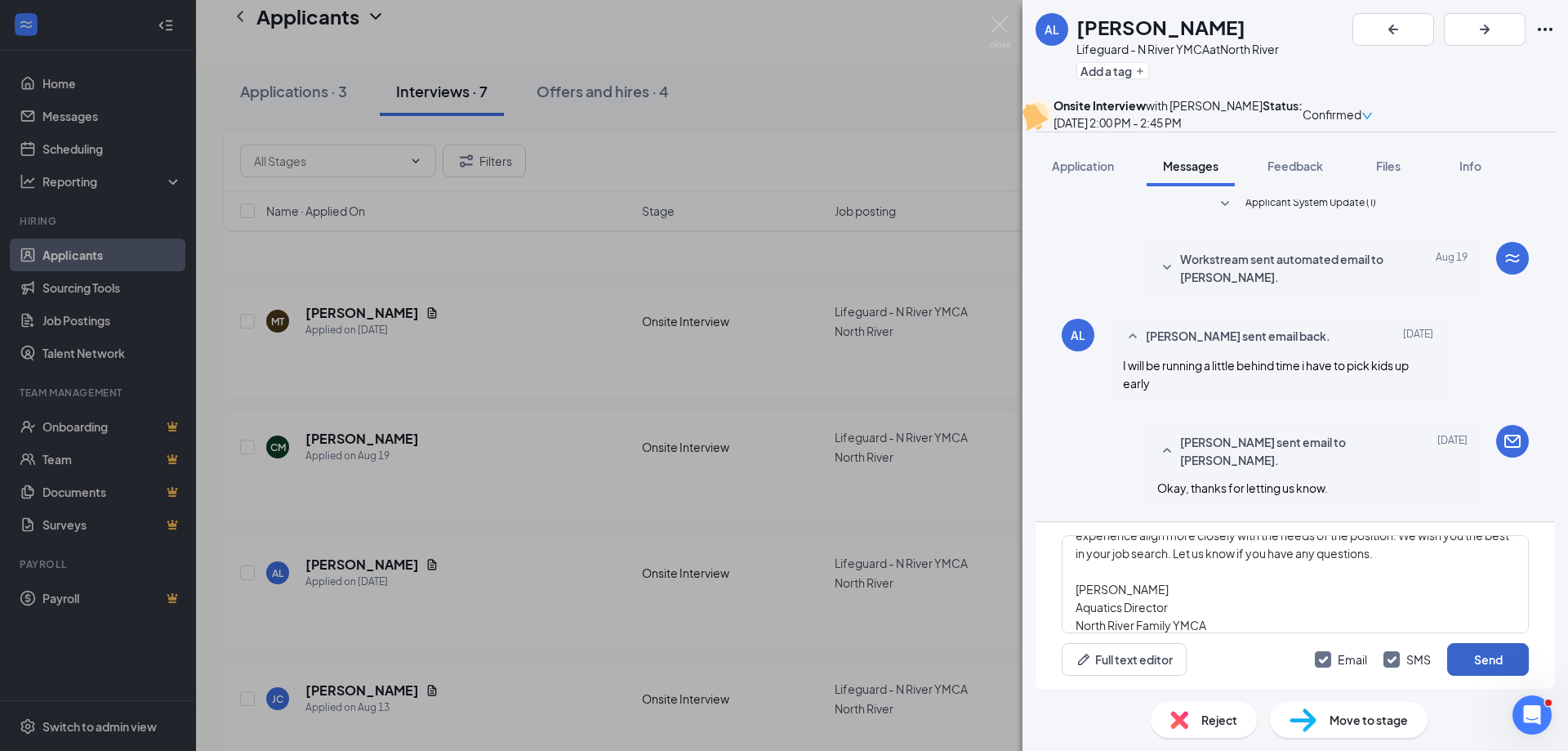
click at [1483, 658] on button "Send" at bounding box center [1489, 659] width 82 height 33
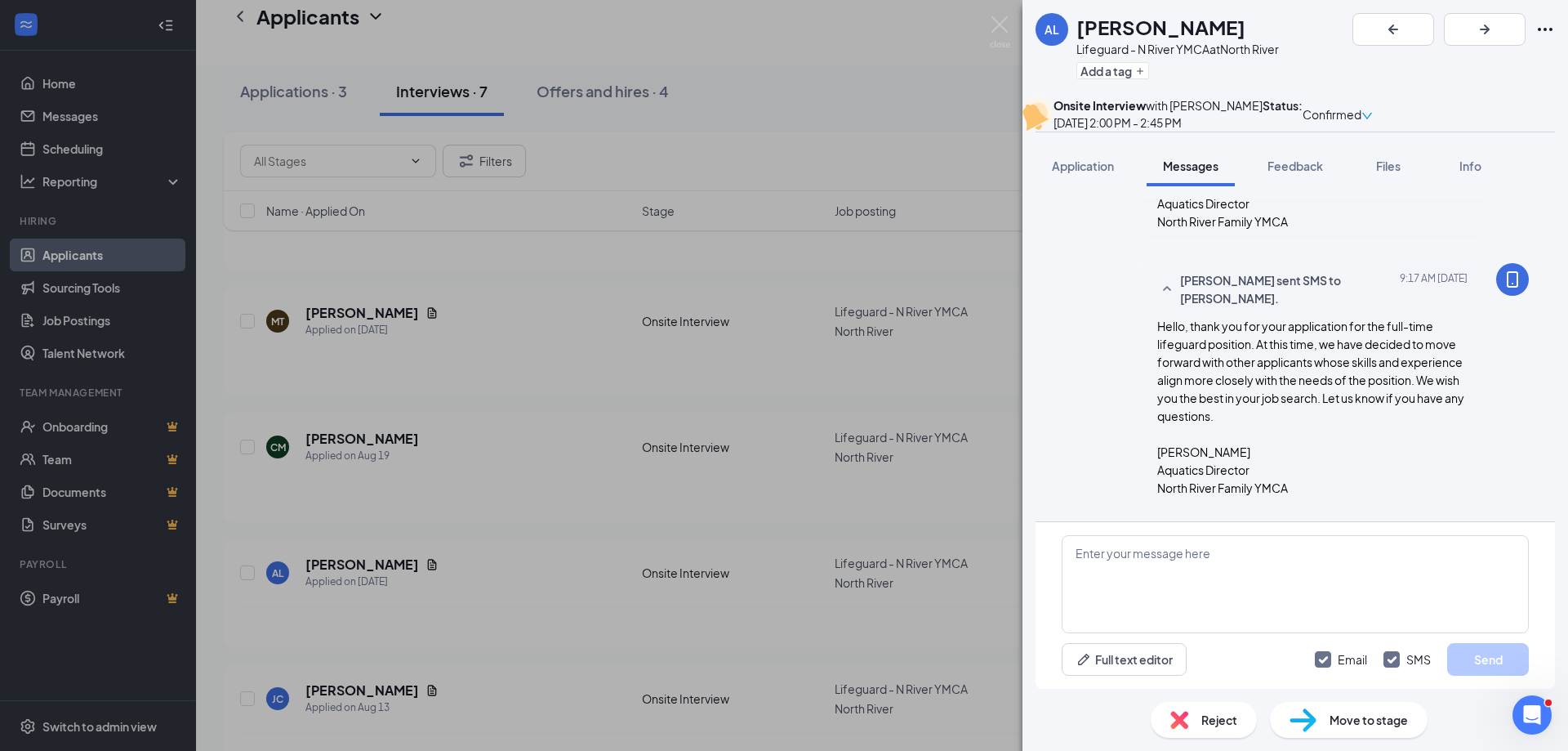
scroll to position [1204, 0]
click at [1191, 713] on div "Reject" at bounding box center [1204, 720] width 106 height 36
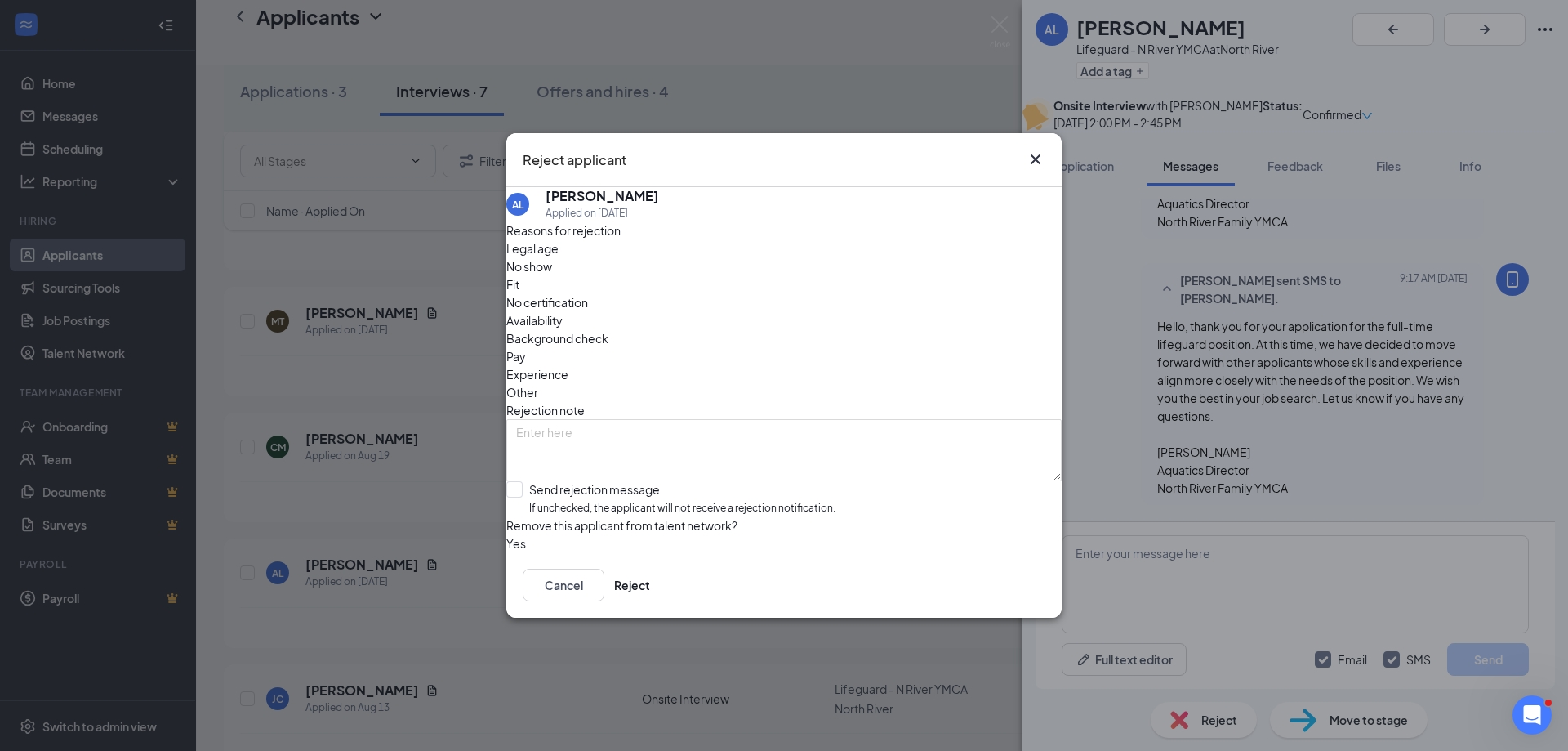
click at [519, 280] on span "Fit" at bounding box center [513, 284] width 13 height 18
click at [568, 365] on span "Experience" at bounding box center [538, 374] width 62 height 18
click at [770, 420] on textarea at bounding box center [784, 451] width 556 height 62
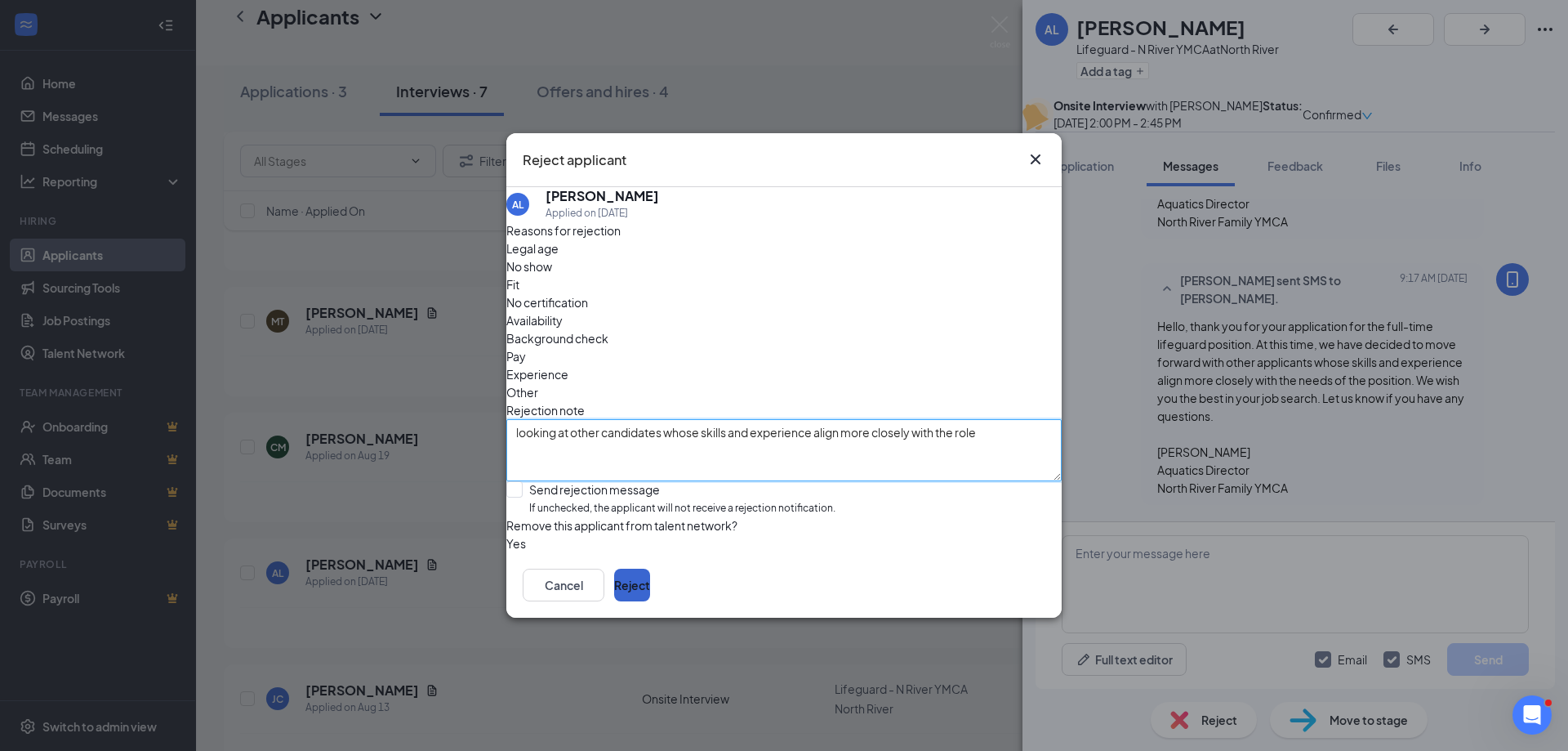
type textarea "looking at other candidates whose skills and experience align more closely with…"
click at [650, 597] on button "Reject" at bounding box center [632, 584] width 36 height 33
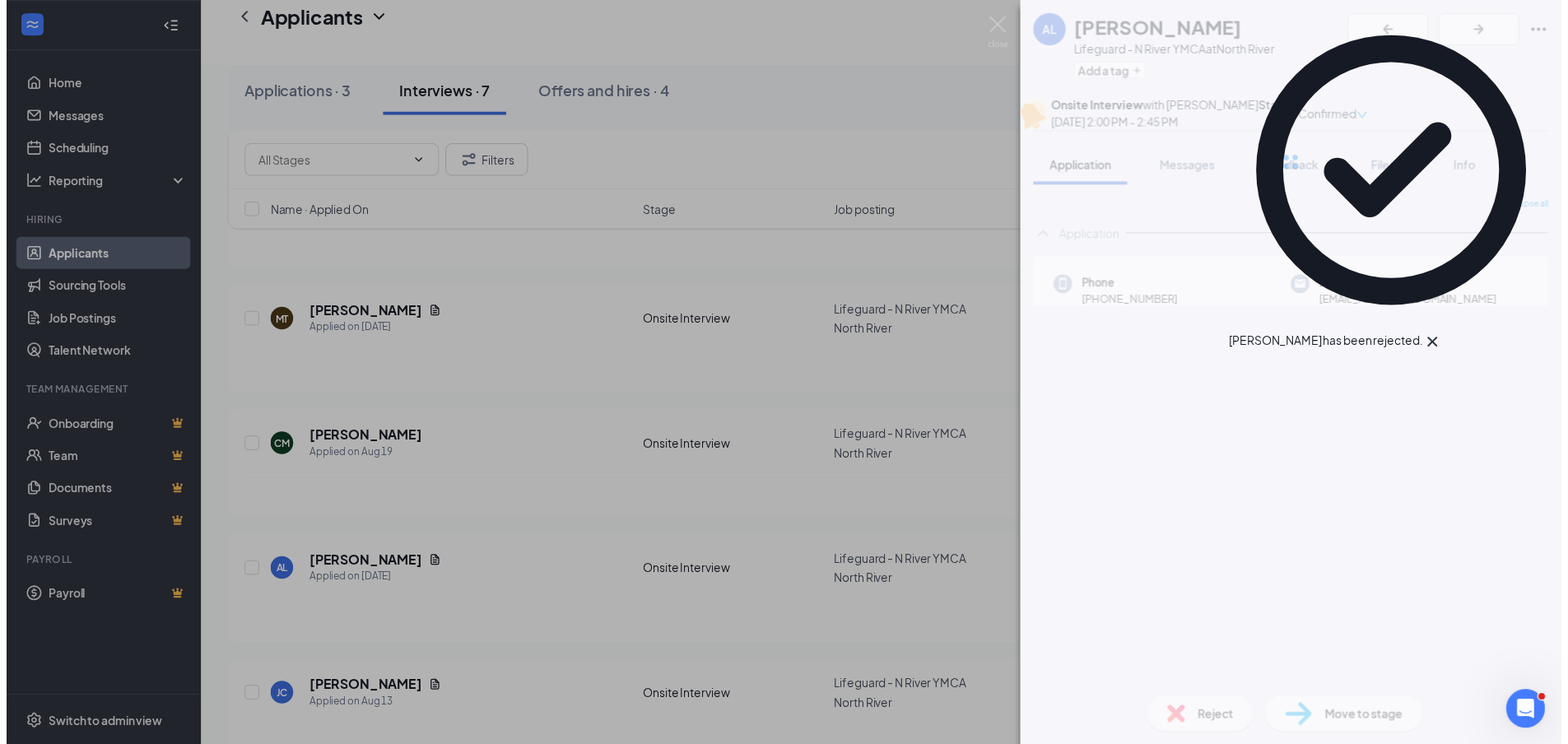
scroll to position [316, 0]
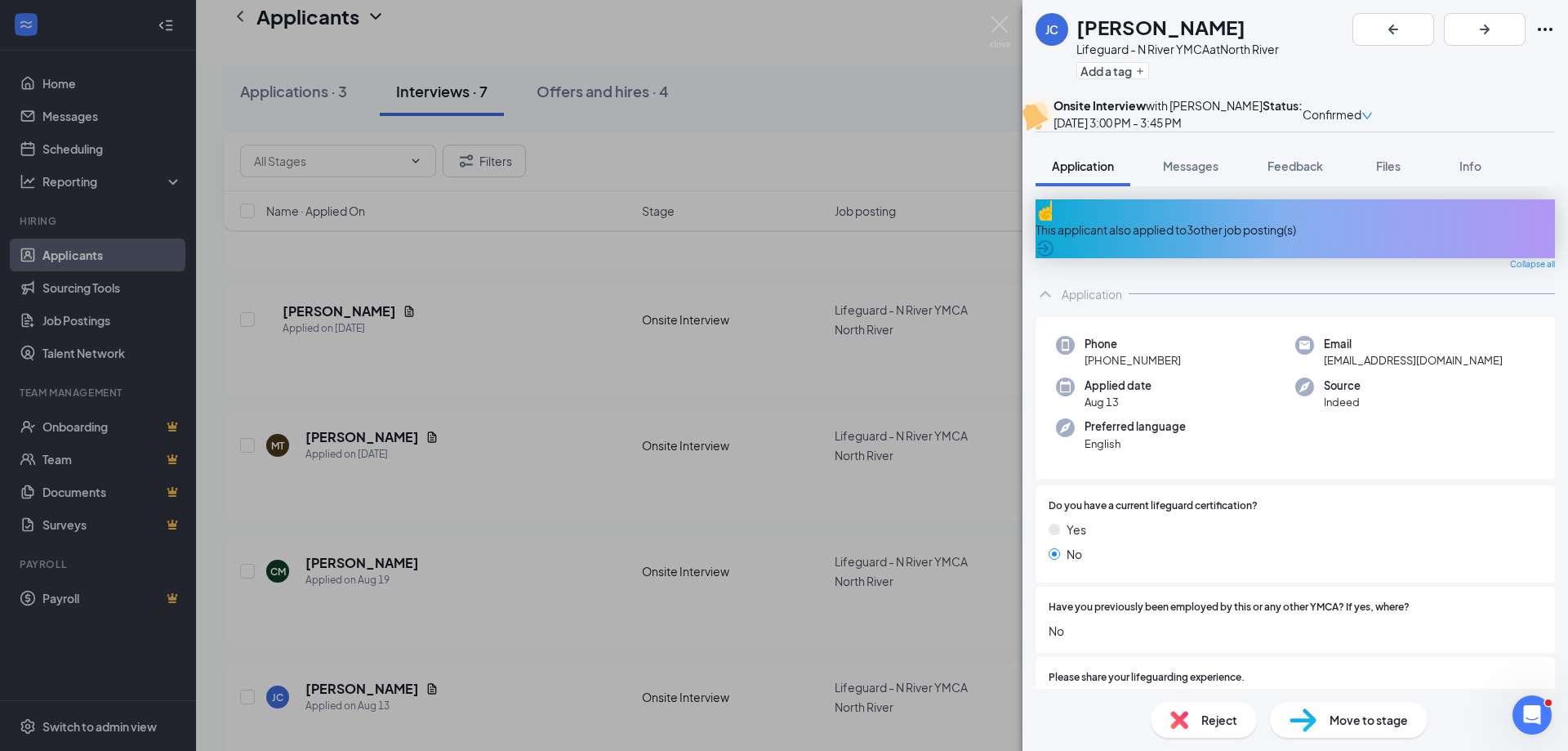
click at [1179, 239] on div "This applicant also applied to 3 other job posting(s)" at bounding box center [1295, 230] width 519 height 18
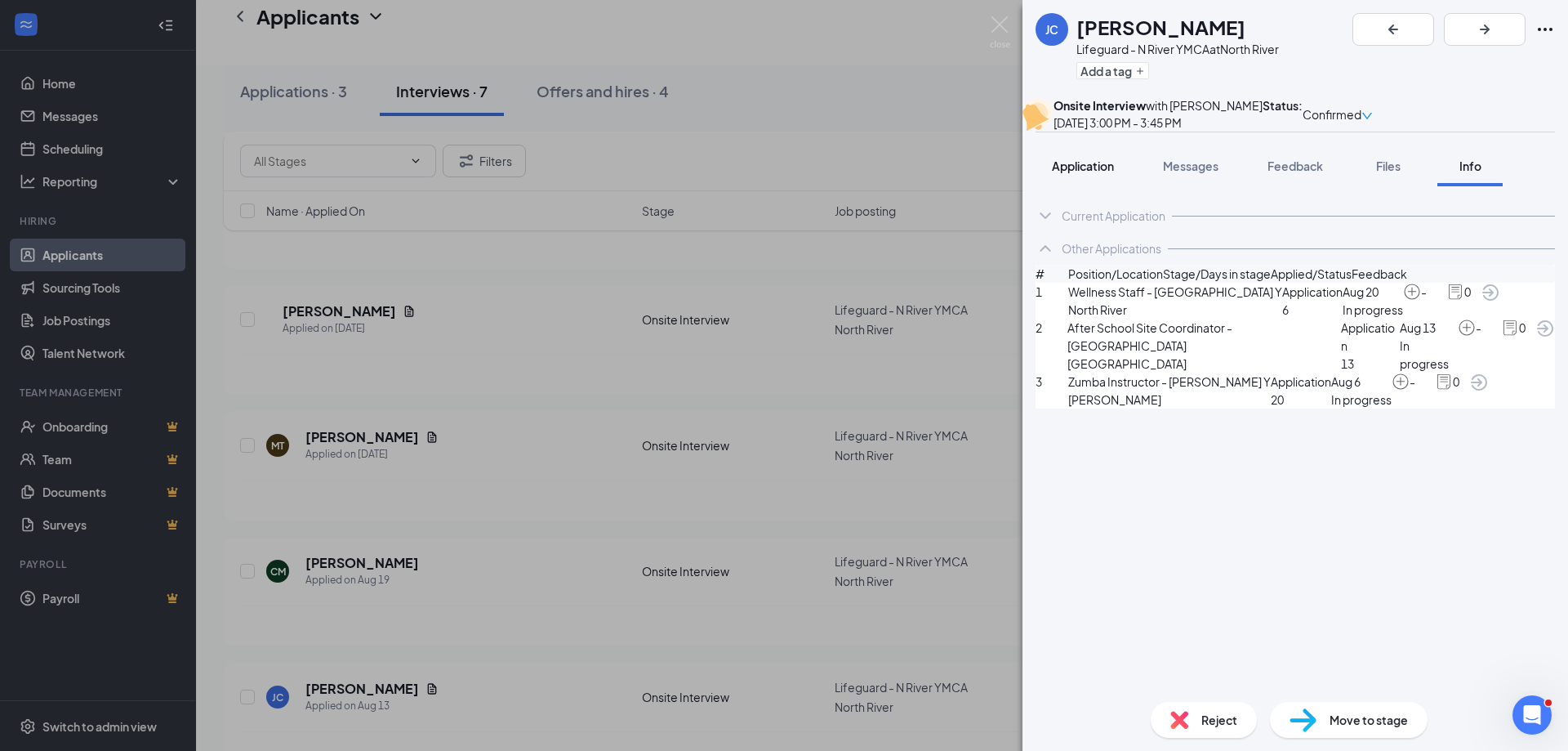
click at [1101, 173] on span "Application" at bounding box center [1084, 166] width 62 height 15
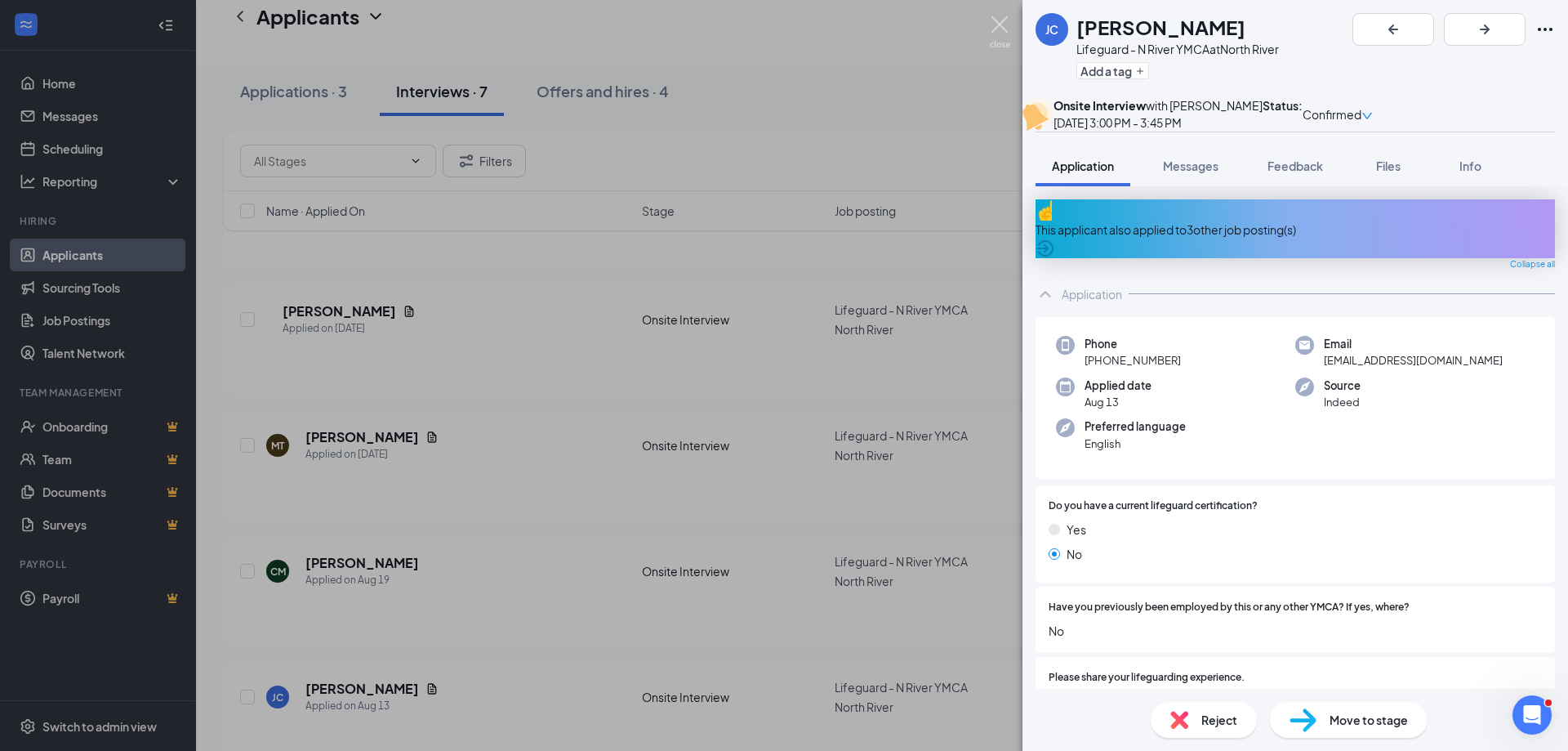
click at [1007, 22] on img at bounding box center [1000, 32] width 20 height 32
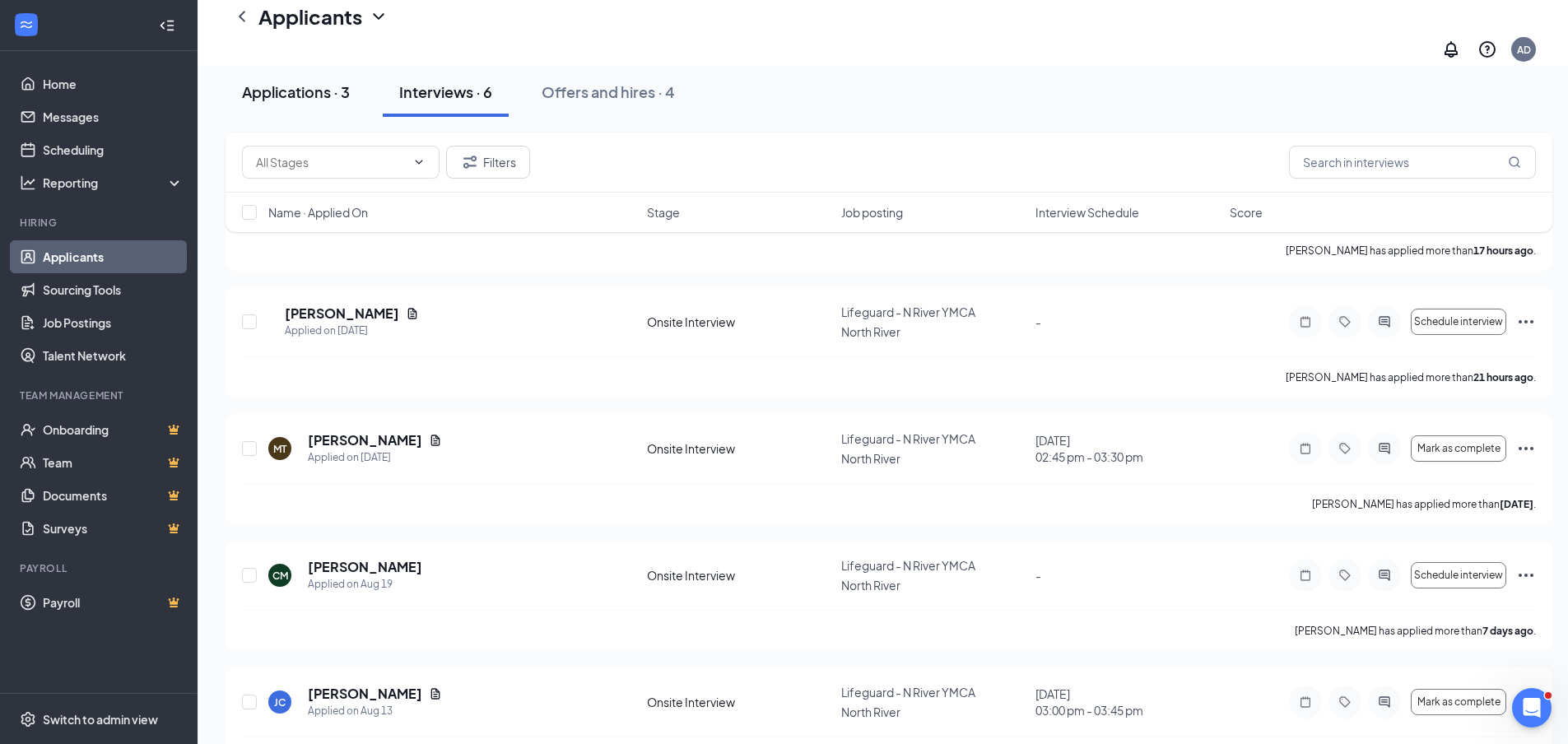
click at [332, 92] on div "Applications · 3" at bounding box center [296, 92] width 108 height 21
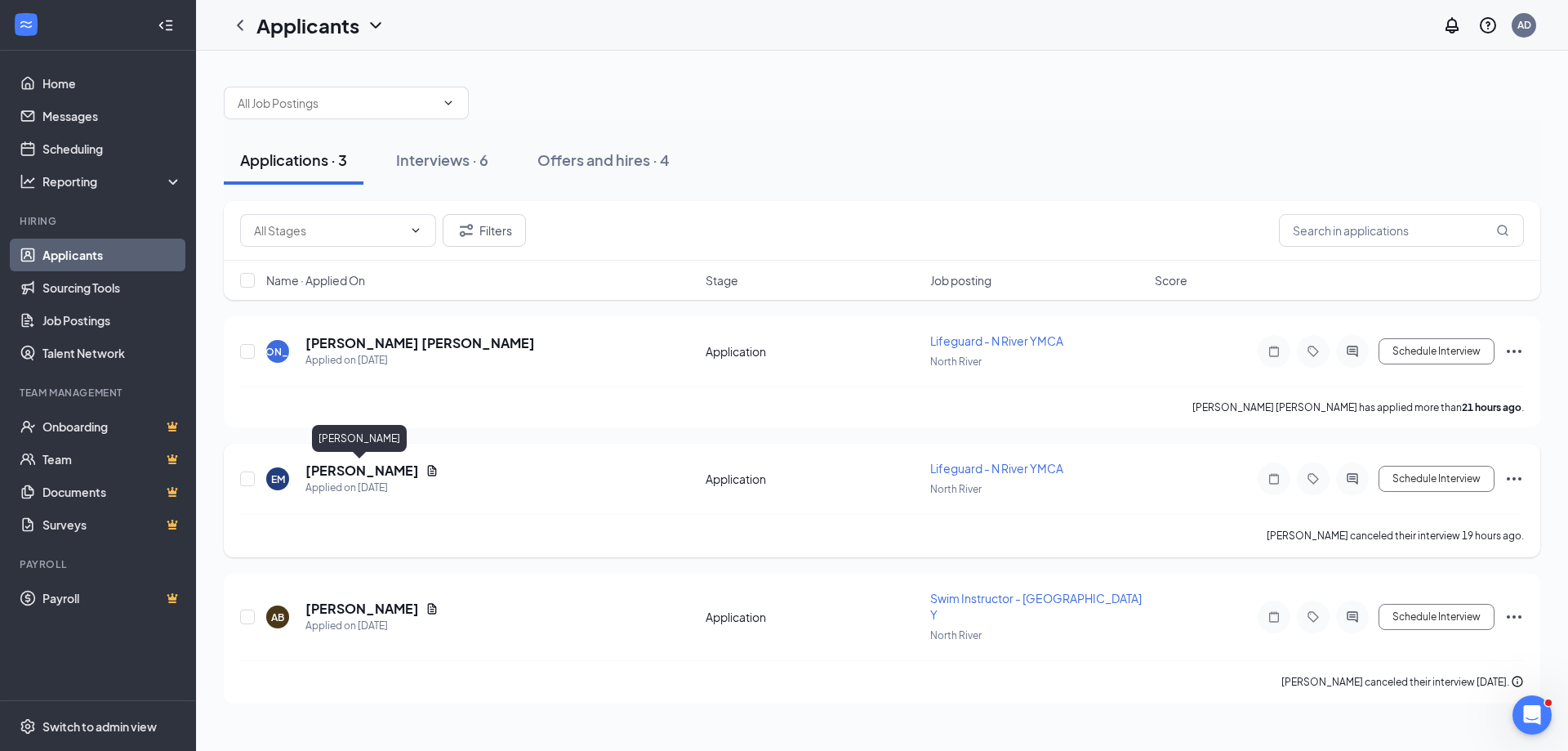
click at [369, 479] on h5 "[PERSON_NAME]" at bounding box center [362, 470] width 114 height 18
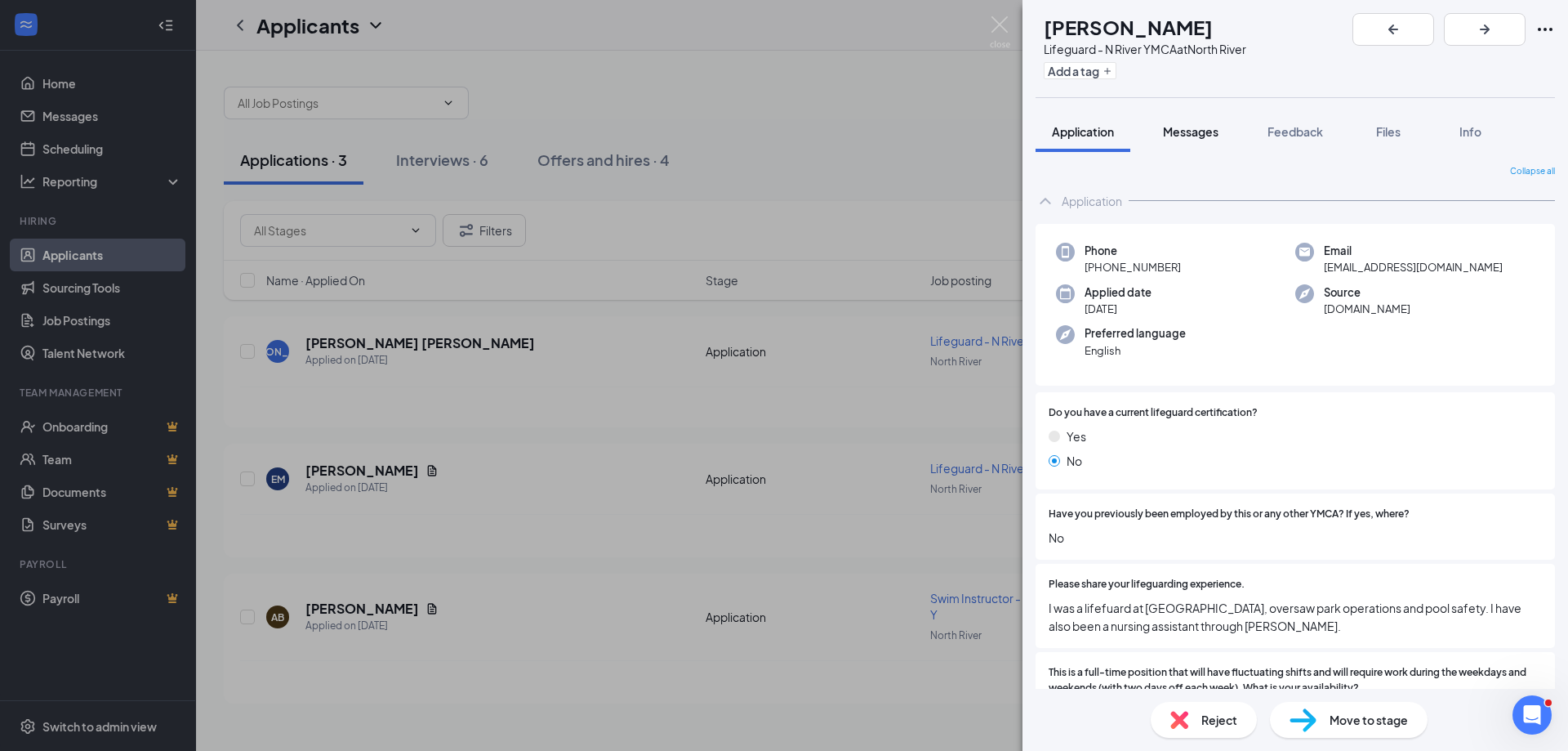
click at [1174, 142] on button "Messages" at bounding box center [1190, 132] width 88 height 41
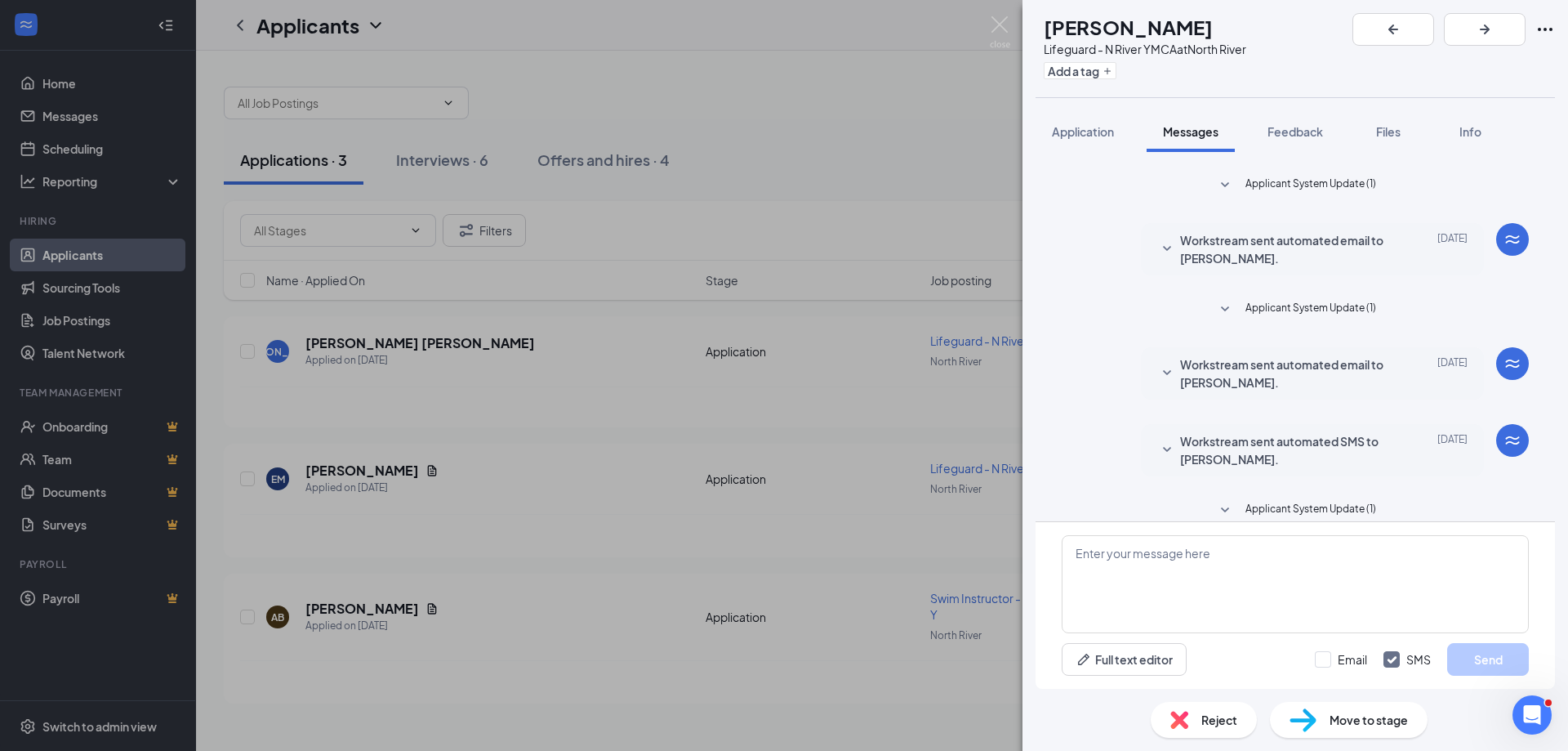
scroll to position [347, 0]
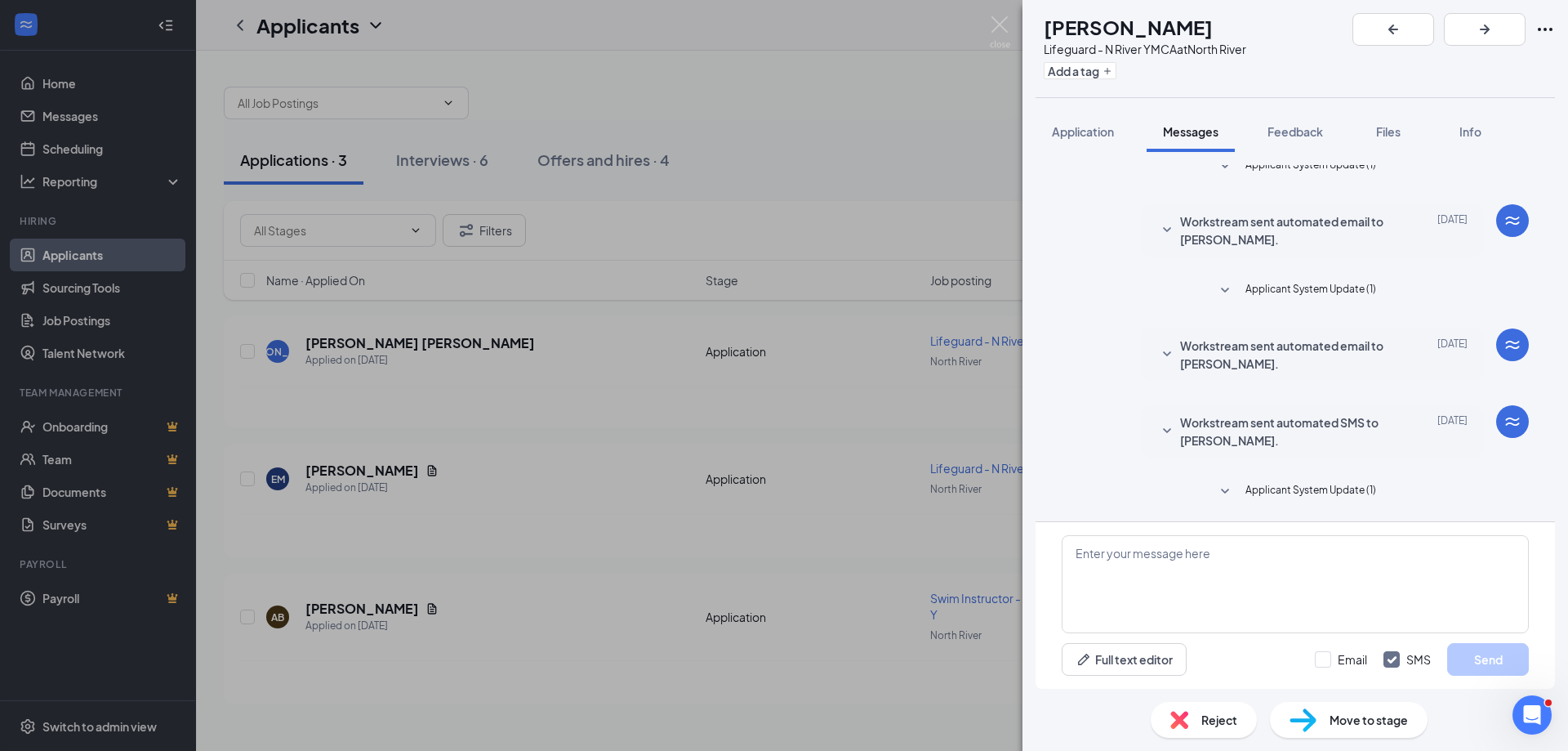
click at [1141, 237] on div "Workstream sent automated email to [PERSON_NAME]. [DATE] Hi [PERSON_NAME], Cong…" at bounding box center [1312, 230] width 343 height 53
click at [1143, 228] on div "Workstream sent automated email to [PERSON_NAME]. [DATE] Hi [PERSON_NAME], Cong…" at bounding box center [1312, 230] width 343 height 53
click at [1158, 231] on icon "SmallChevronDown" at bounding box center [1167, 231] width 20 height 20
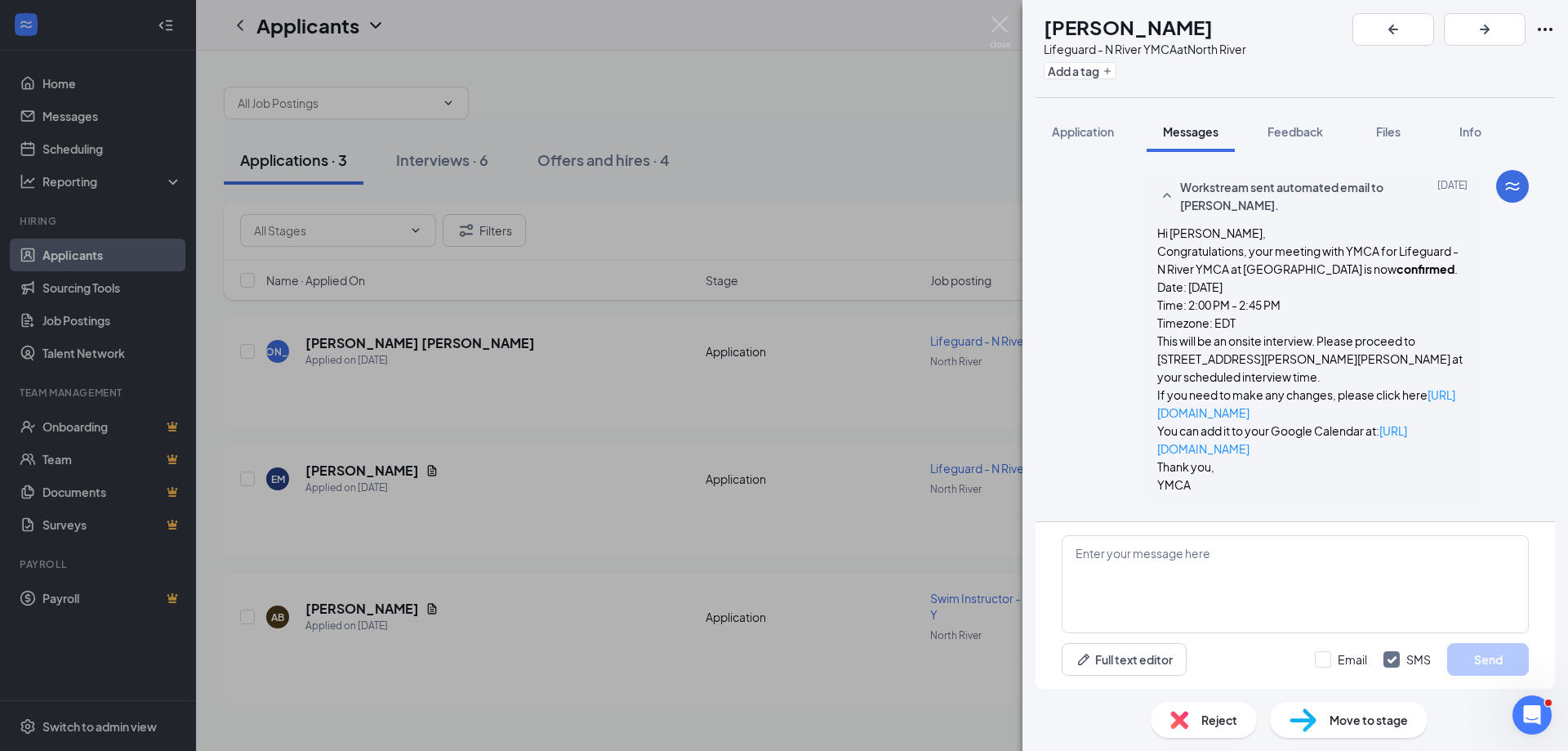
click at [1158, 206] on icon "SmallChevronUp" at bounding box center [1167, 196] width 20 height 20
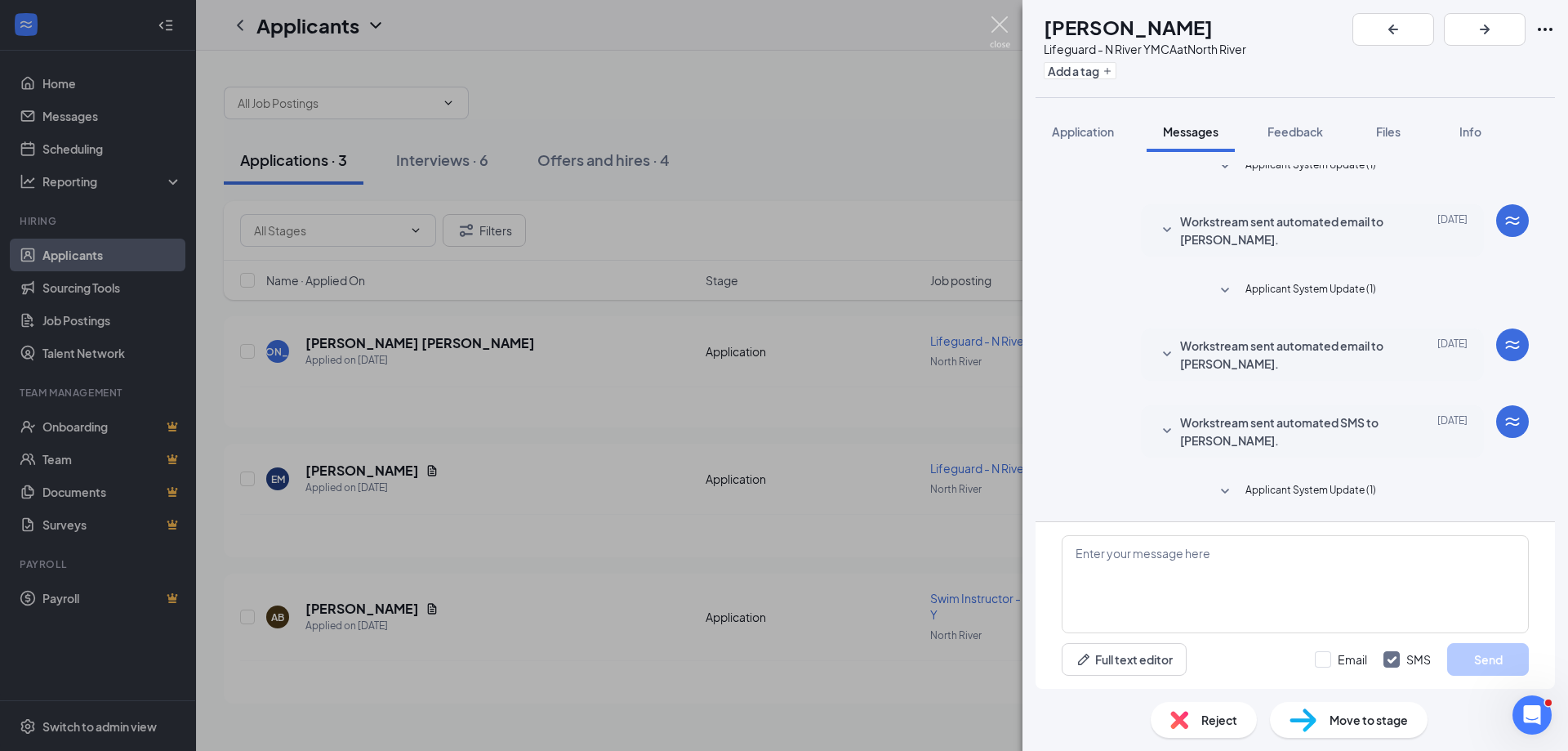
click at [1003, 38] on img at bounding box center [1000, 32] width 20 height 32
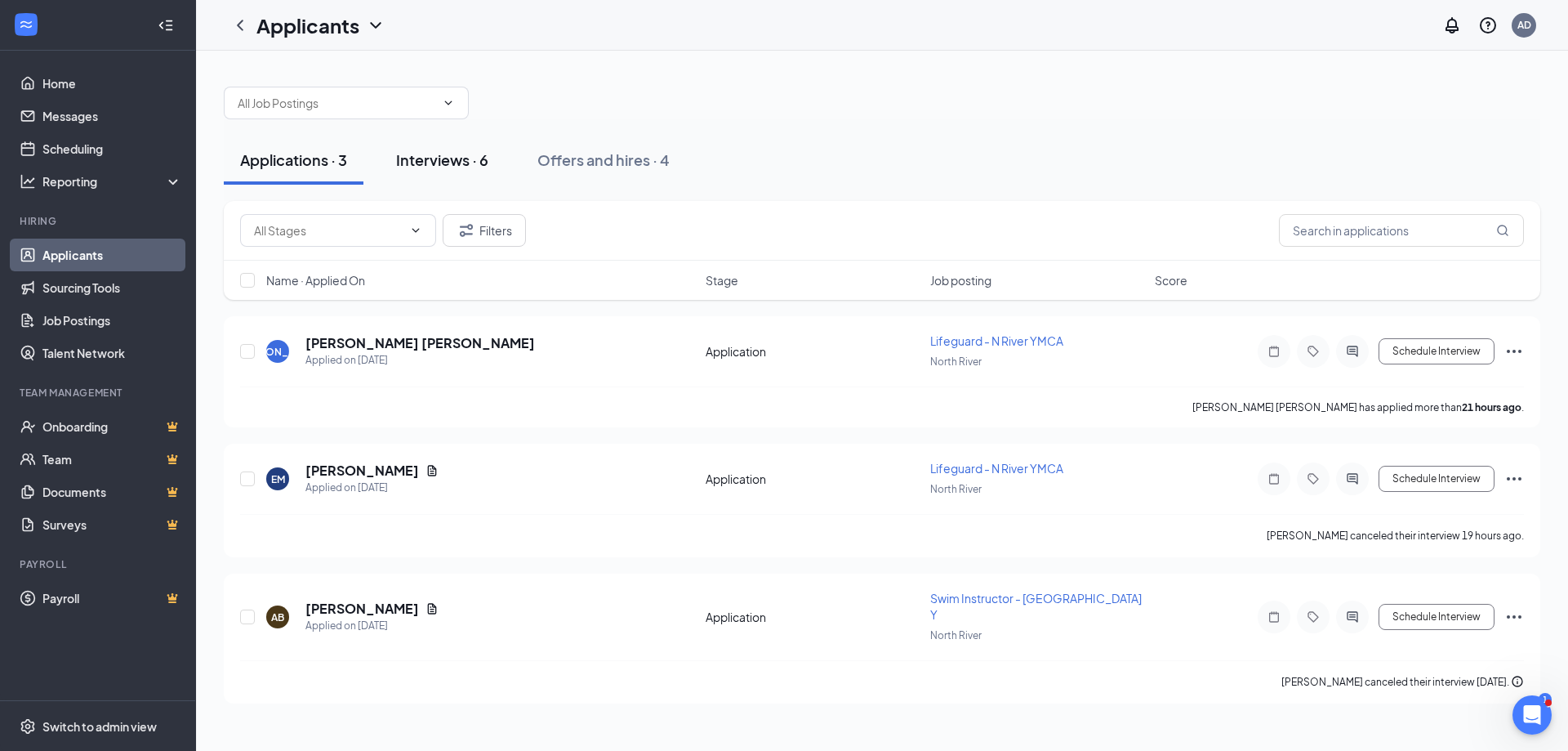
click at [420, 164] on div "Interviews · 6" at bounding box center [443, 159] width 93 height 20
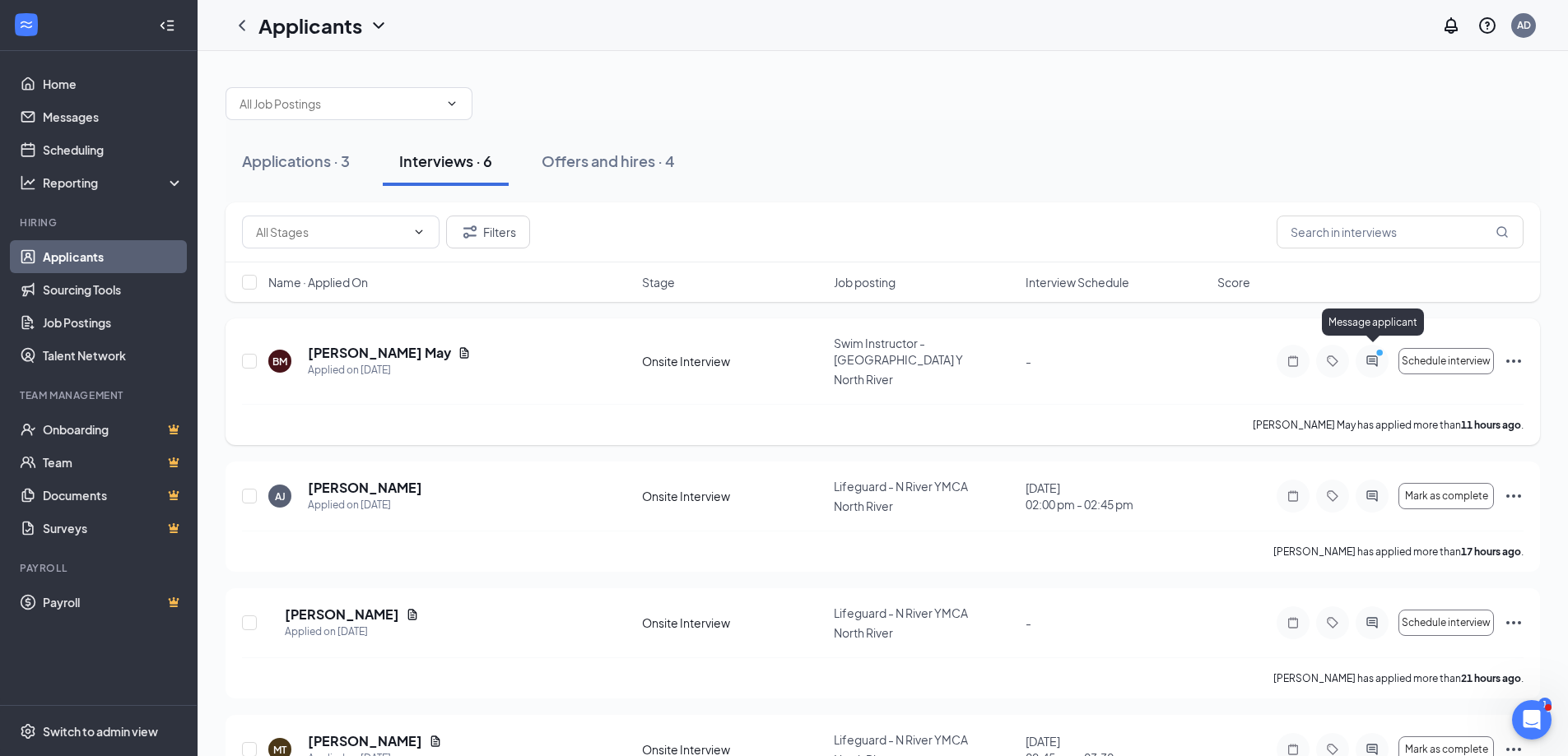
click at [1369, 354] on icon "ActiveChat" at bounding box center [1372, 361] width 20 height 13
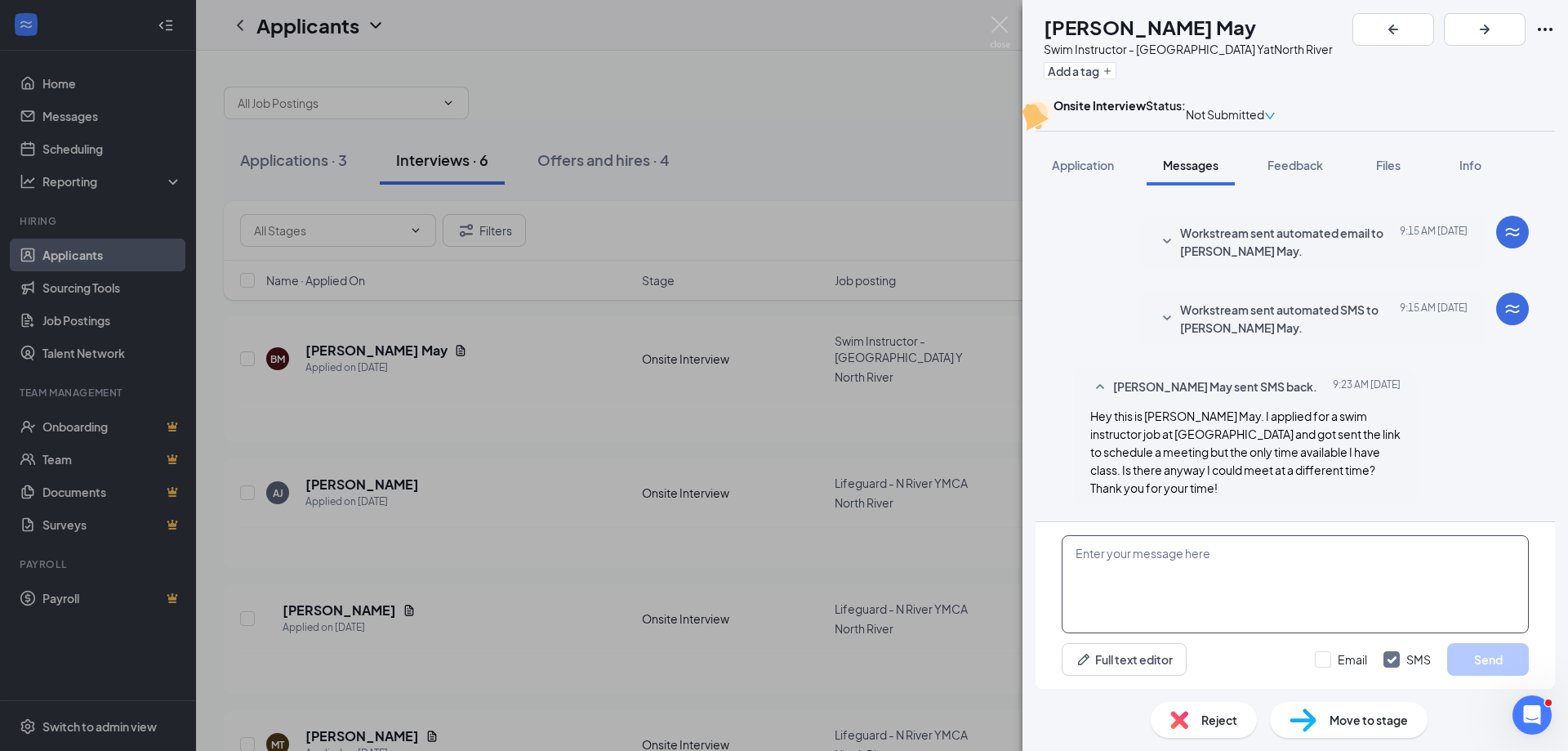
scroll to position [56, 0]
click at [1262, 593] on textarea at bounding box center [1296, 584] width 467 height 98
type textarea "Sure thing, please let me know your availability and I will see what we can sch…"
click at [1475, 663] on button "Send" at bounding box center [1489, 659] width 82 height 33
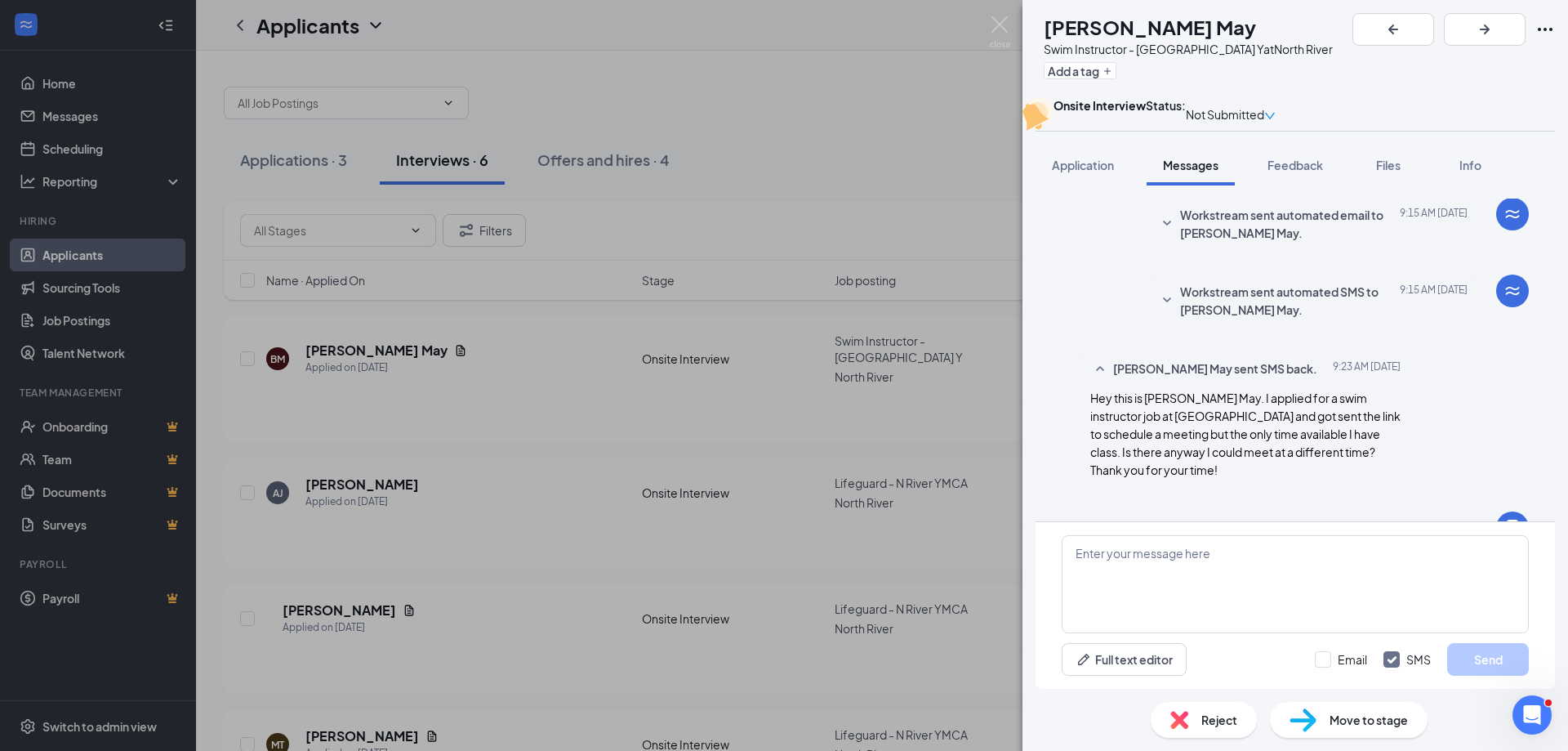
scroll to position [163, 0]
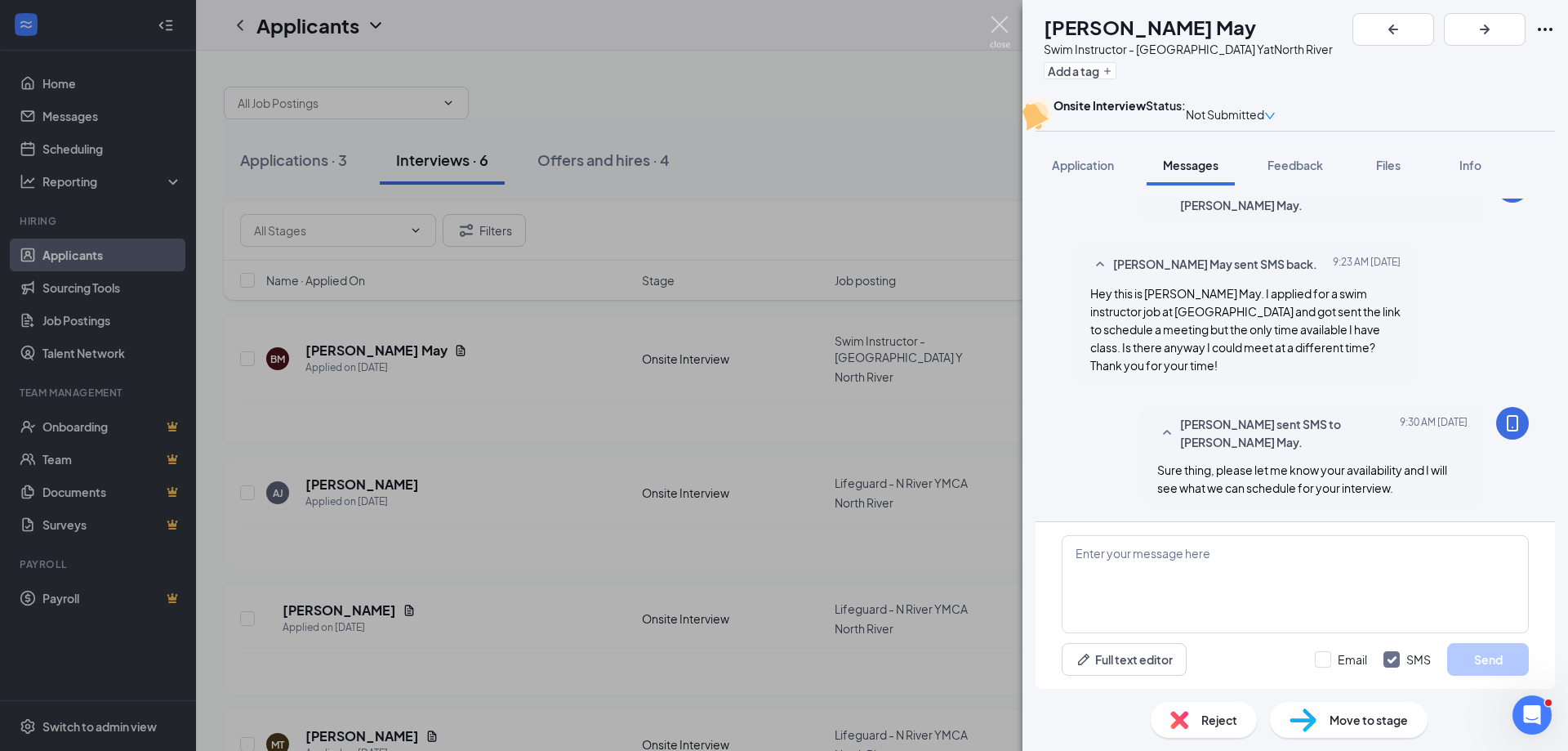
click at [1004, 35] on img at bounding box center [1000, 32] width 20 height 32
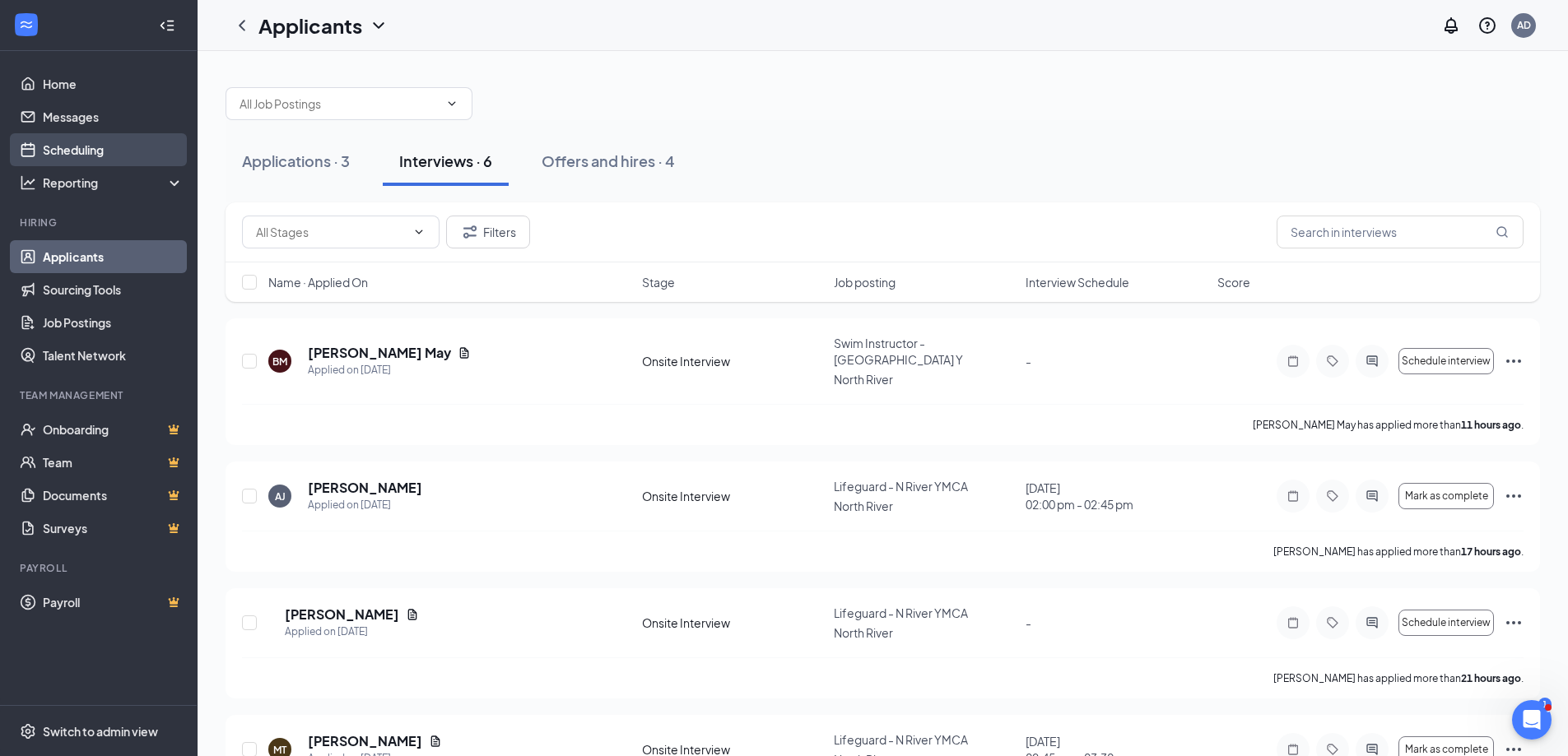
click at [69, 154] on link "Scheduling" at bounding box center [113, 150] width 141 height 33
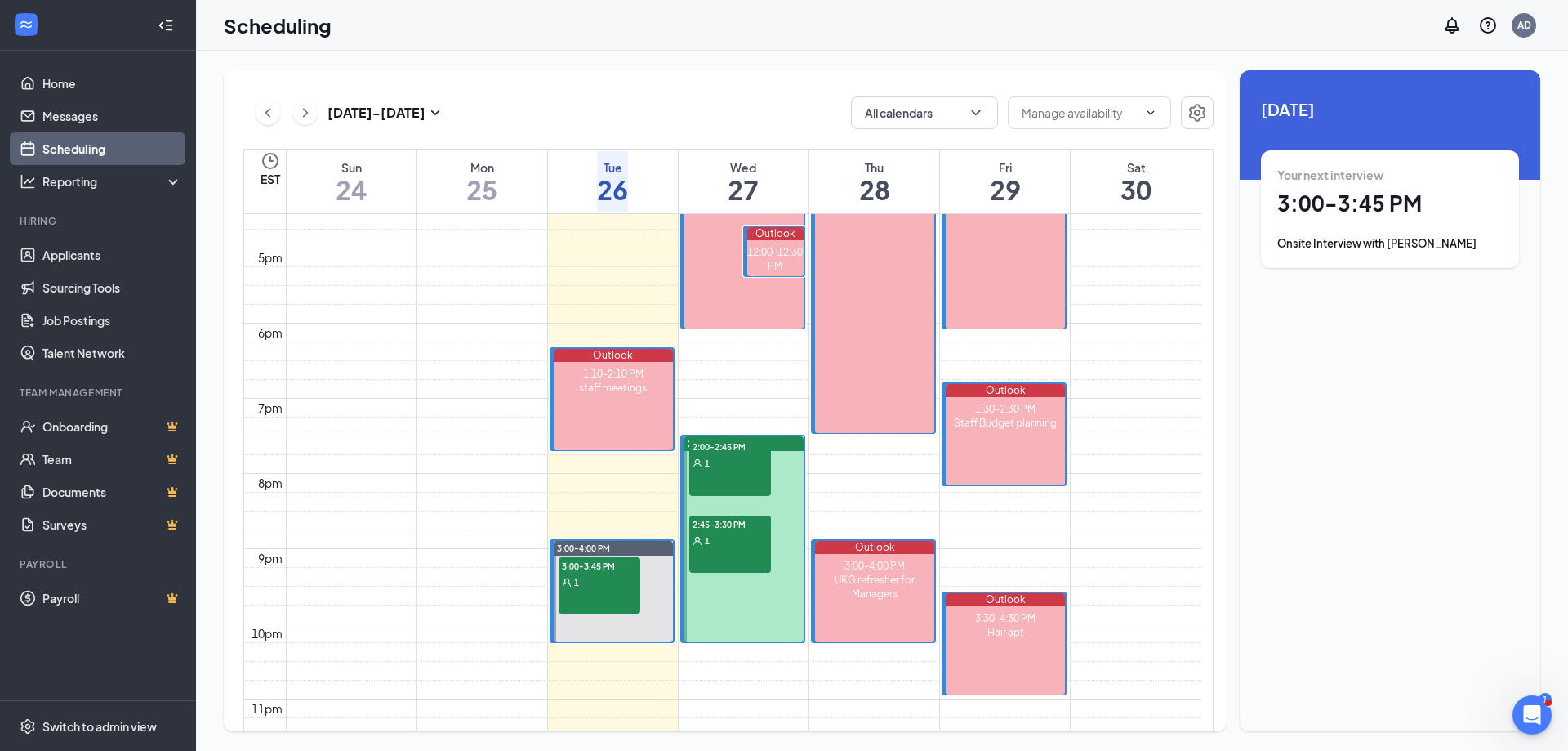
scroll to position [1294, 0]
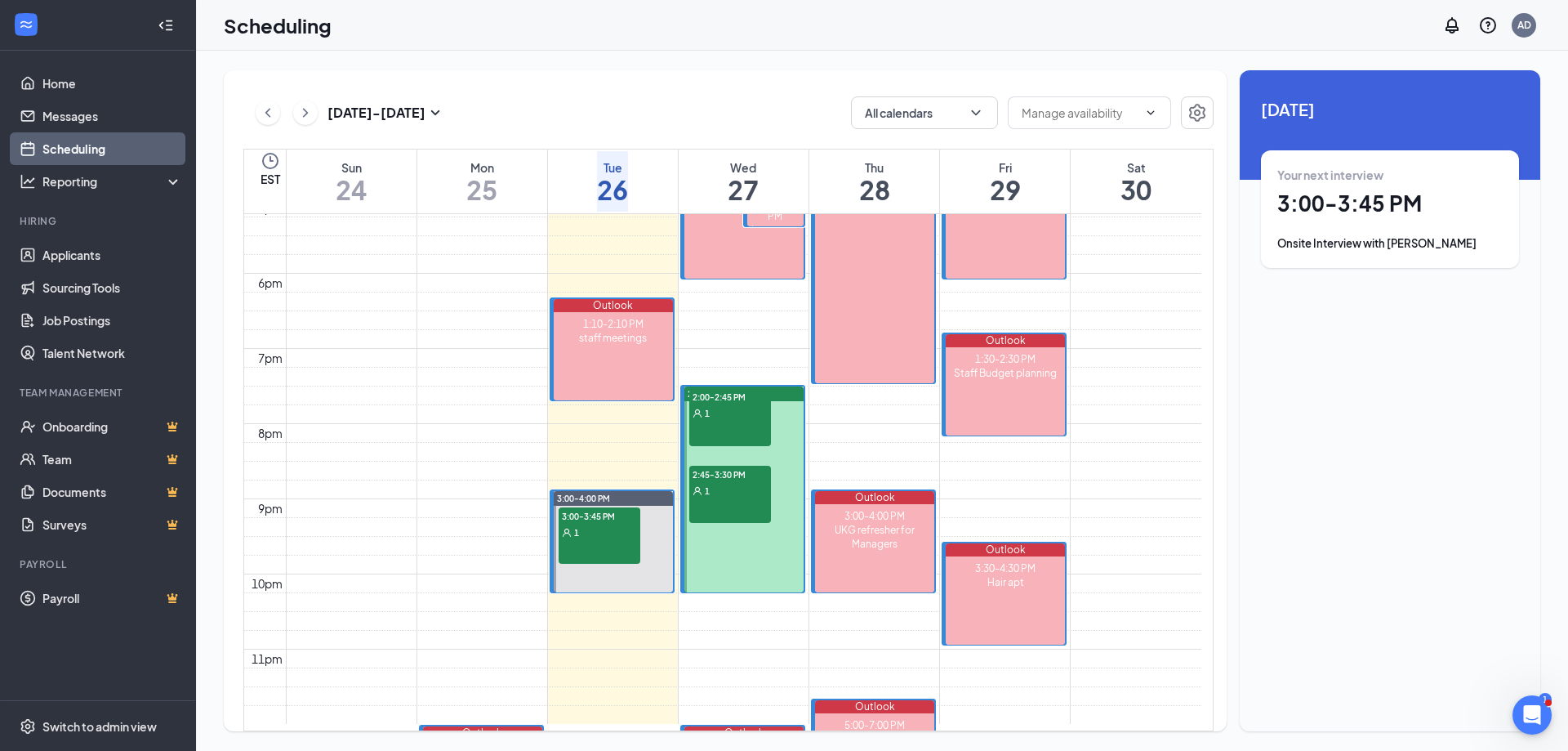
click at [705, 417] on div "1" at bounding box center [730, 412] width 82 height 16
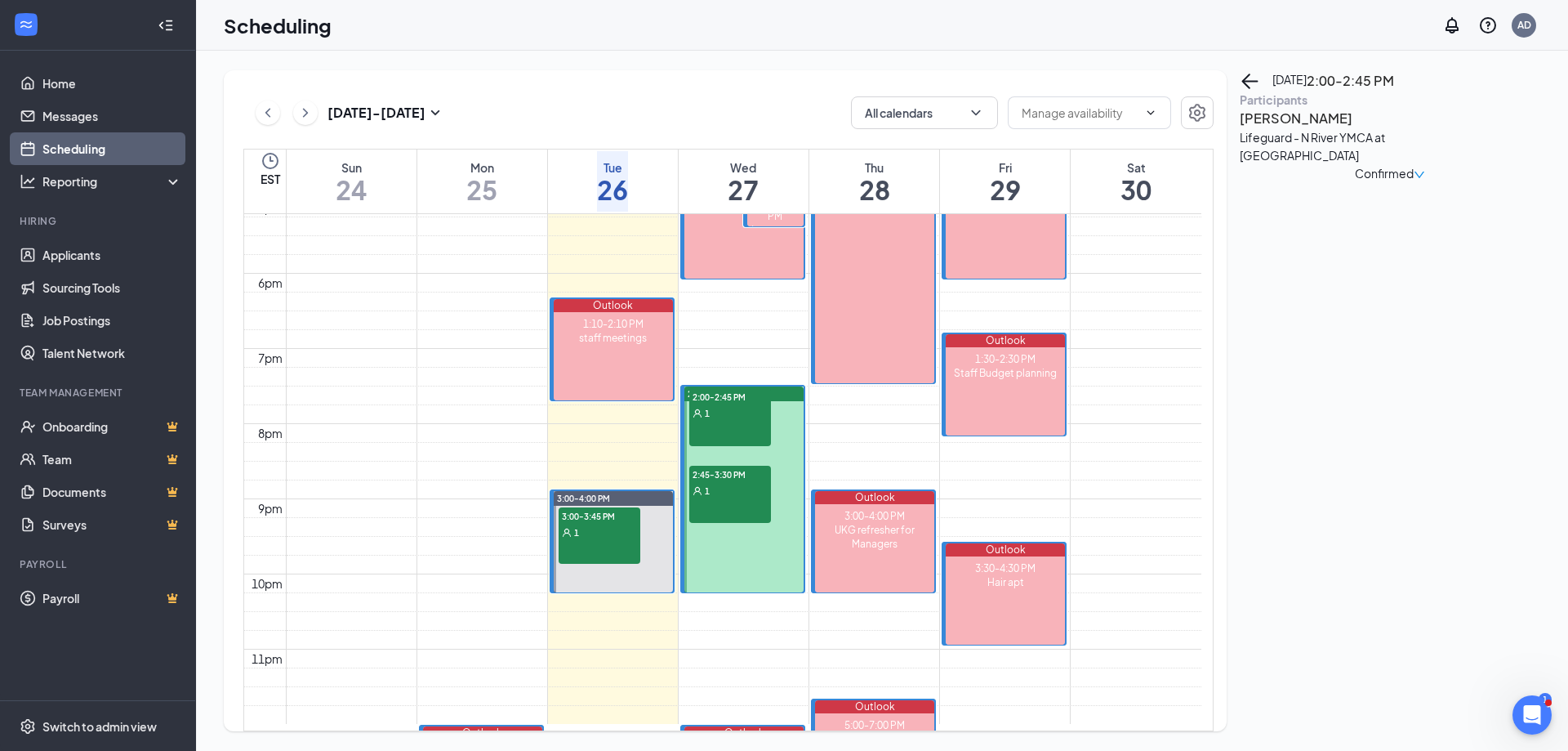
click at [1287, 129] on h3 "[PERSON_NAME]" at bounding box center [1326, 118] width 172 height 21
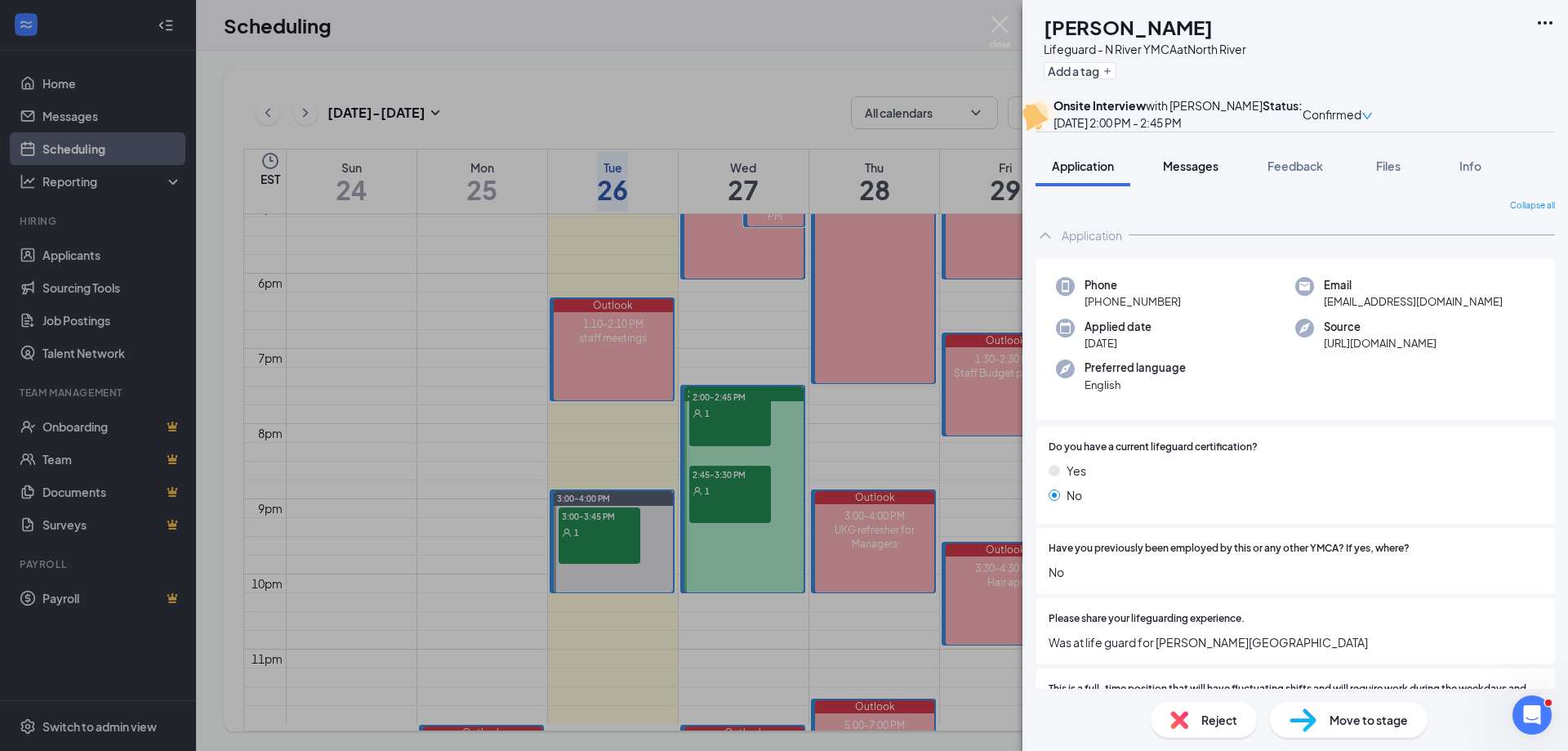
click at [1191, 174] on div "Messages" at bounding box center [1190, 166] width 55 height 16
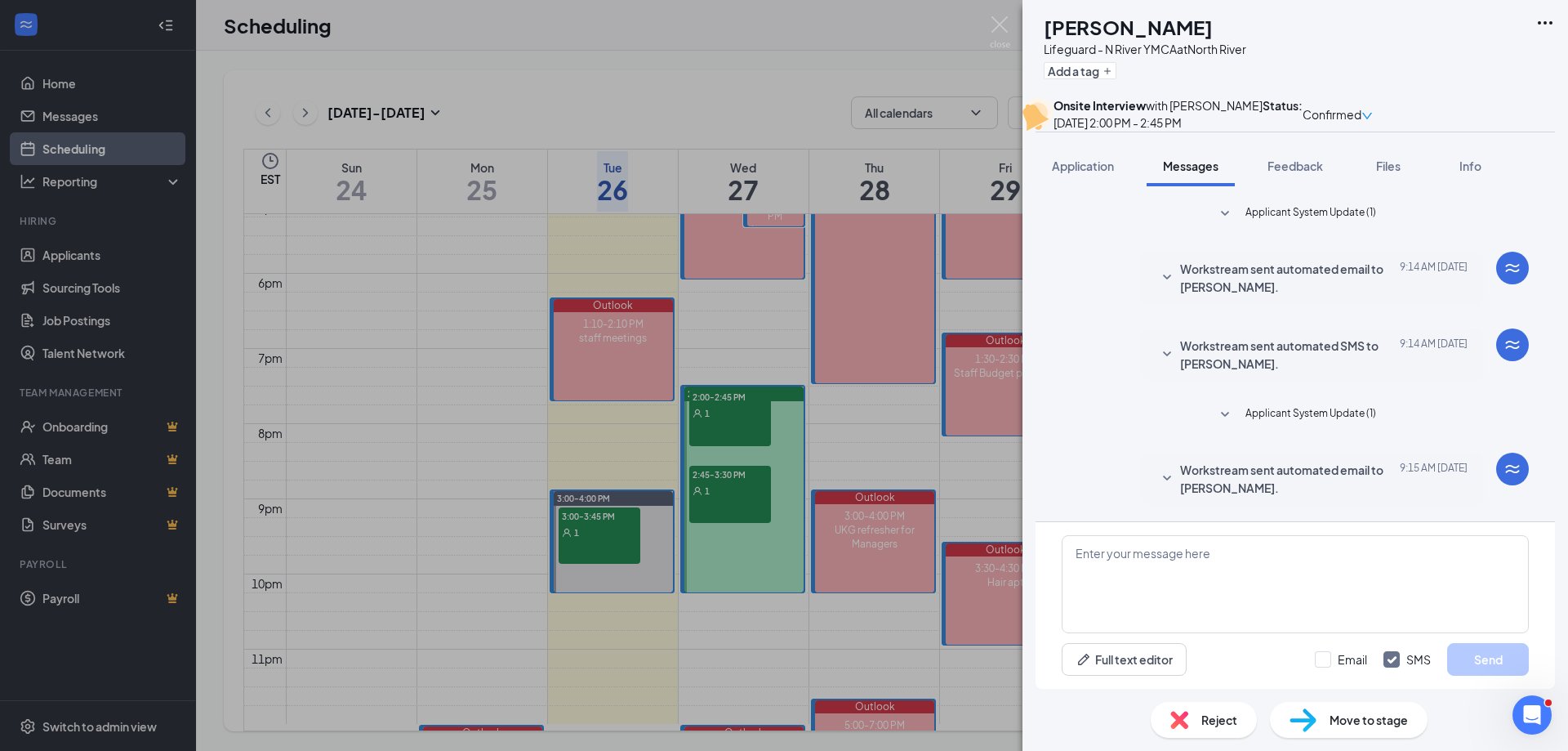
scroll to position [163, 0]
click at [1207, 556] on textarea at bounding box center [1296, 584] width 467 height 98
drag, startPoint x: 1207, startPoint y: 556, endPoint x: 1286, endPoint y: 595, distance: 88.1
click at [1286, 595] on textarea at bounding box center [1296, 584] width 467 height 98
paste textarea "Please bring a swimsuit because we'll go to the pool for a swim assessment foll…"
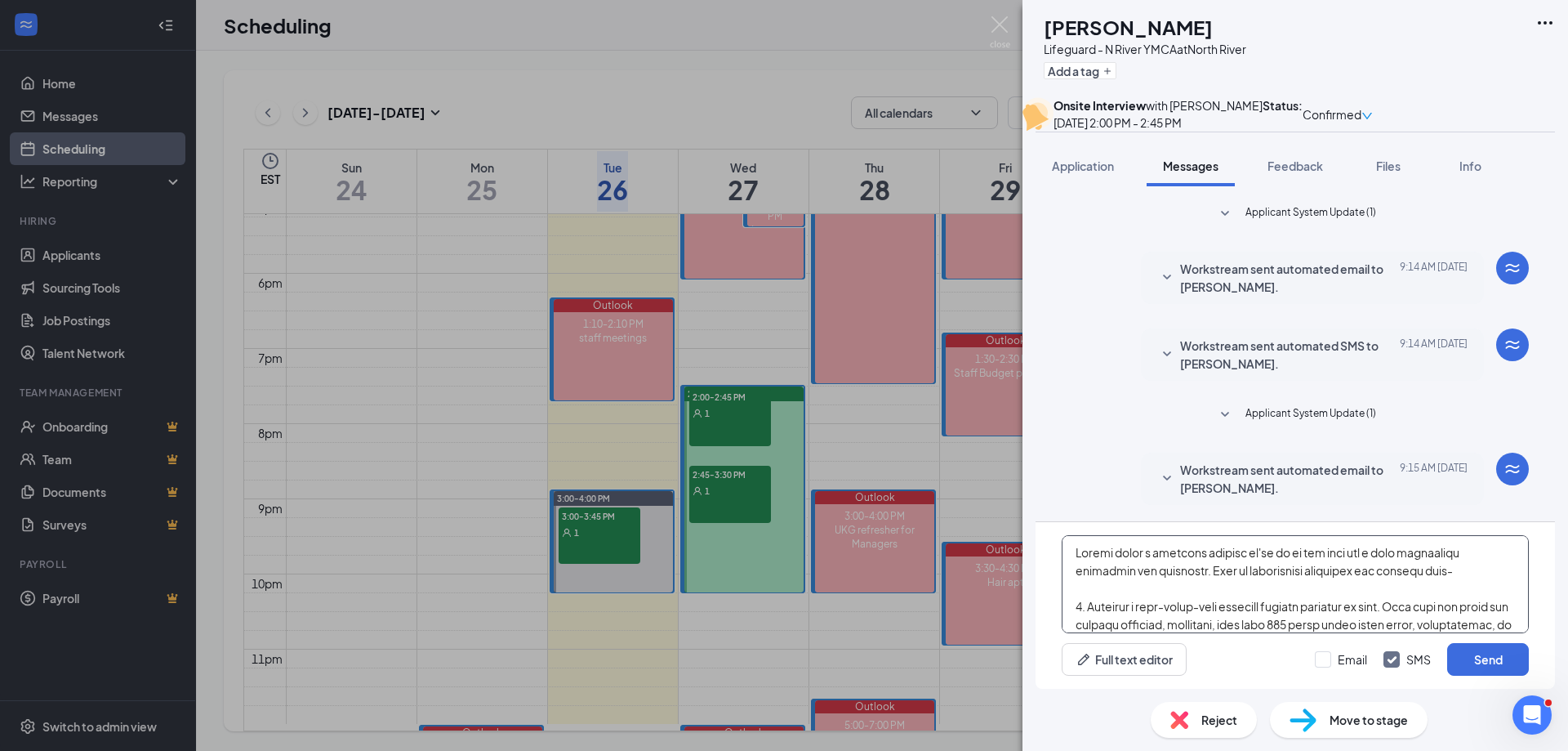
scroll to position [0, 0]
click at [1074, 553] on textarea at bounding box center [1296, 584] width 467 height 98
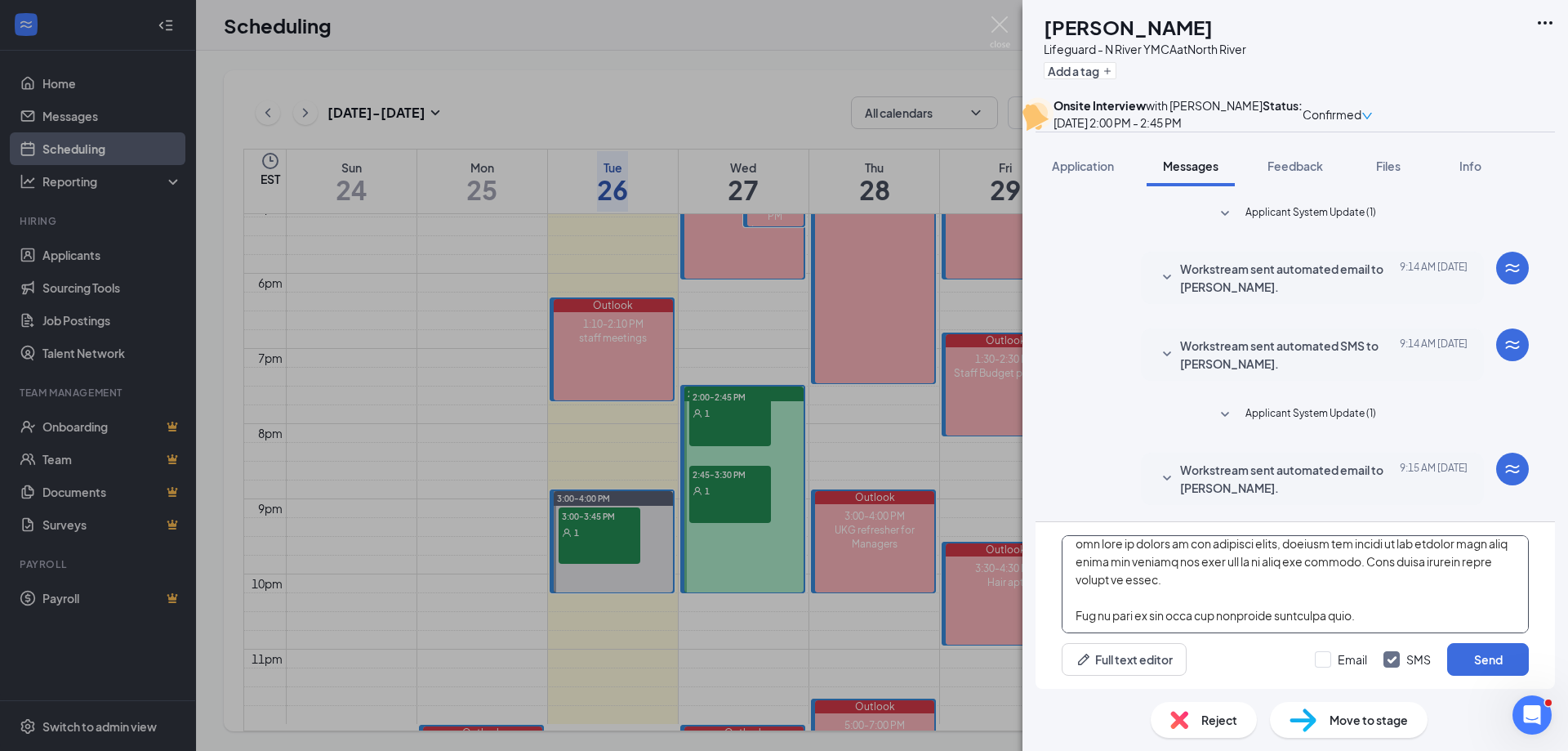
scroll to position [262, 0]
type textarea "Thanks for your application for the full-time lifeguard position. Please bring …"
click at [1328, 657] on input "Email" at bounding box center [1341, 659] width 53 height 16
checkbox input "true"
click at [1494, 661] on button "Send" at bounding box center [1489, 659] width 82 height 33
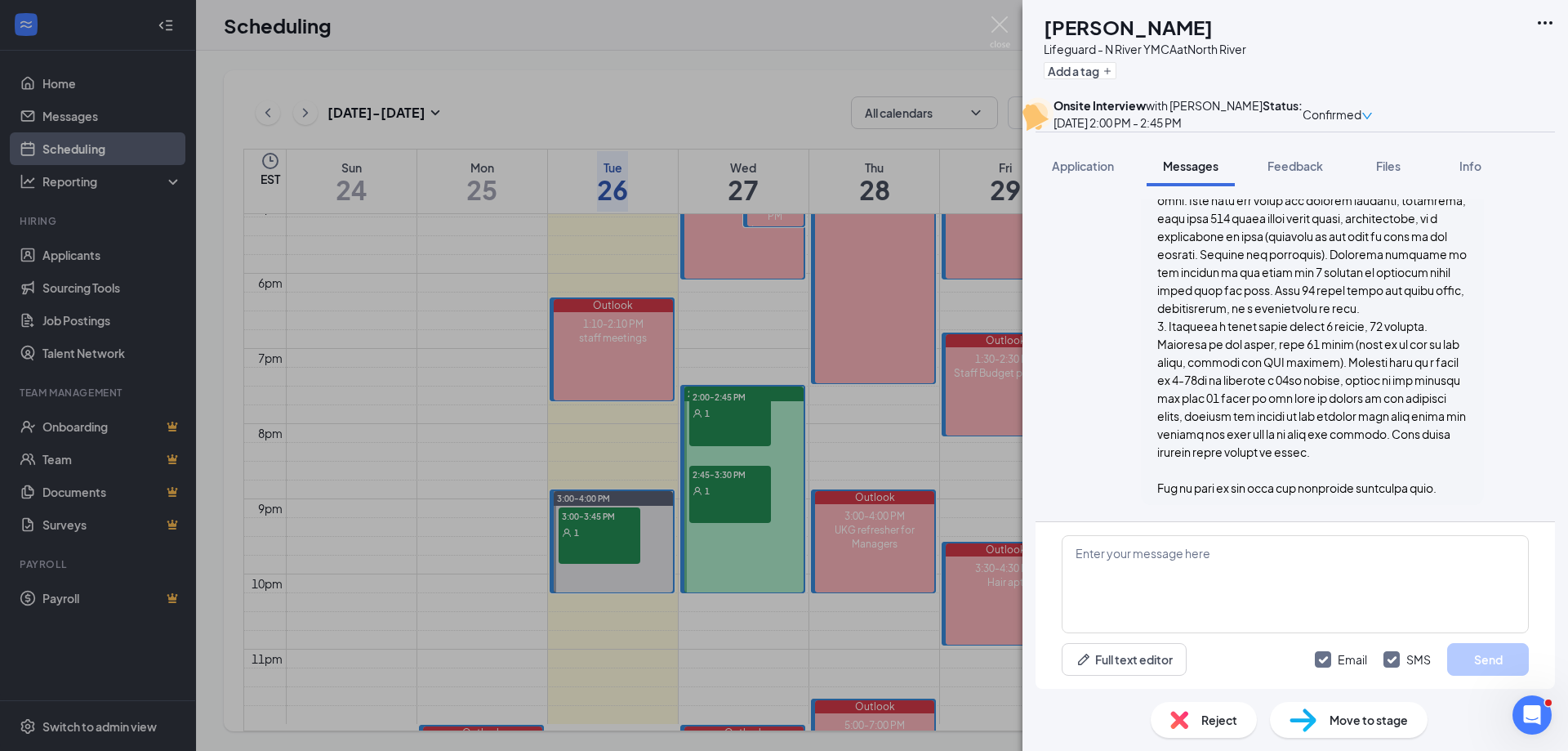
scroll to position [1199, 0]
click at [475, 236] on div "[PERSON_NAME] Lifeguard - N River YMCA at [GEOGRAPHIC_DATA] Add a tag Onsite In…" at bounding box center [784, 375] width 1568 height 751
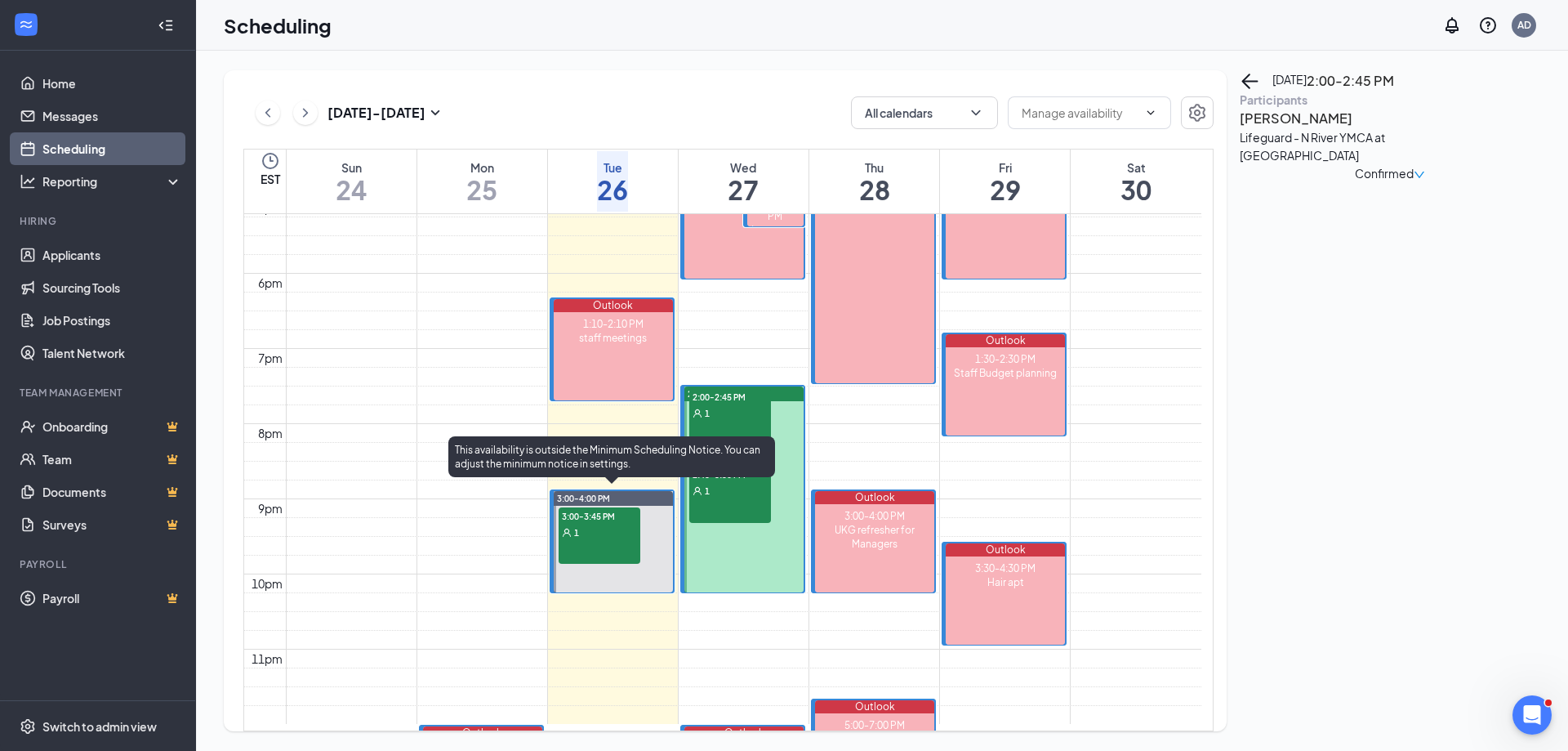
click at [603, 524] on div "1" at bounding box center [599, 532] width 82 height 16
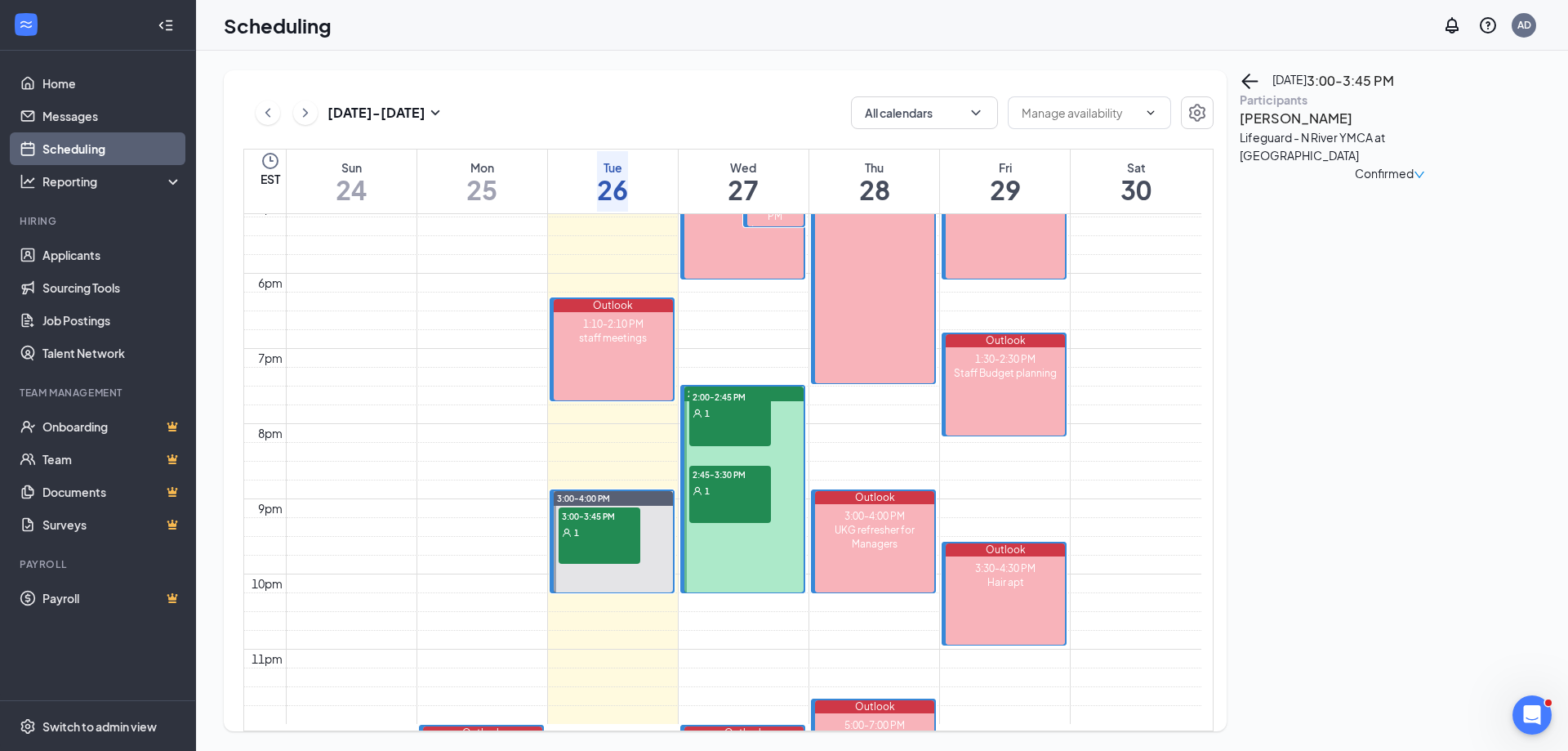
click at [1320, 171] on div "[PERSON_NAME] Lifeguard - N River YMCA at [GEOGRAPHIC_DATA] Confirmed" at bounding box center [1391, 145] width 301 height 75
click at [1323, 129] on h3 "[PERSON_NAME]" at bounding box center [1326, 118] width 172 height 21
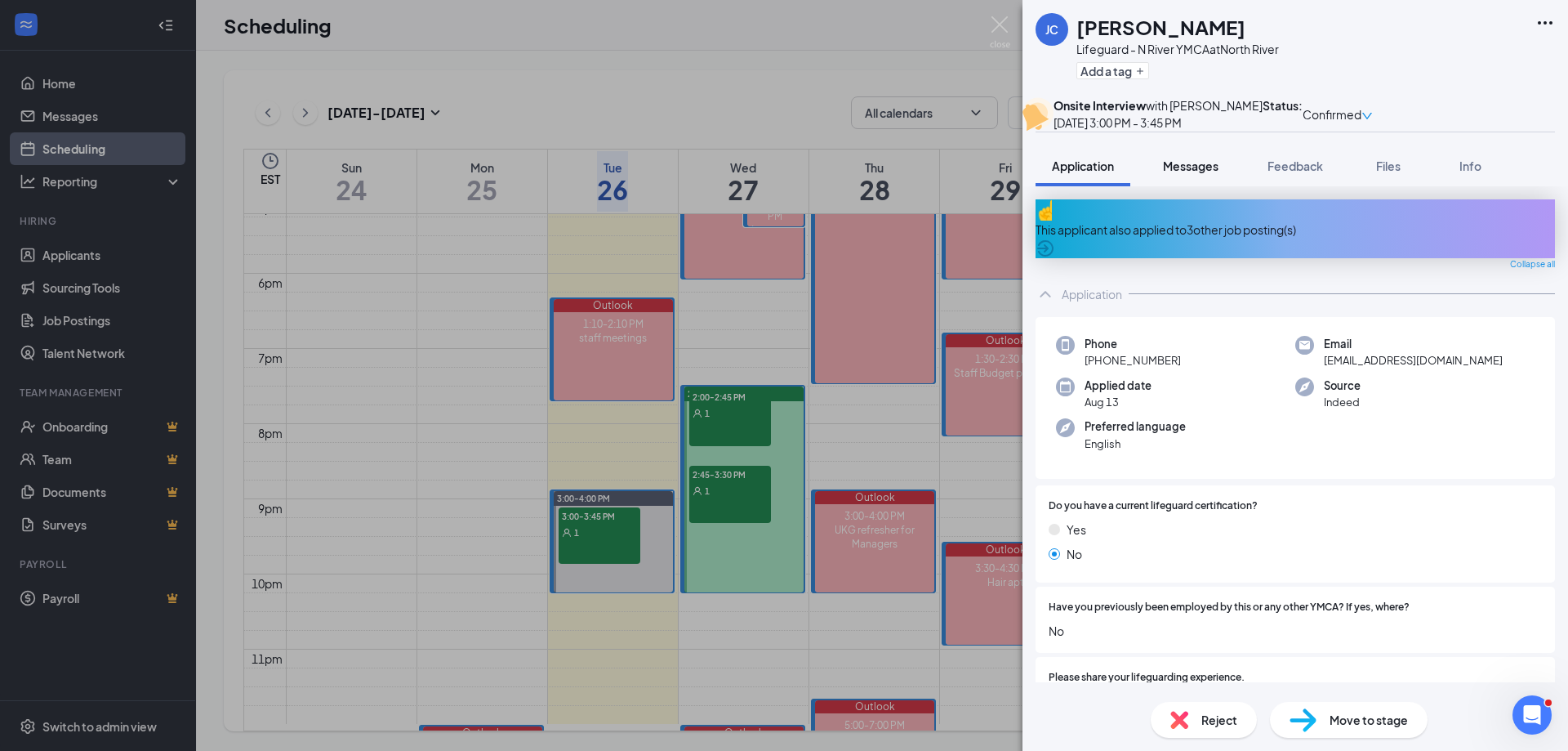
click at [1219, 173] on span "Messages" at bounding box center [1190, 166] width 55 height 15
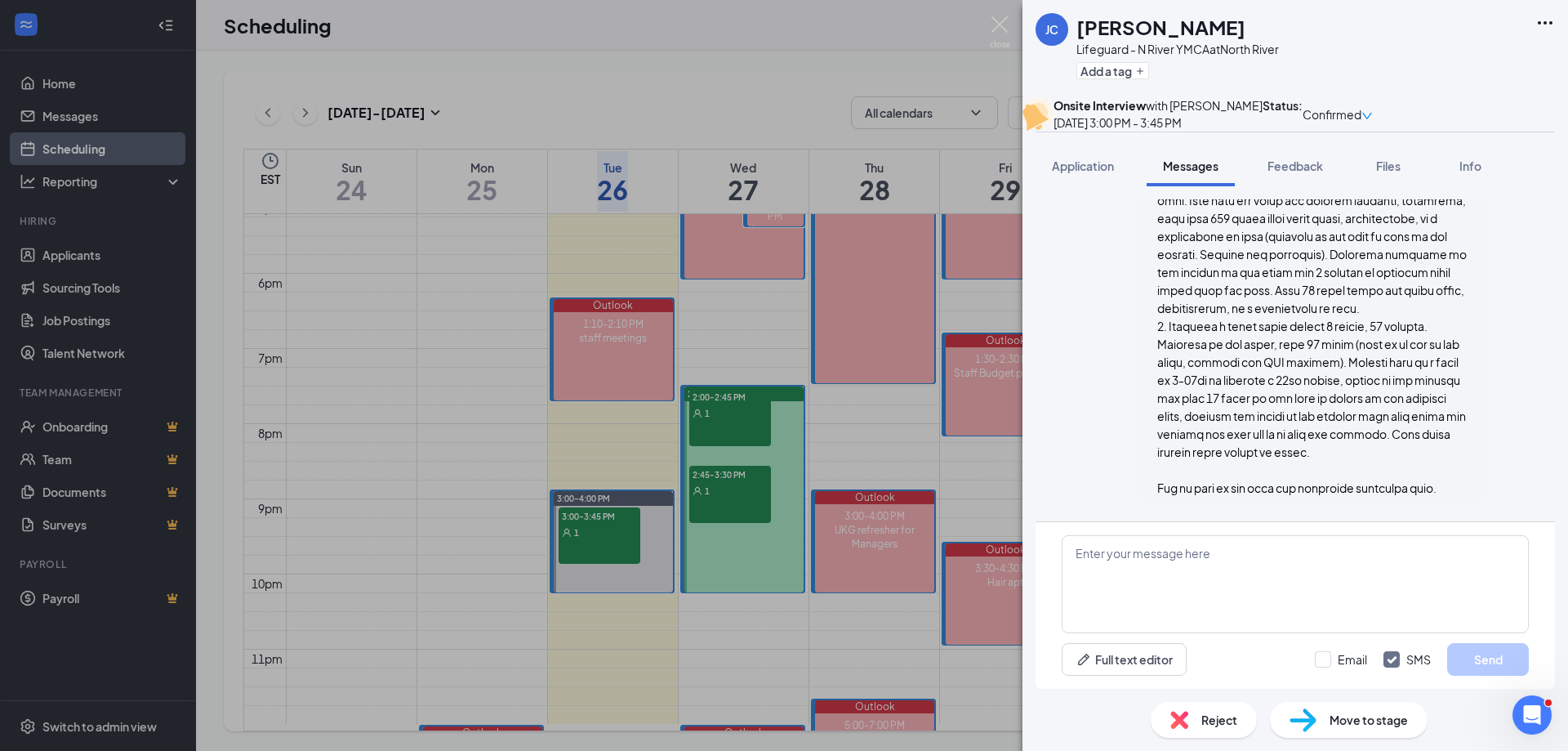
scroll to position [1497, 0]
click at [1000, 32] on img at bounding box center [1000, 32] width 20 height 32
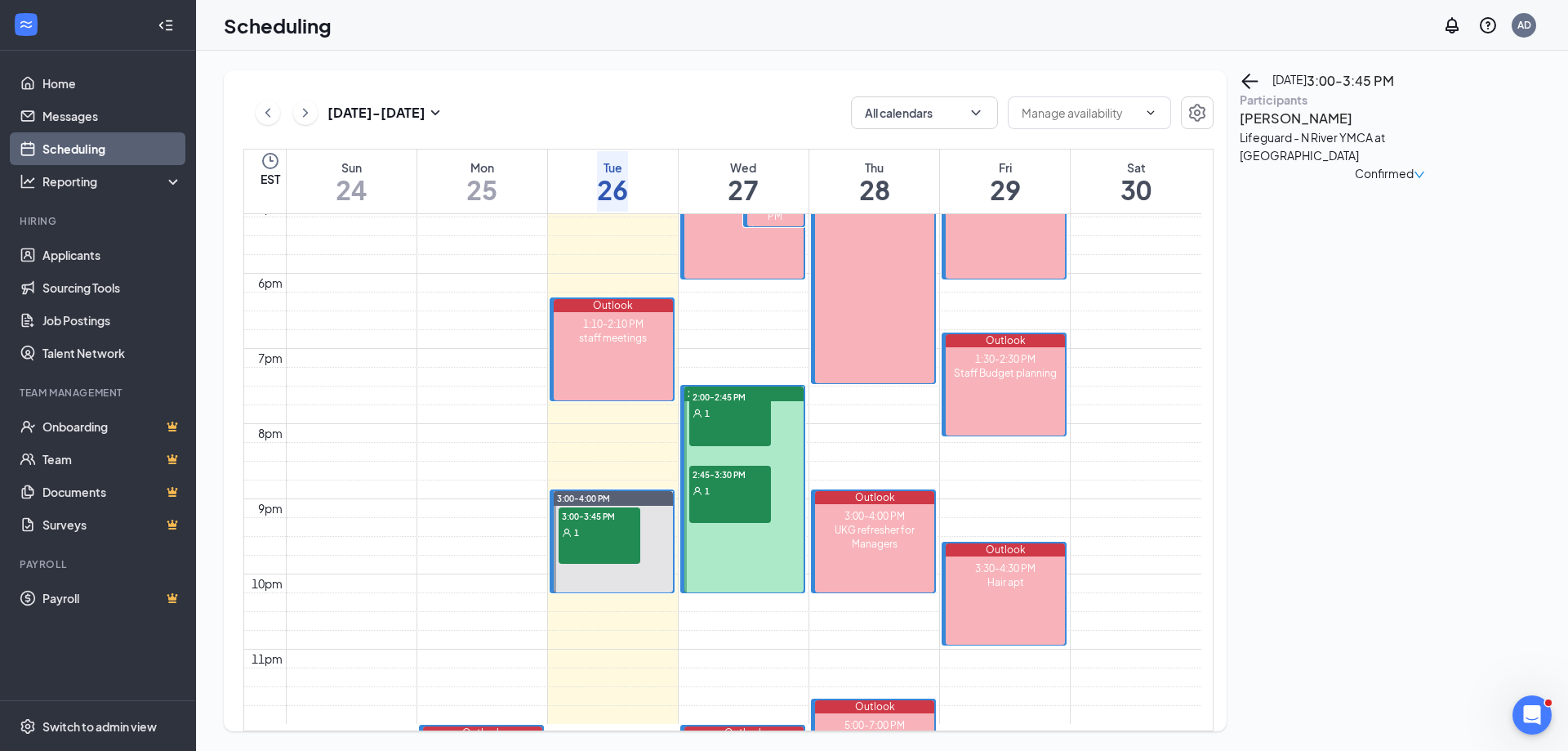
click at [743, 469] on span "2:45-3:30 PM" at bounding box center [730, 474] width 82 height 16
click at [1322, 165] on div "[PERSON_NAME] Lifeguard - N River YMCA at [GEOGRAPHIC_DATA]" at bounding box center [1326, 136] width 172 height 57
click at [1315, 129] on h3 "[PERSON_NAME]" at bounding box center [1326, 118] width 172 height 21
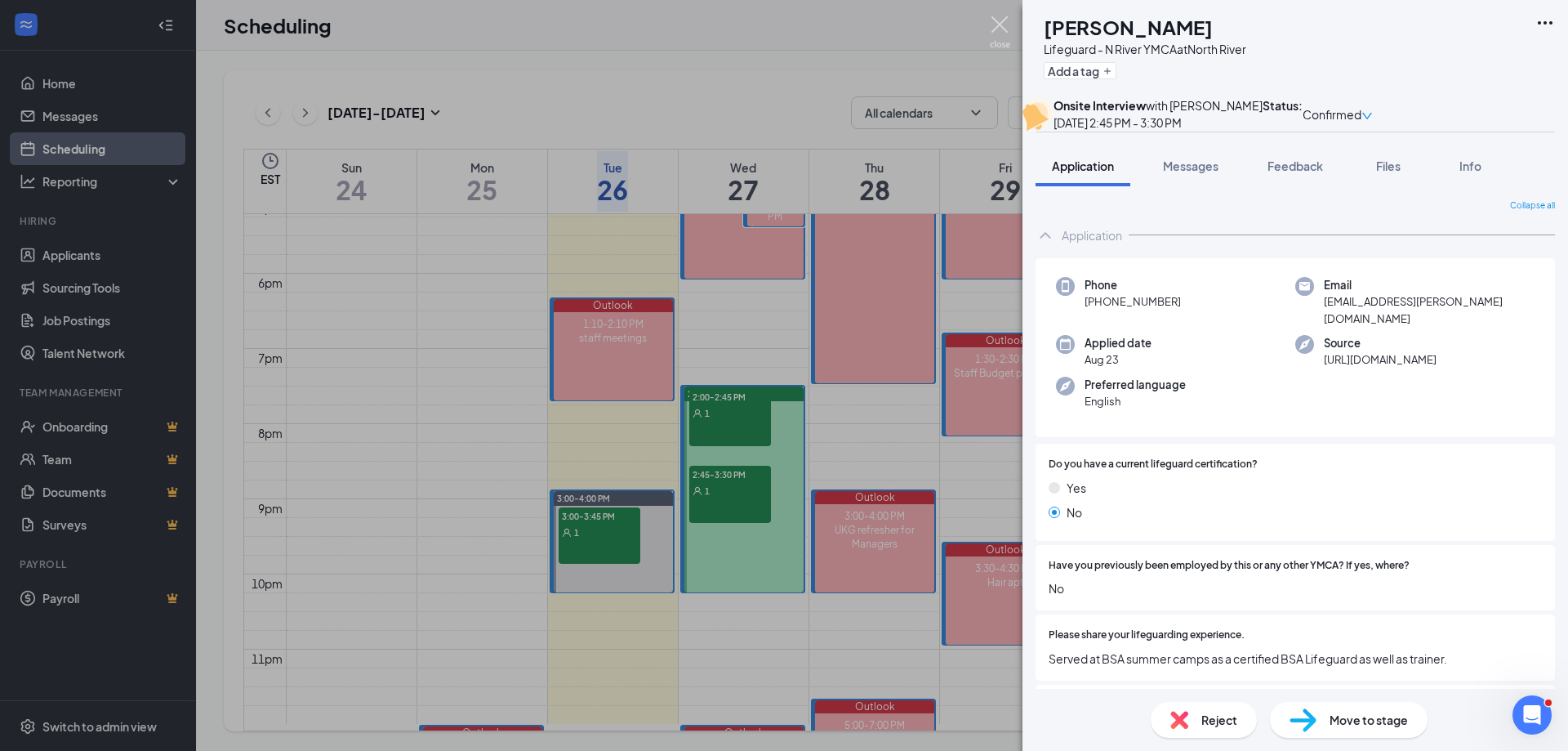
click at [1004, 25] on img at bounding box center [1000, 32] width 20 height 32
